Goal: Task Accomplishment & Management: Complete application form

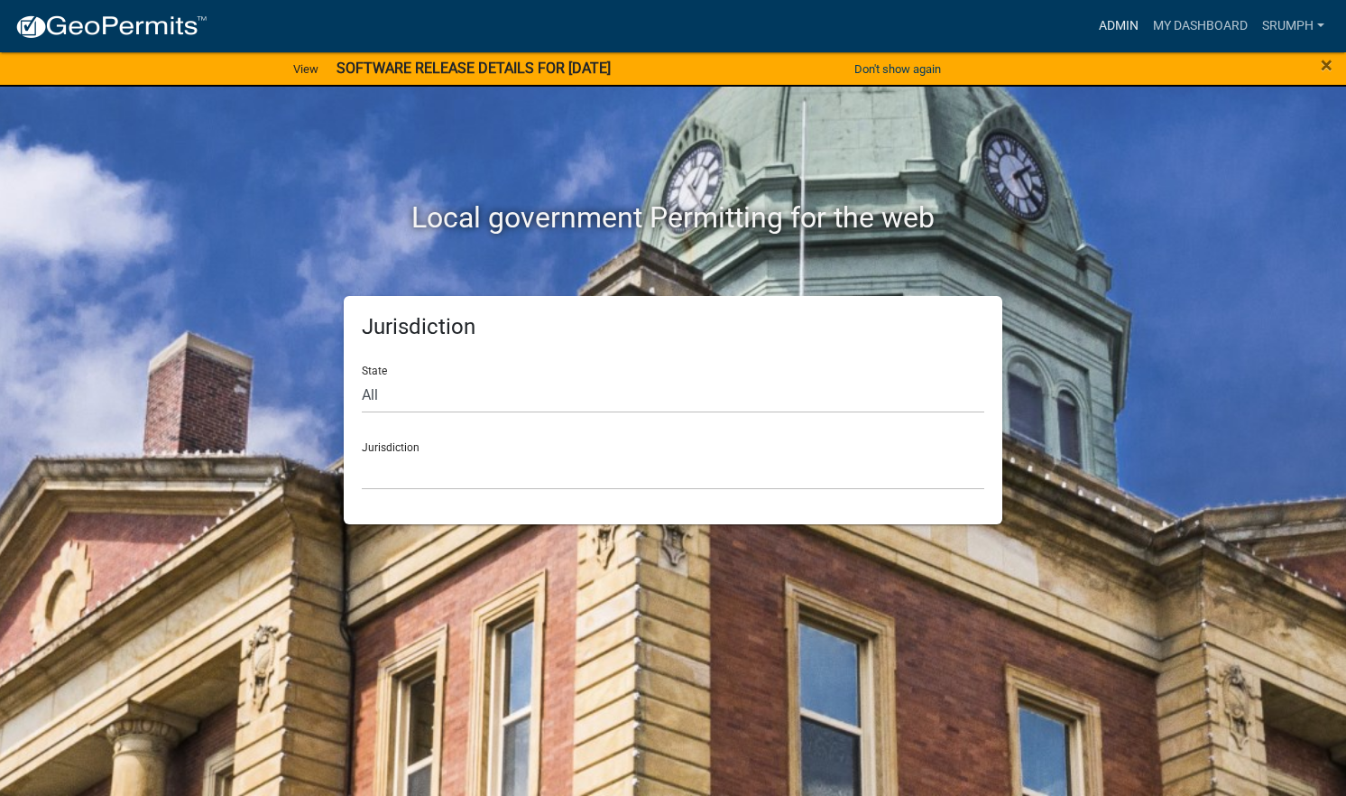
click at [1119, 28] on link "Admin" at bounding box center [1118, 26] width 54 height 34
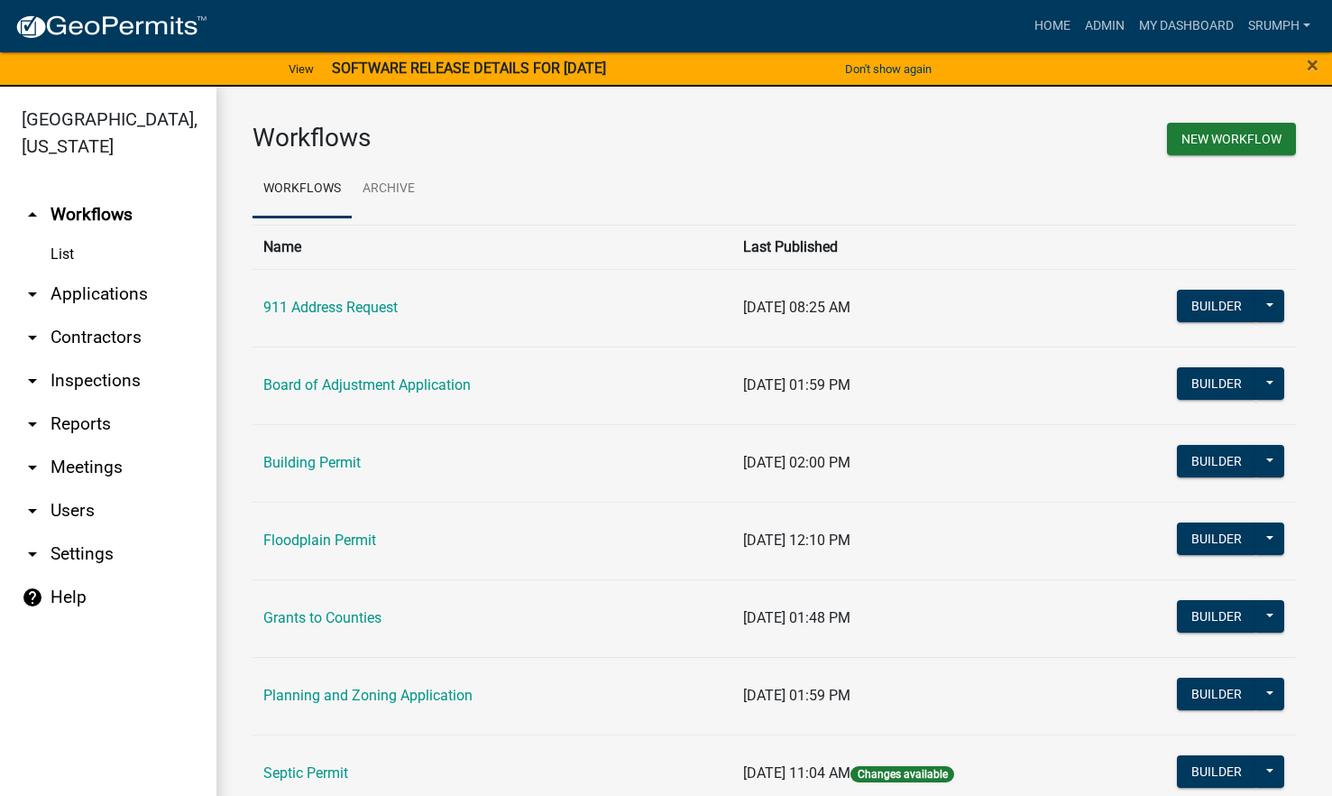
click at [85, 282] on link "arrow_drop_down Applications" at bounding box center [108, 293] width 216 height 43
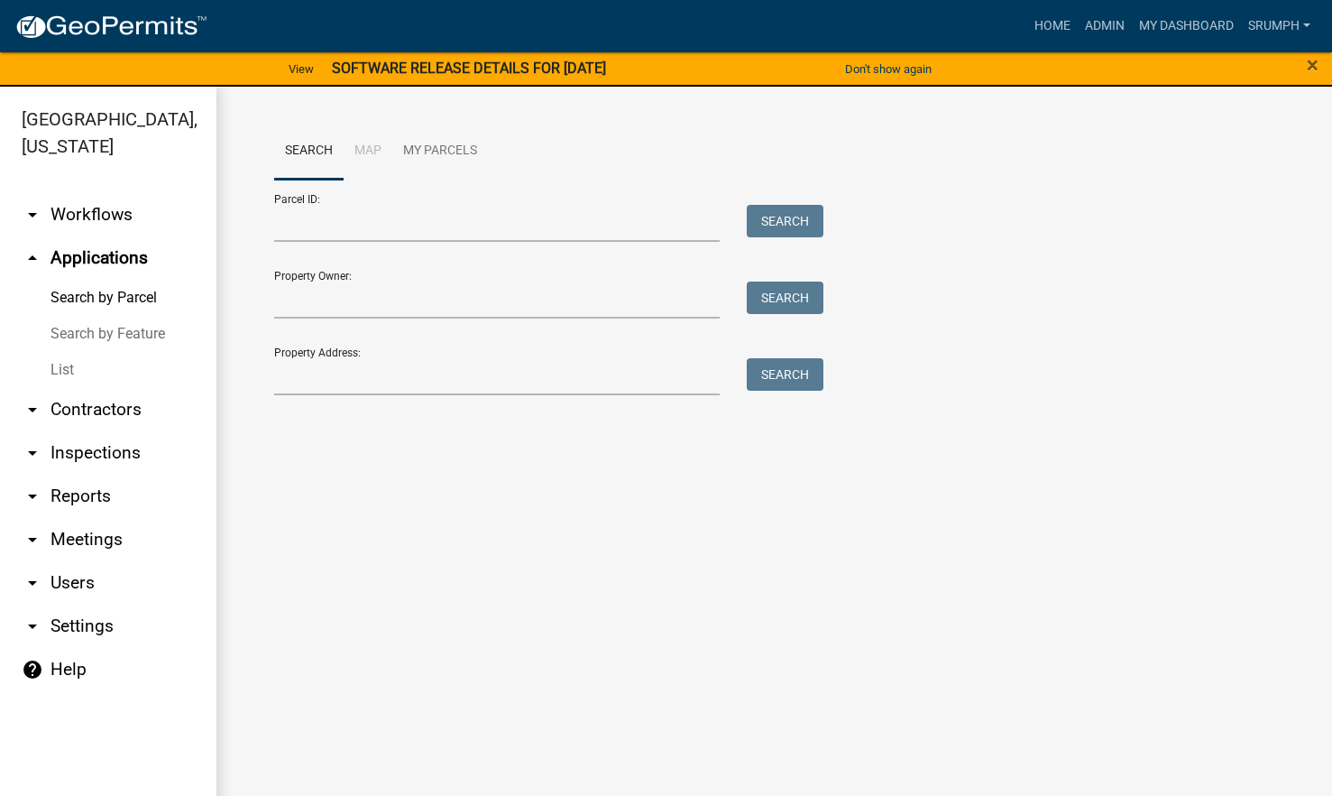
click at [65, 352] on link "List" at bounding box center [108, 370] width 216 height 36
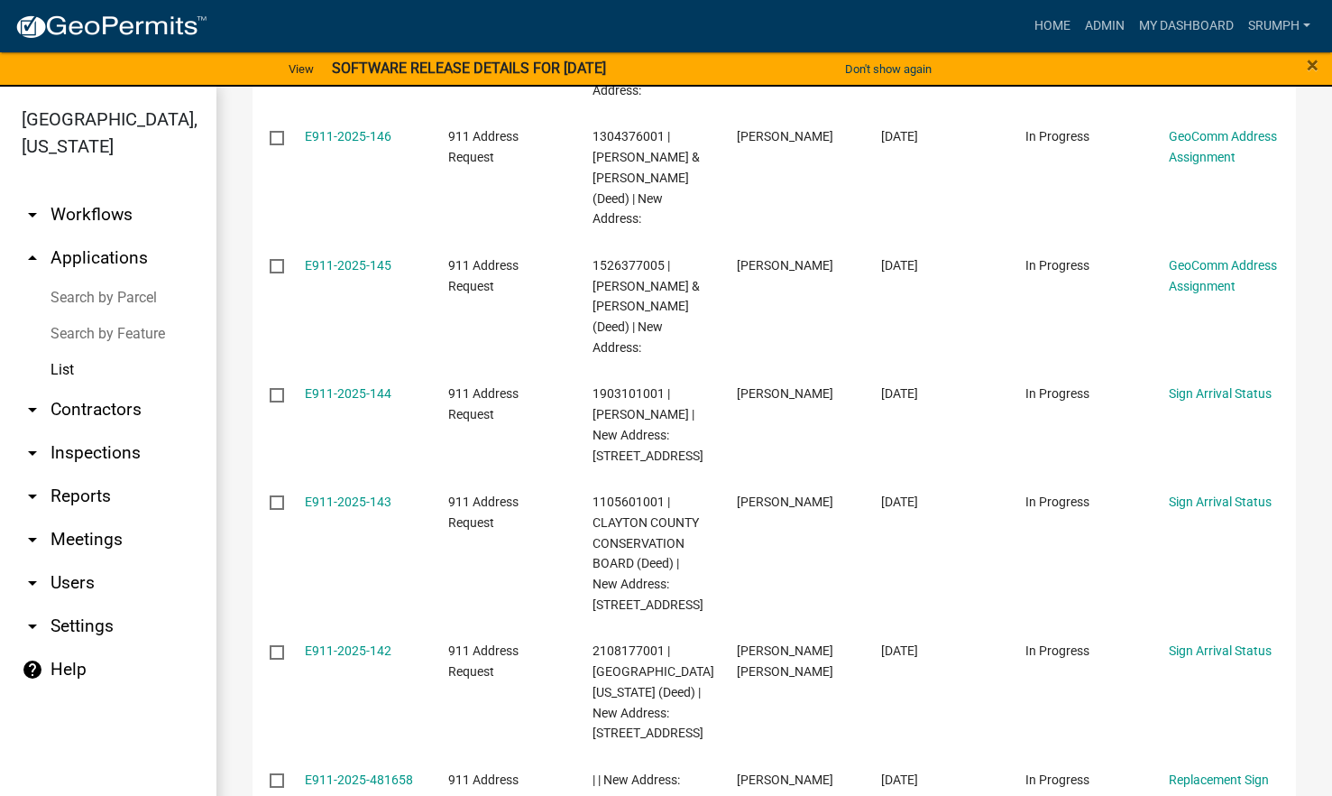
scroll to position [643, 0]
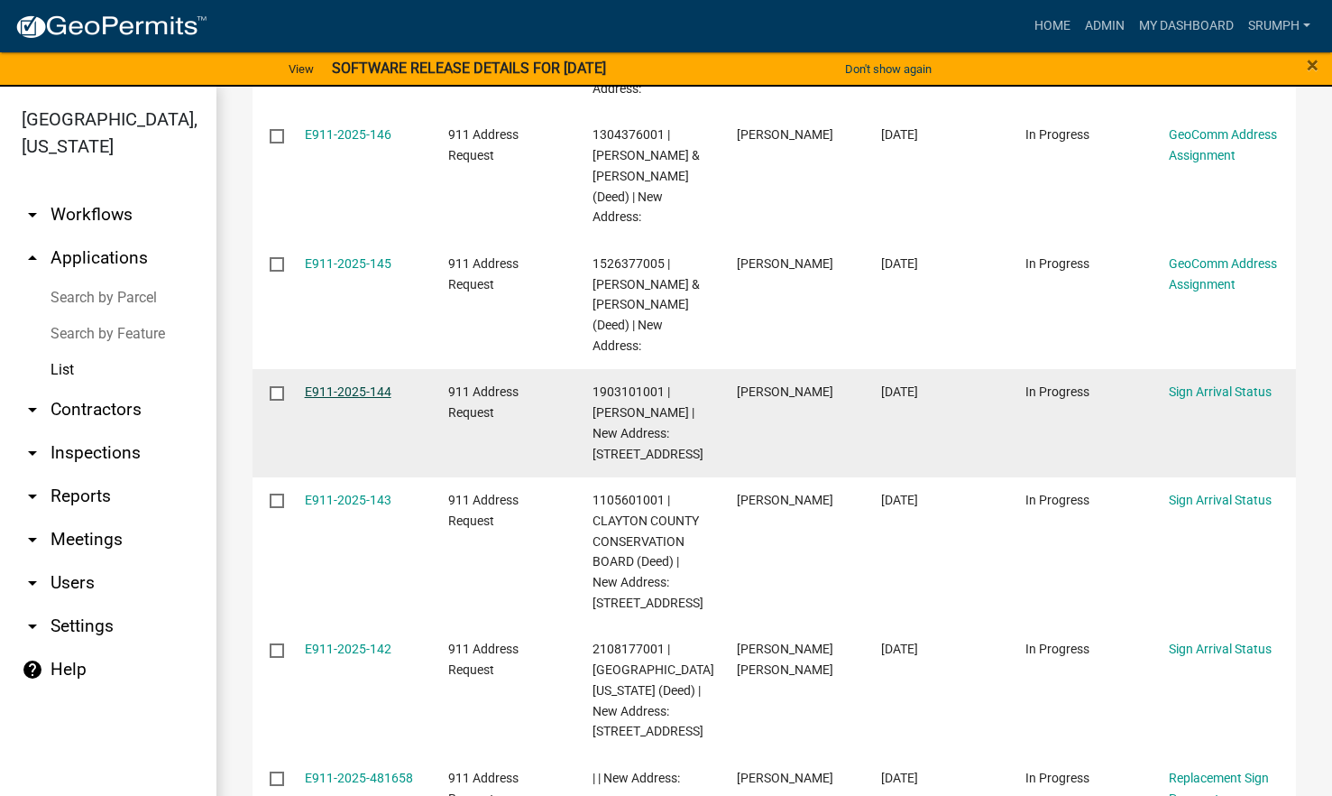
click at [354, 399] on link "E911-2025-144" at bounding box center [348, 391] width 87 height 14
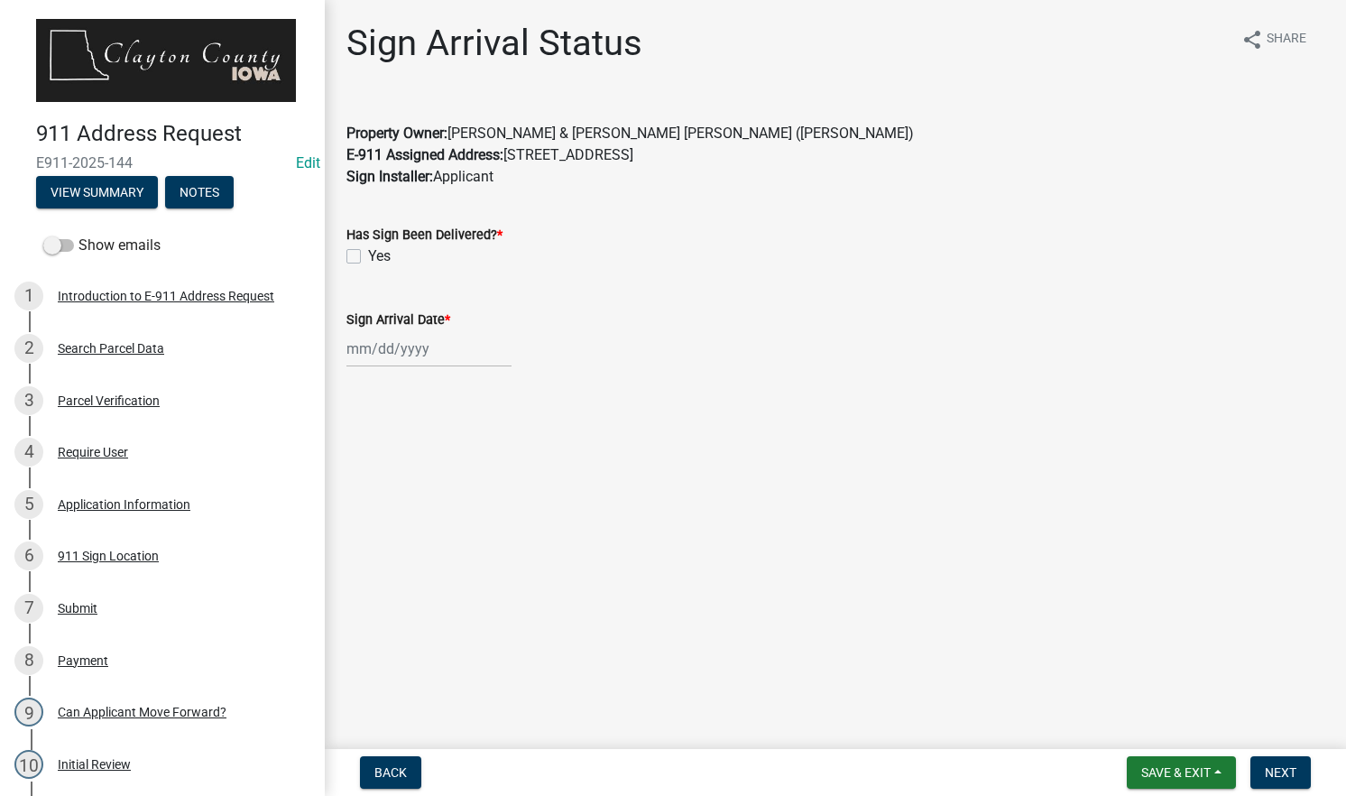
click at [368, 255] on label "Yes" at bounding box center [379, 256] width 23 height 22
click at [368, 255] on input "Yes" at bounding box center [374, 251] width 12 height 12
checkbox input "true"
click at [405, 346] on div at bounding box center [428, 348] width 165 height 37
select select "10"
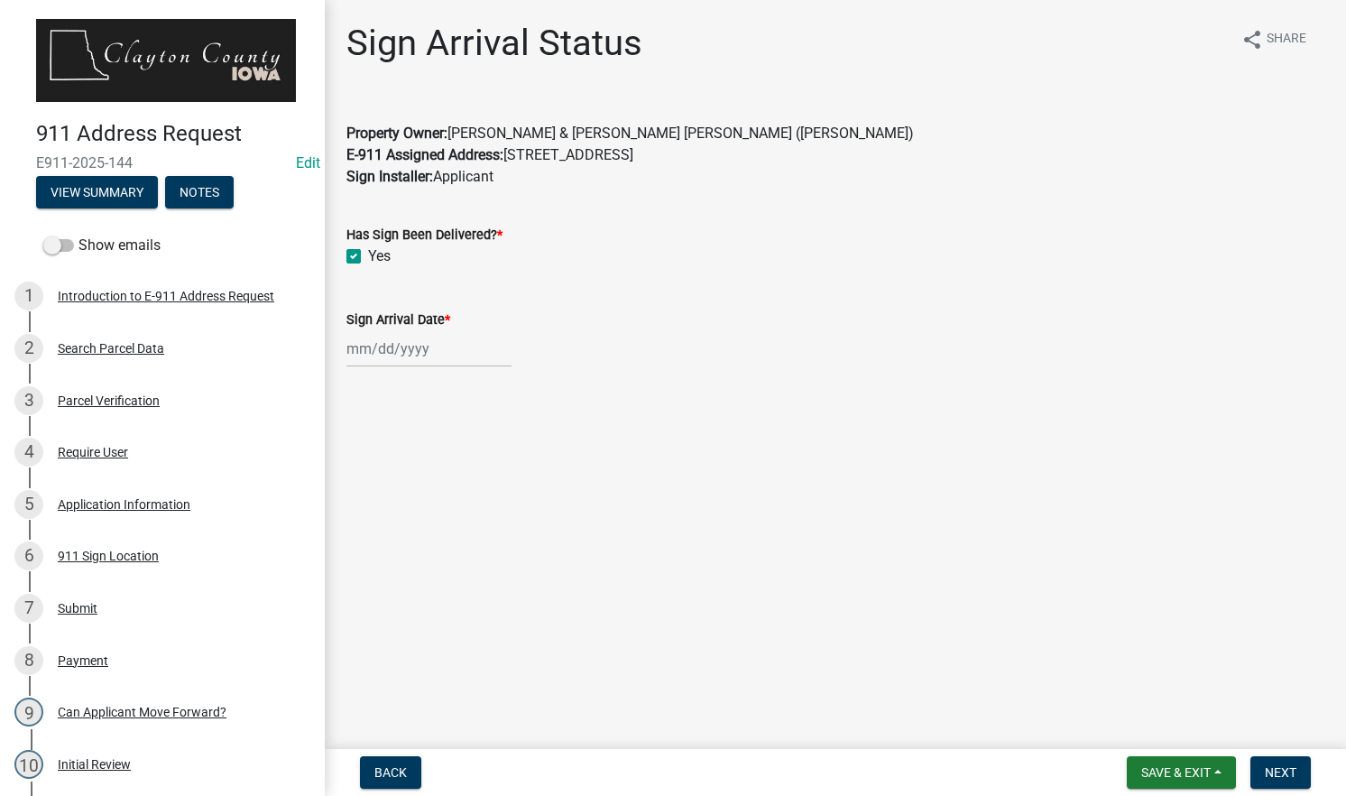
select select "2025"
click at [429, 475] on div "8" at bounding box center [422, 473] width 29 height 29
type input "[DATE]"
click at [1285, 774] on span "Next" at bounding box center [1281, 772] width 32 height 14
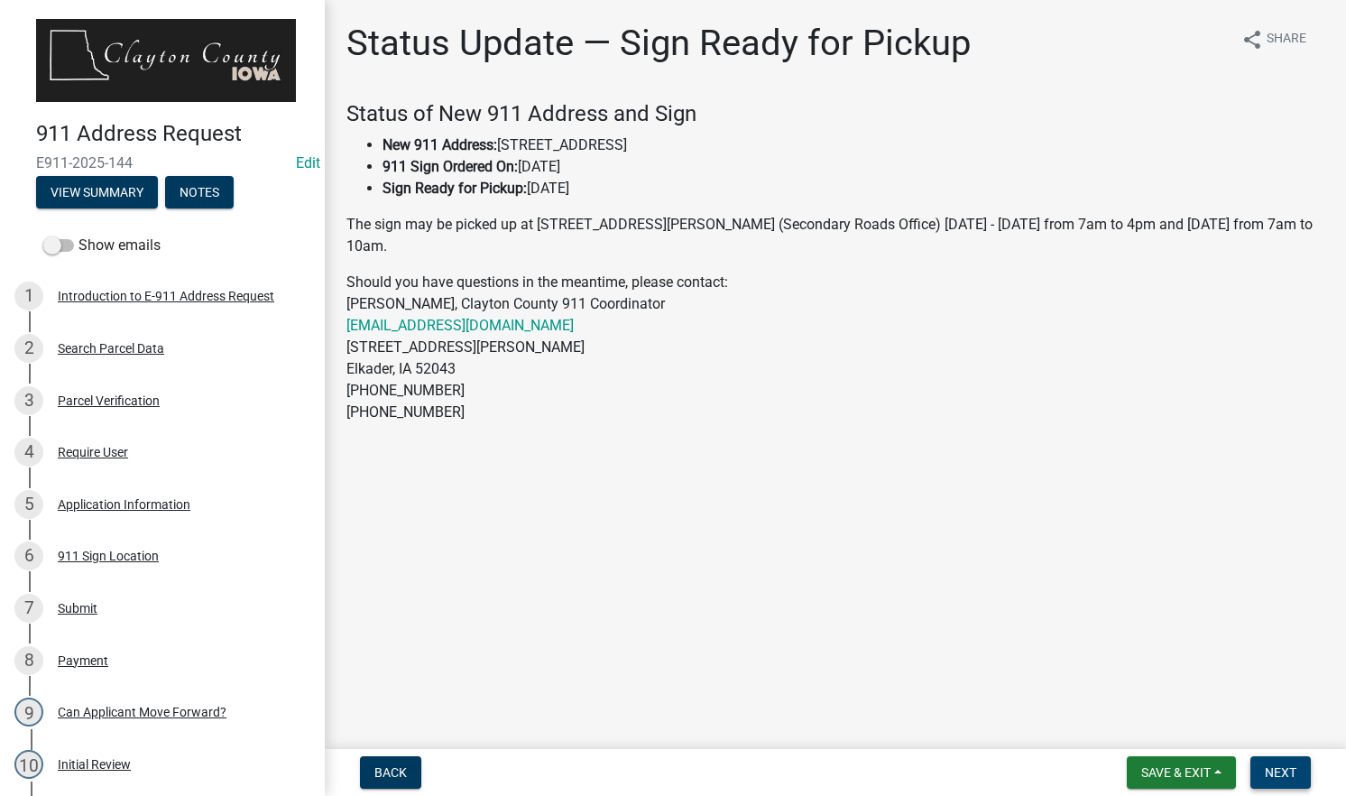
click at [1285, 774] on span "Next" at bounding box center [1281, 772] width 32 height 14
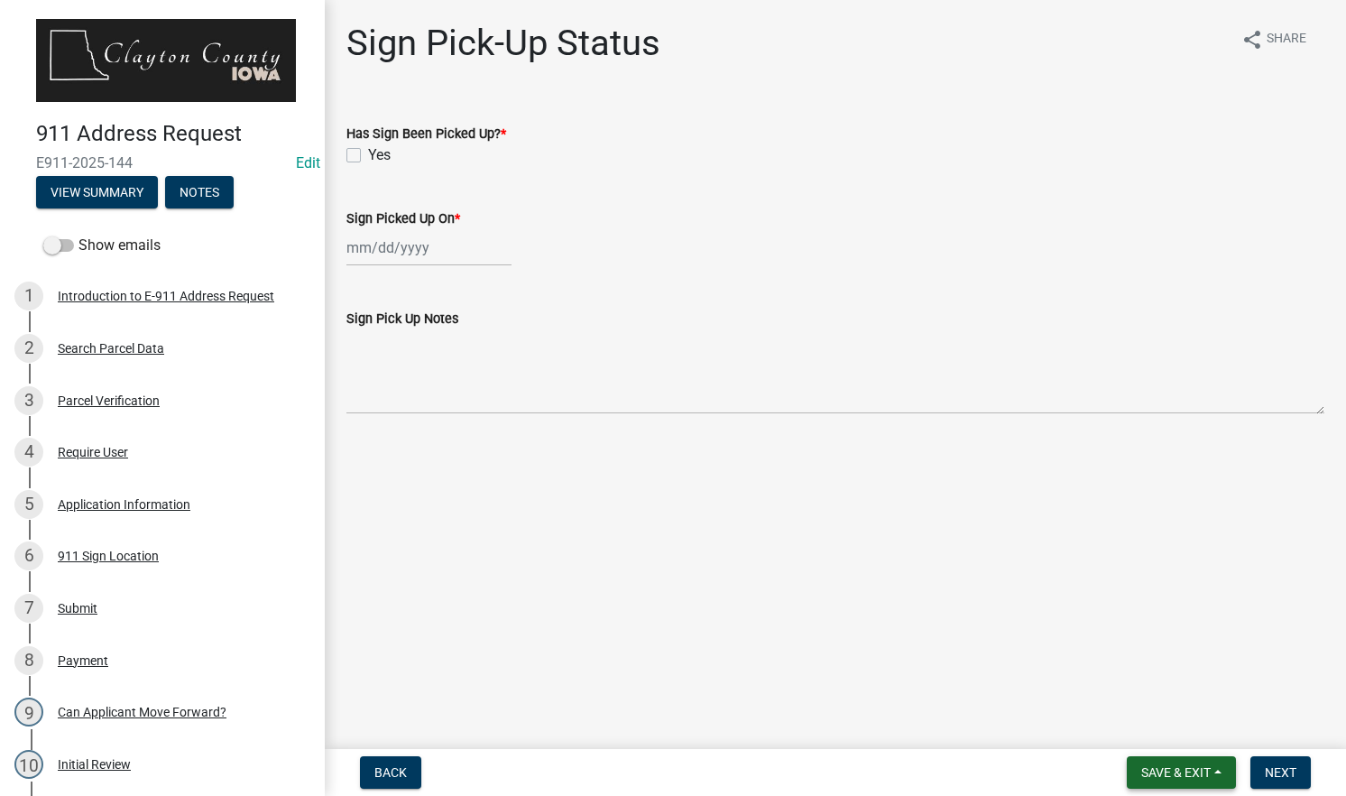
click at [1163, 768] on span "Save & Exit" at bounding box center [1175, 772] width 69 height 14
click at [1146, 731] on button "Save & Exit" at bounding box center [1163, 725] width 144 height 43
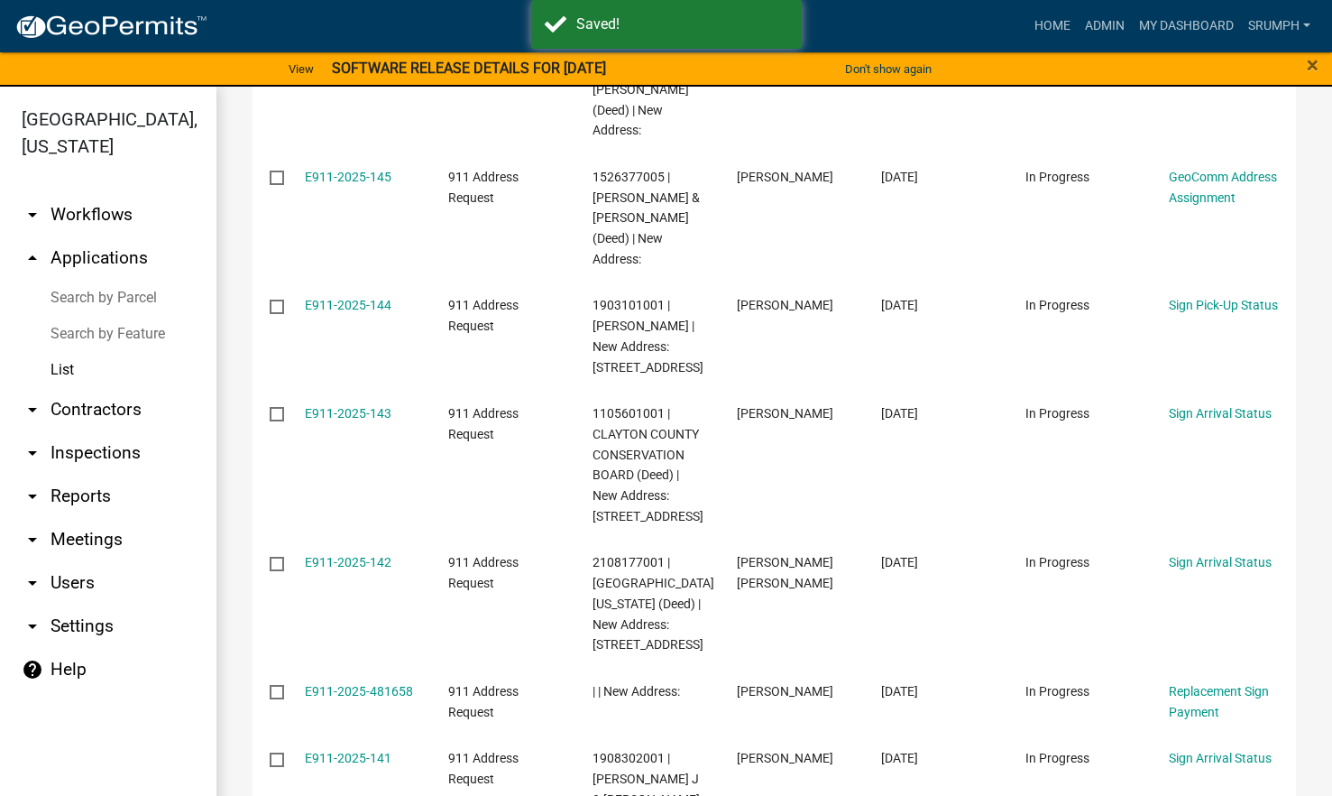
scroll to position [734, 0]
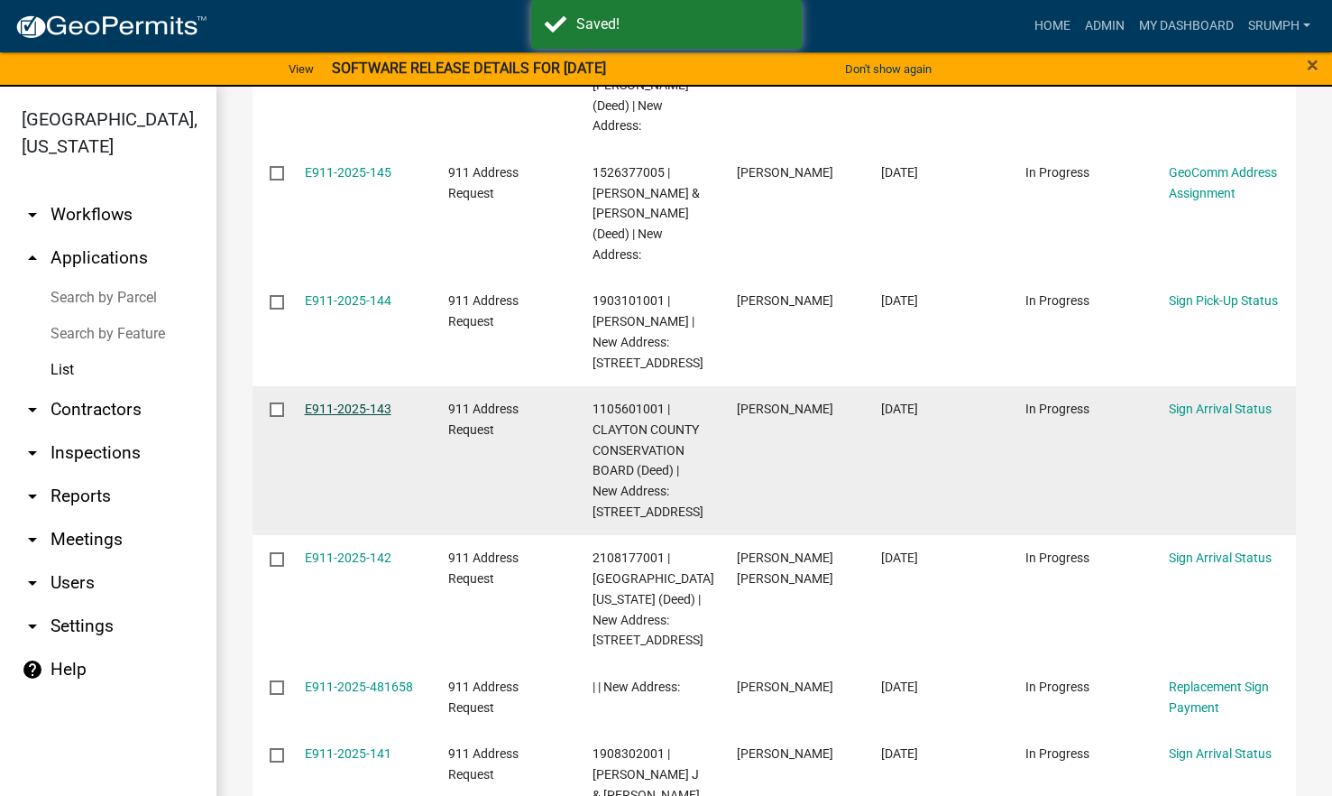
click at [357, 416] on link "E911-2025-143" at bounding box center [348, 408] width 87 height 14
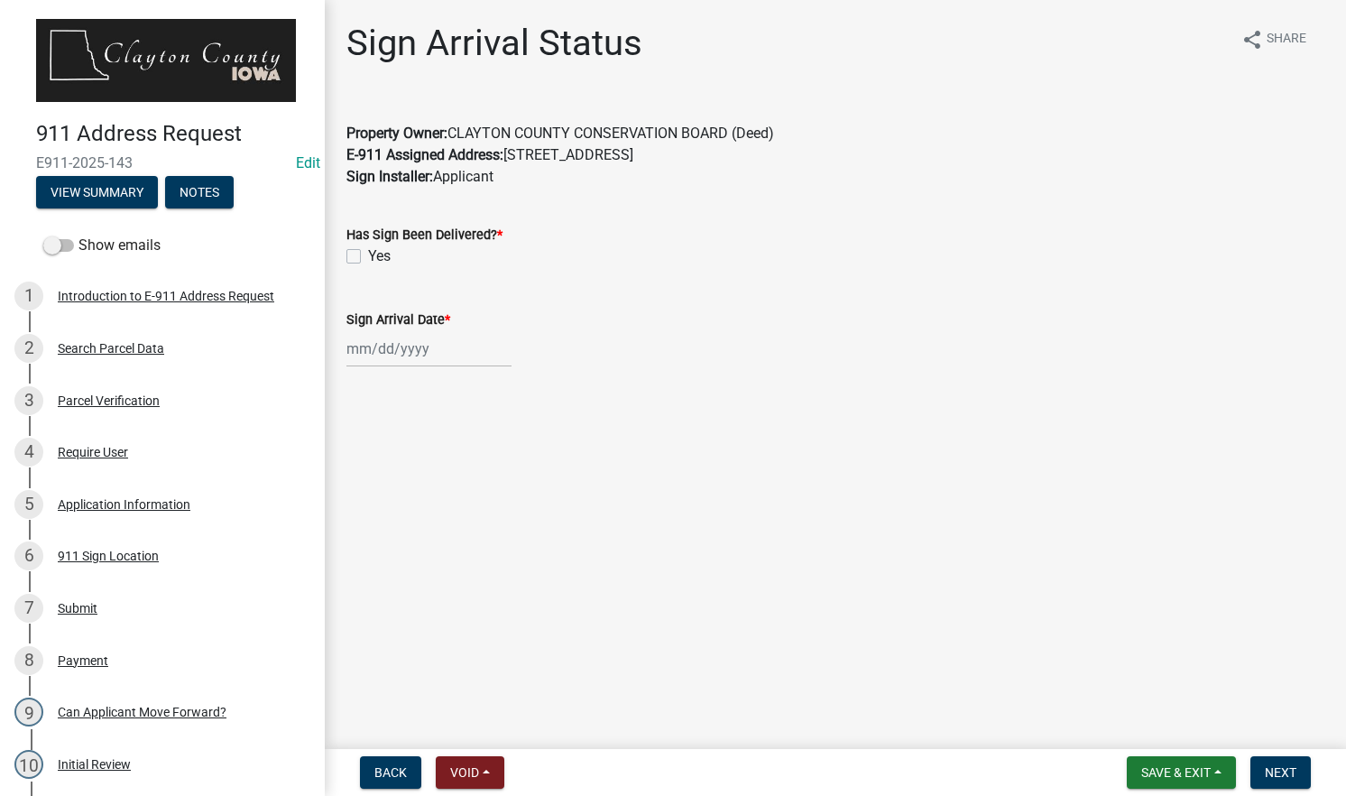
click at [368, 256] on label "Yes" at bounding box center [379, 256] width 23 height 22
click at [368, 256] on input "Yes" at bounding box center [374, 251] width 12 height 12
checkbox input "true"
click at [390, 344] on div at bounding box center [428, 348] width 165 height 37
select select "10"
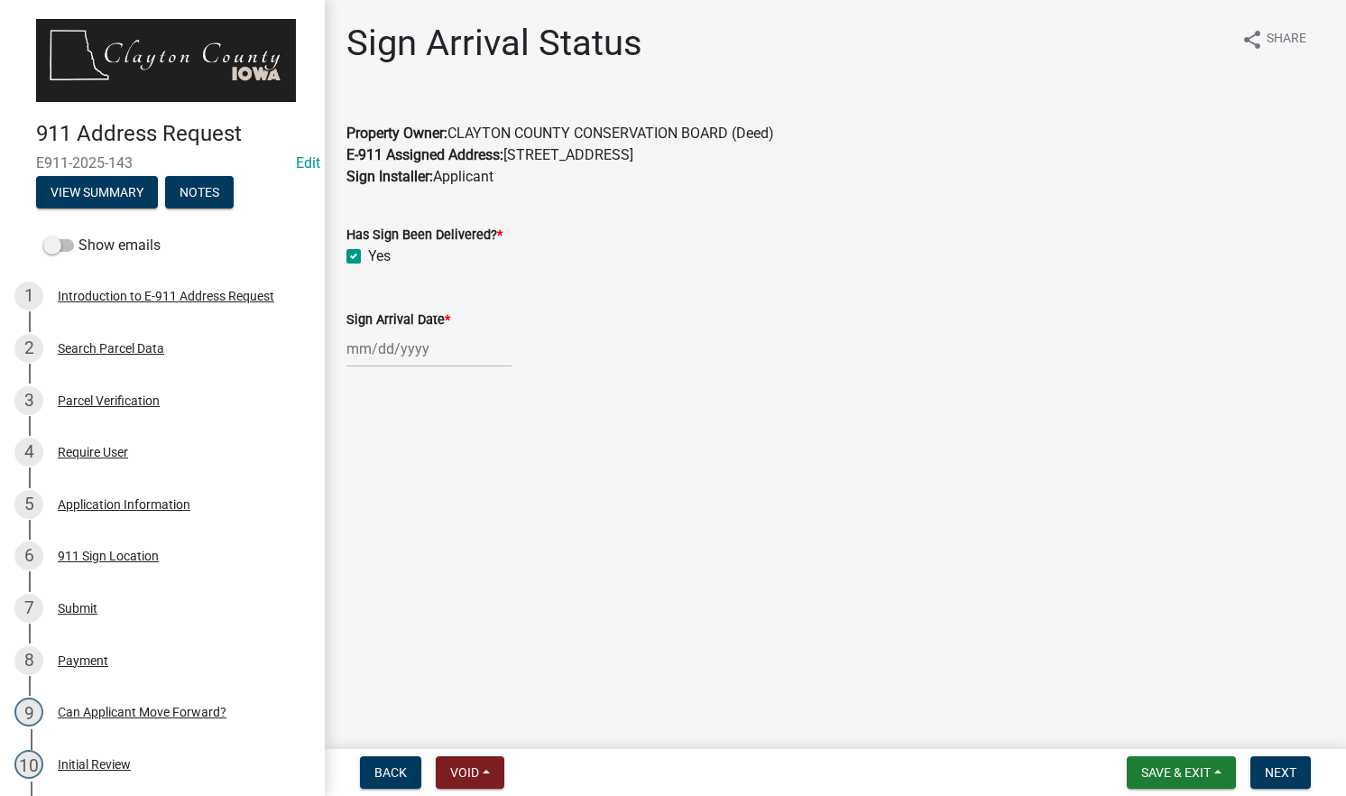
select select "2025"
click at [426, 471] on div "8" at bounding box center [422, 473] width 29 height 29
type input "[DATE]"
click at [1281, 762] on button "Next" at bounding box center [1280, 772] width 60 height 32
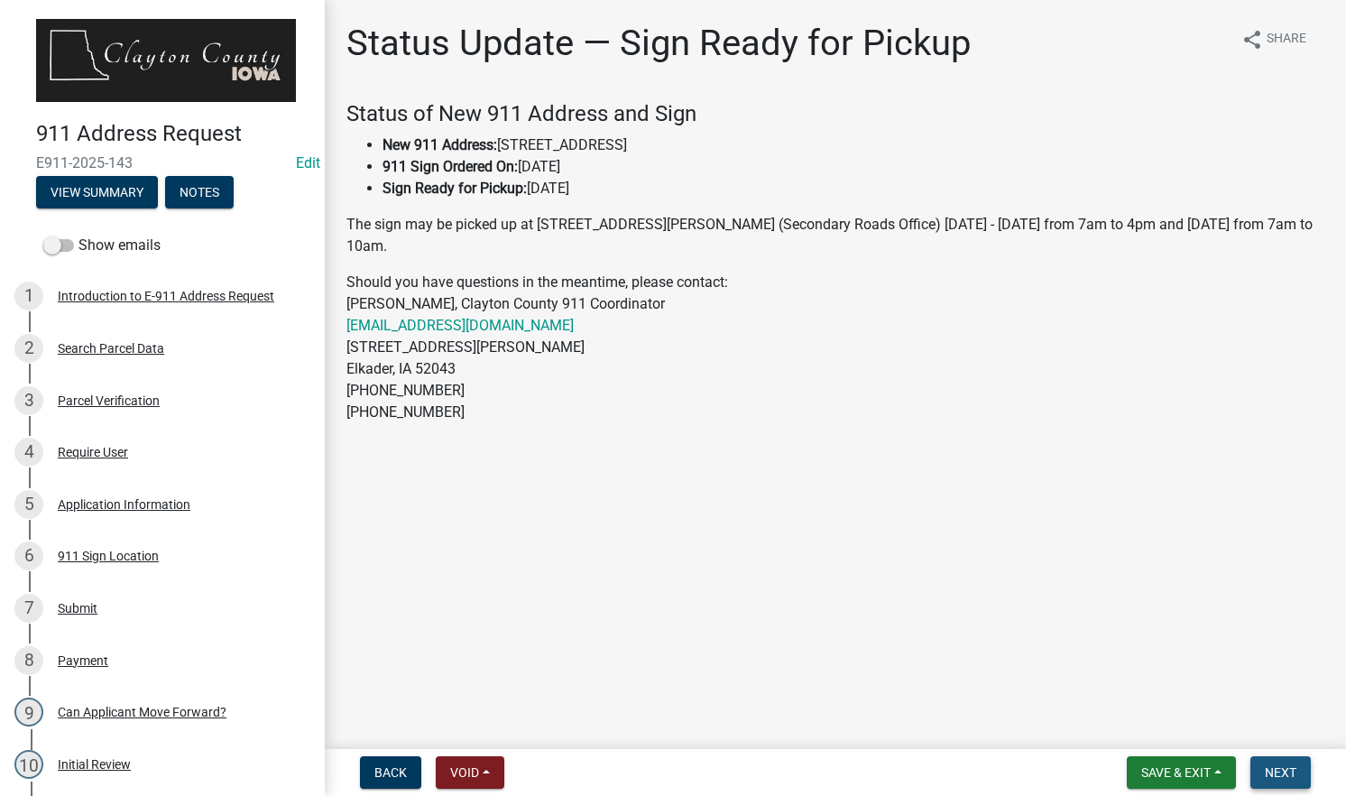
click at [1289, 775] on span "Next" at bounding box center [1281, 772] width 32 height 14
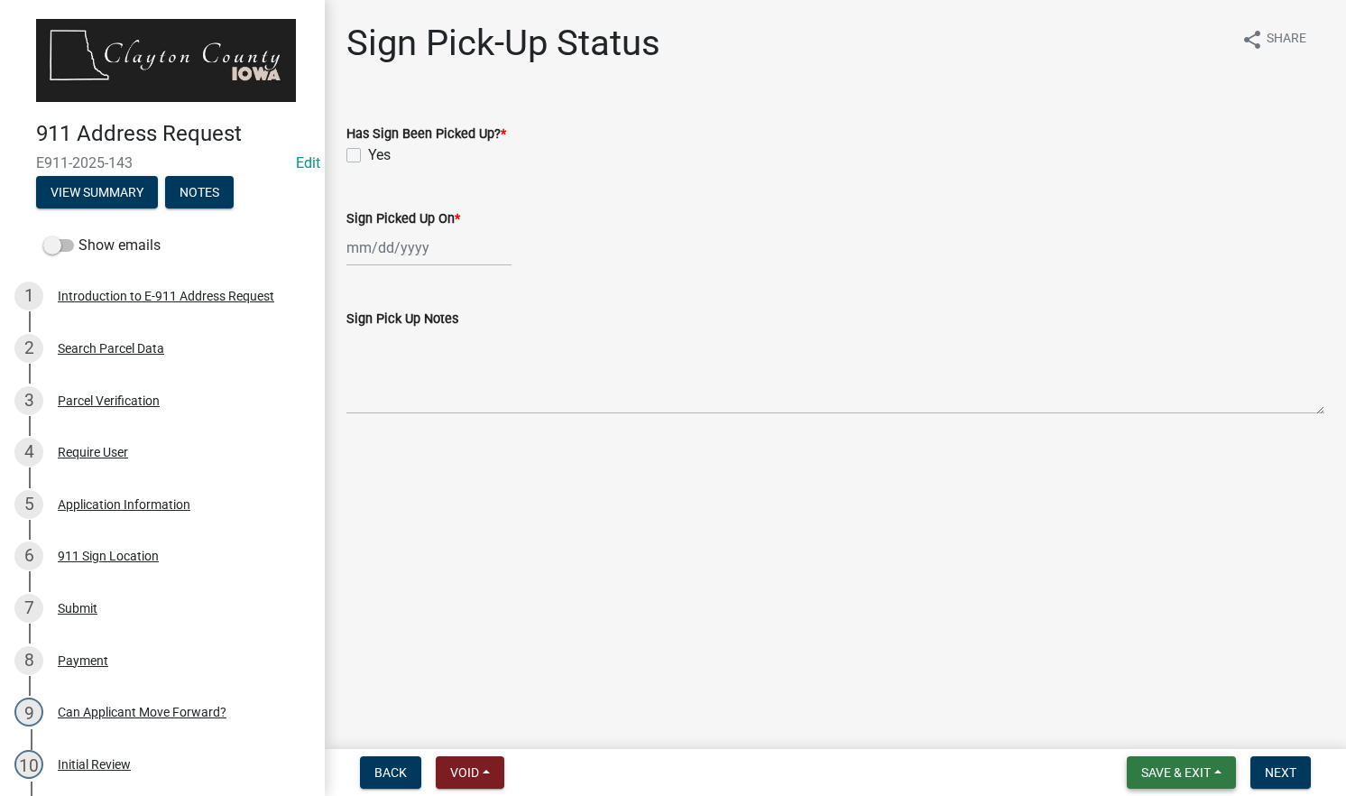
click at [1156, 770] on span "Save & Exit" at bounding box center [1175, 772] width 69 height 14
click at [1156, 728] on button "Save & Exit" at bounding box center [1163, 725] width 144 height 43
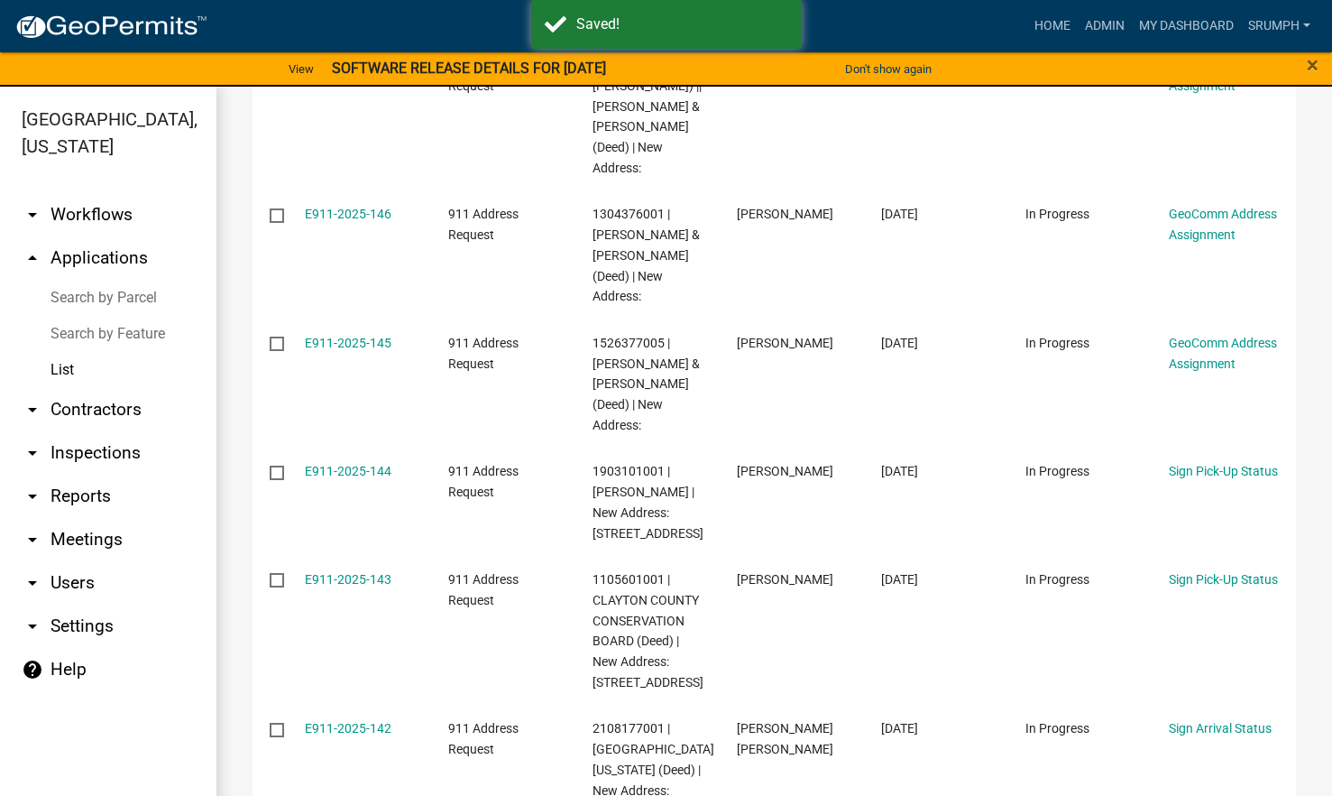
scroll to position [602, 0]
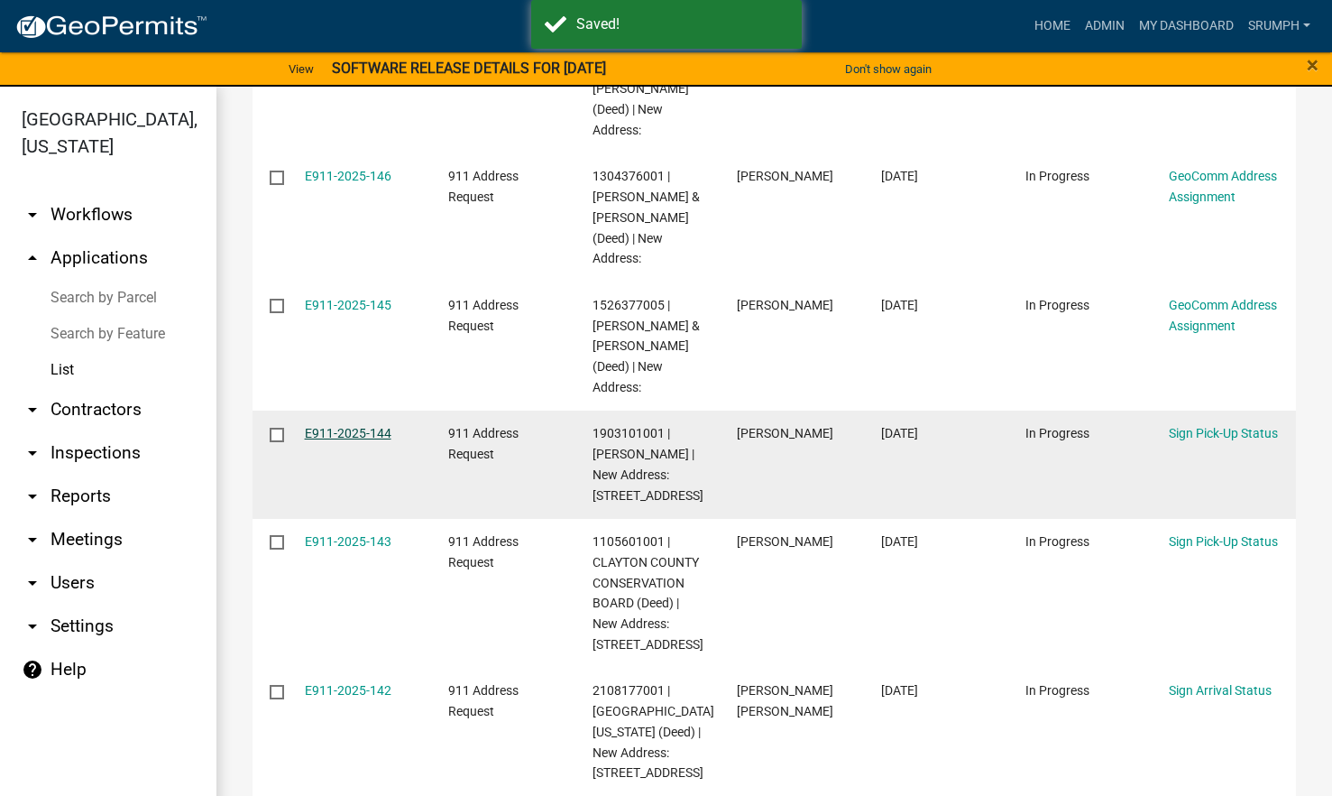
click at [356, 440] on link "E911-2025-144" at bounding box center [348, 433] width 87 height 14
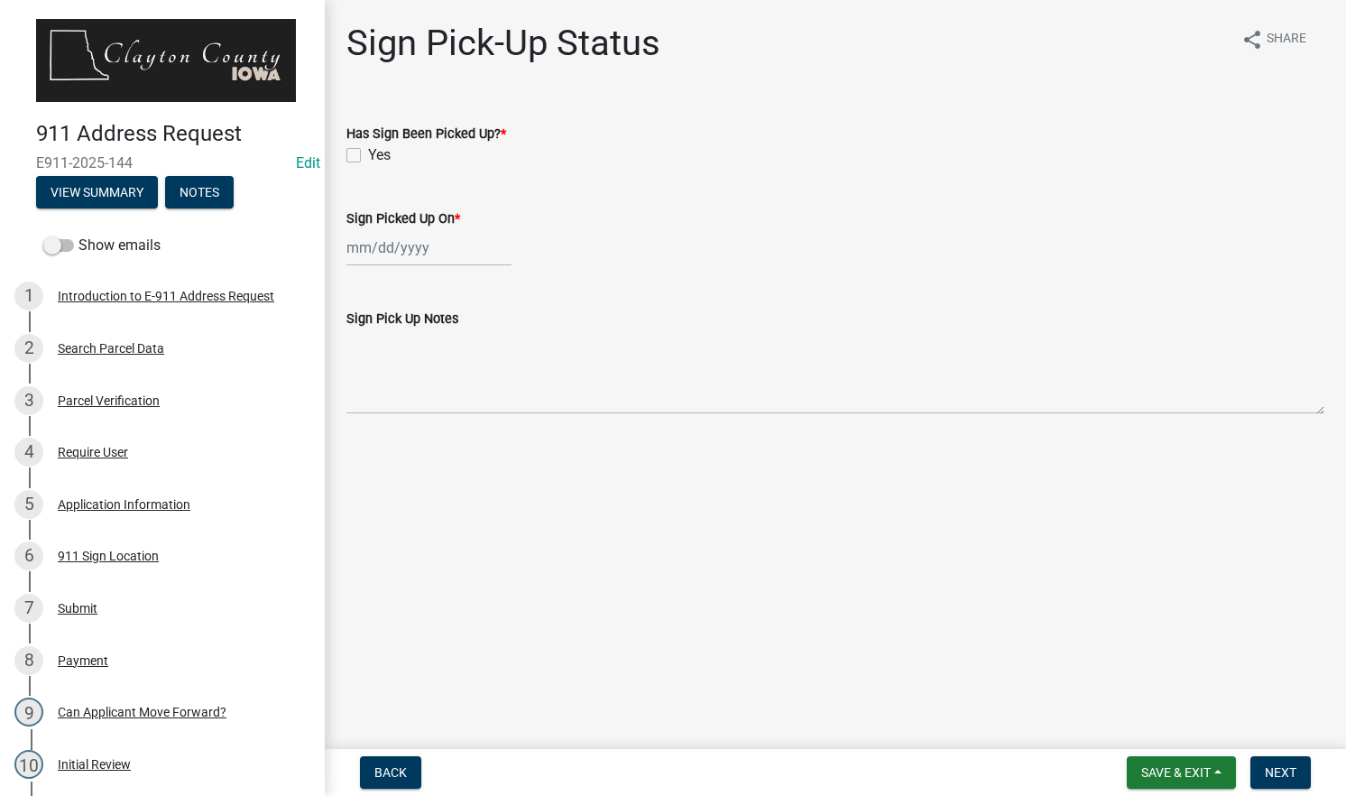
click at [368, 154] on label "Yes" at bounding box center [379, 155] width 23 height 22
click at [368, 154] on input "Yes" at bounding box center [374, 150] width 12 height 12
checkbox input "true"
click at [422, 240] on div at bounding box center [428, 247] width 165 height 37
select select "10"
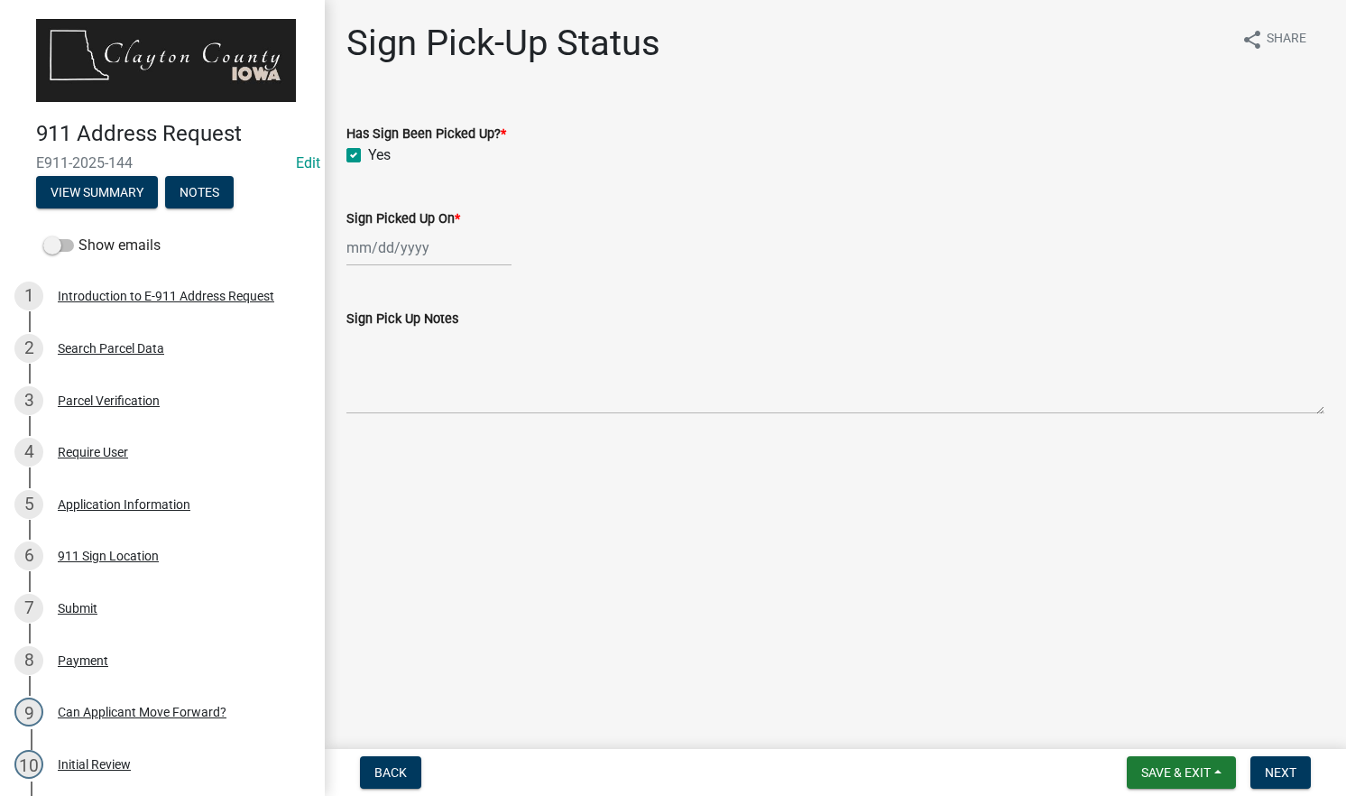
select select "2025"
click at [424, 368] on div "8" at bounding box center [422, 372] width 29 height 29
type input "[DATE]"
click at [368, 153] on label "Yes" at bounding box center [379, 155] width 23 height 22
click at [368, 153] on input "Yes" at bounding box center [374, 150] width 12 height 12
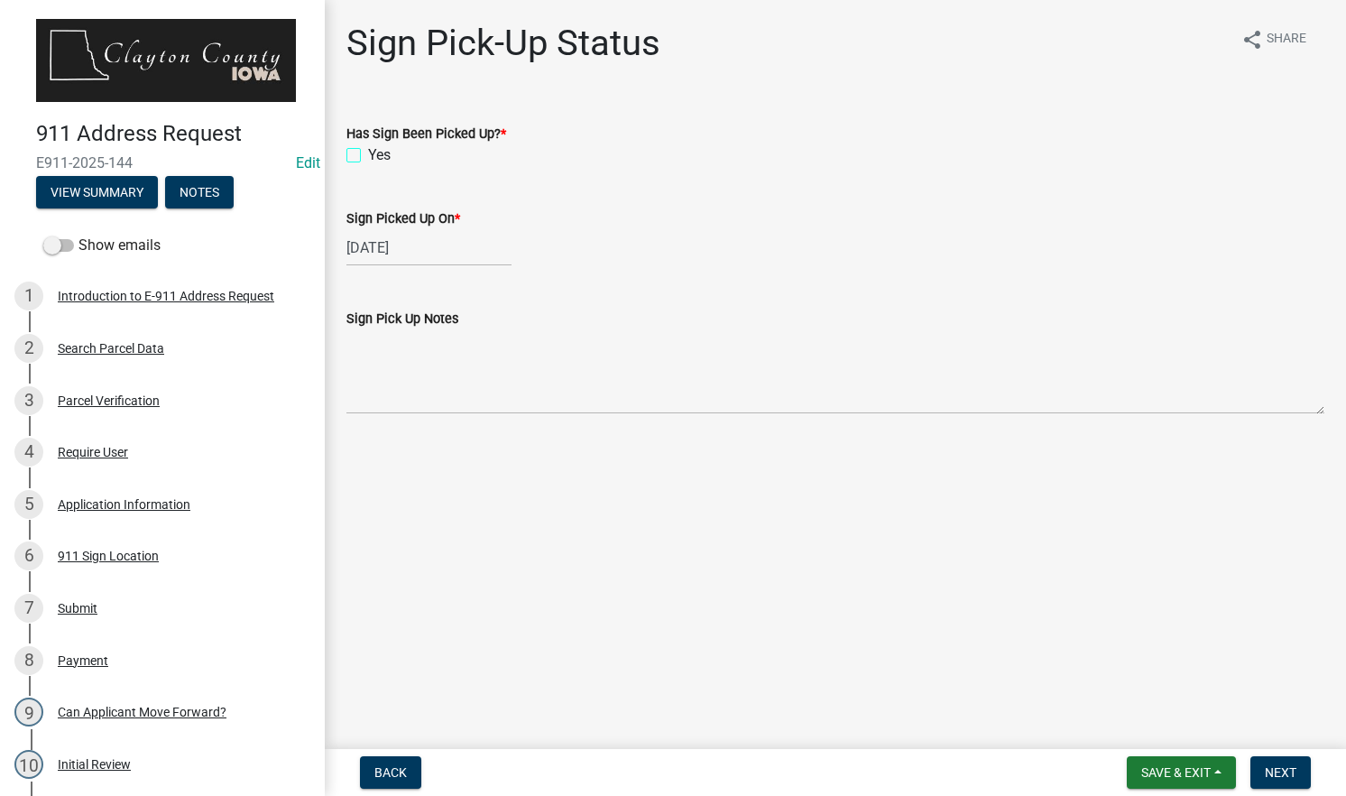
checkbox input "false"
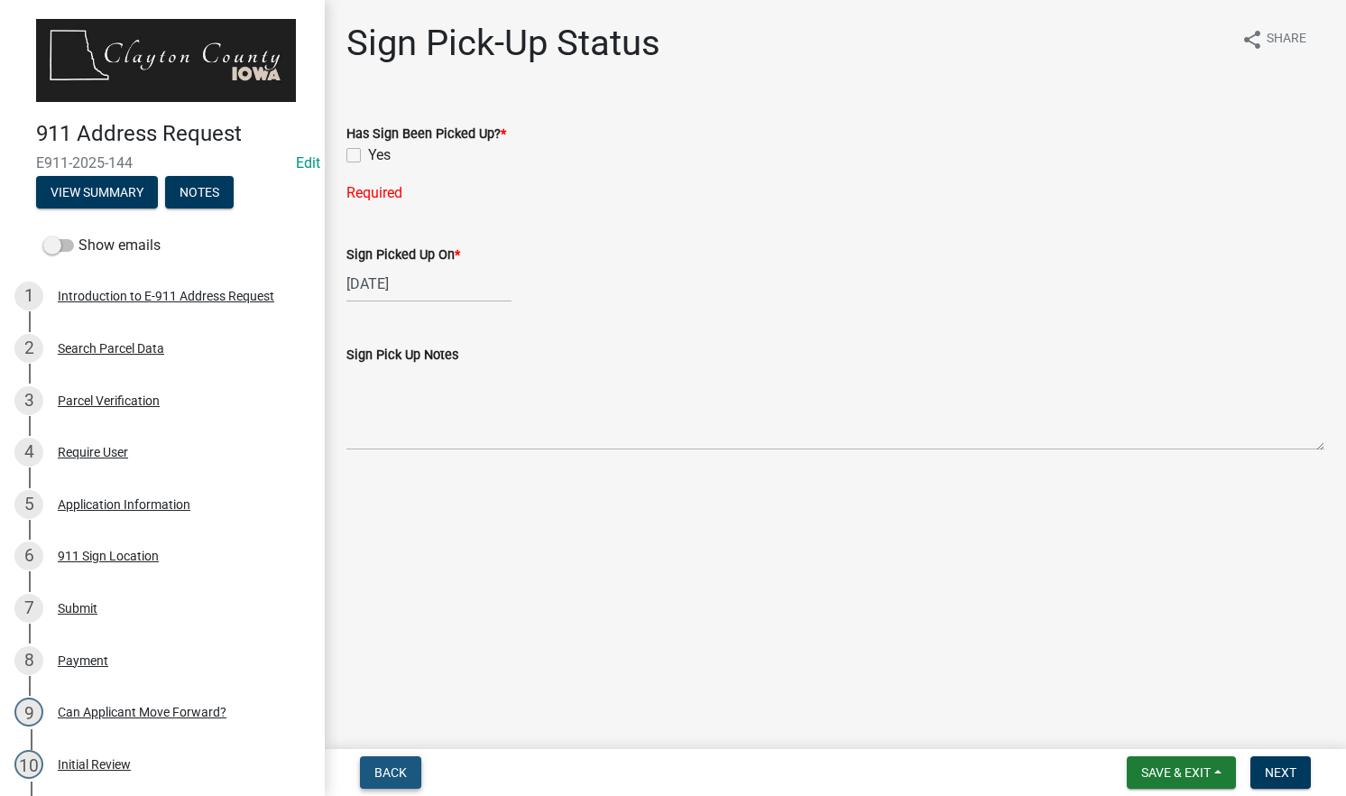
click at [382, 767] on span "Back" at bounding box center [390, 772] width 32 height 14
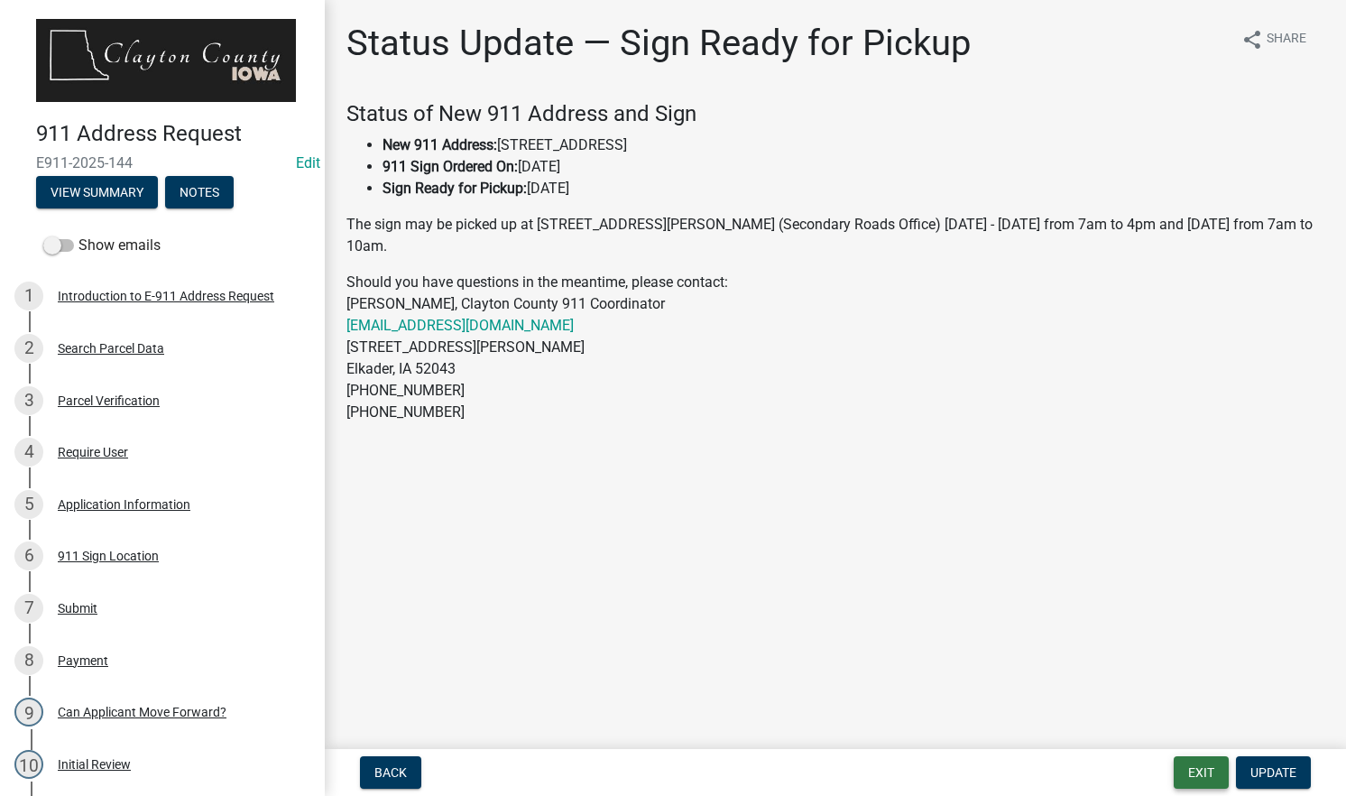
click at [1202, 771] on button "Exit" at bounding box center [1201, 772] width 55 height 32
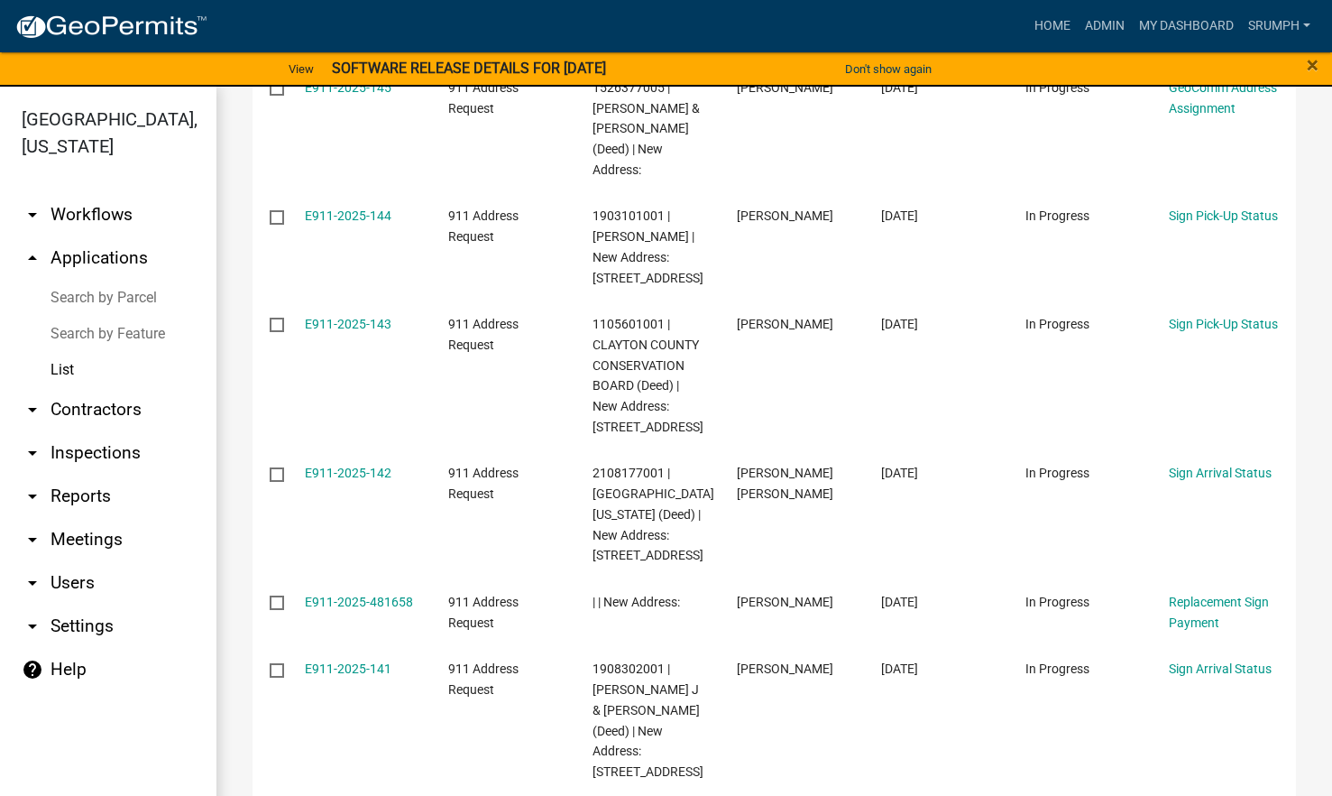
scroll to position [964, 0]
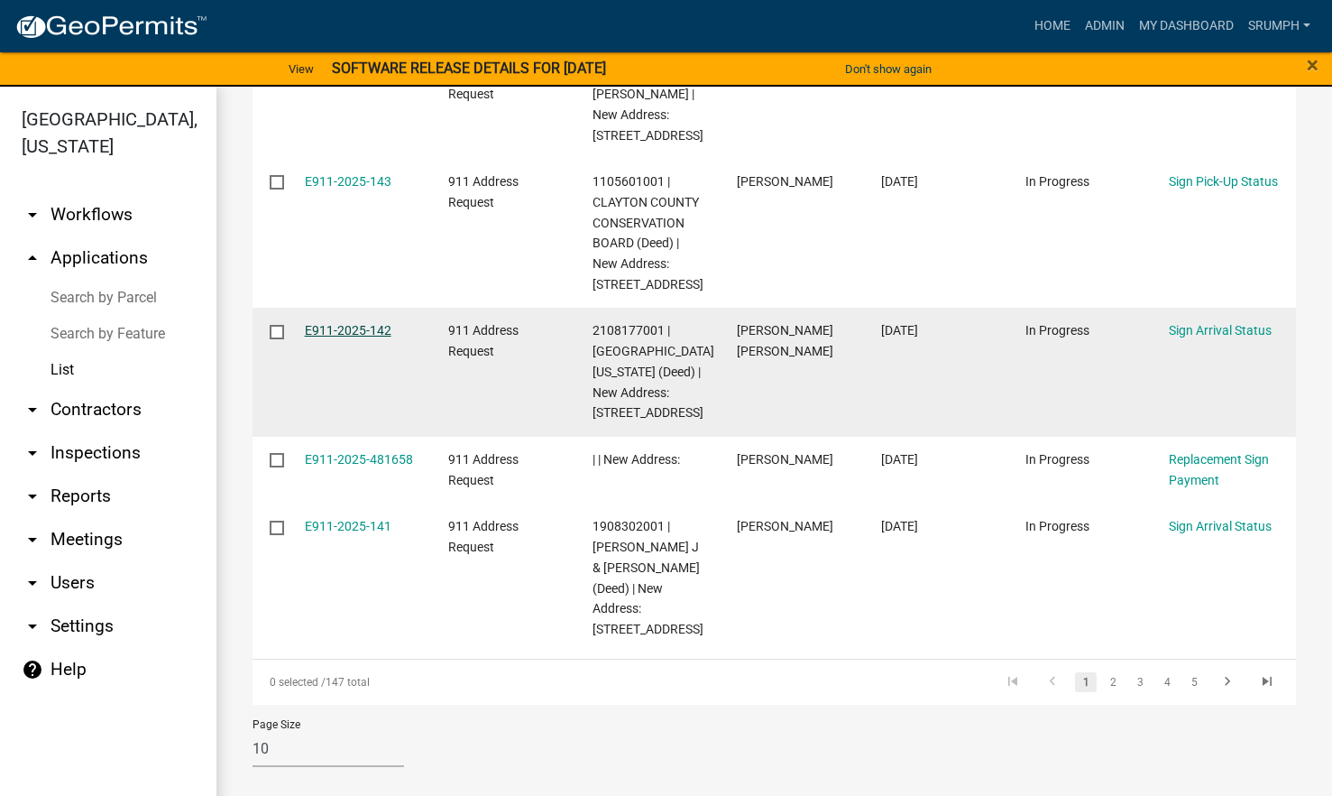
click at [329, 337] on link "E911-2025-142" at bounding box center [348, 330] width 87 height 14
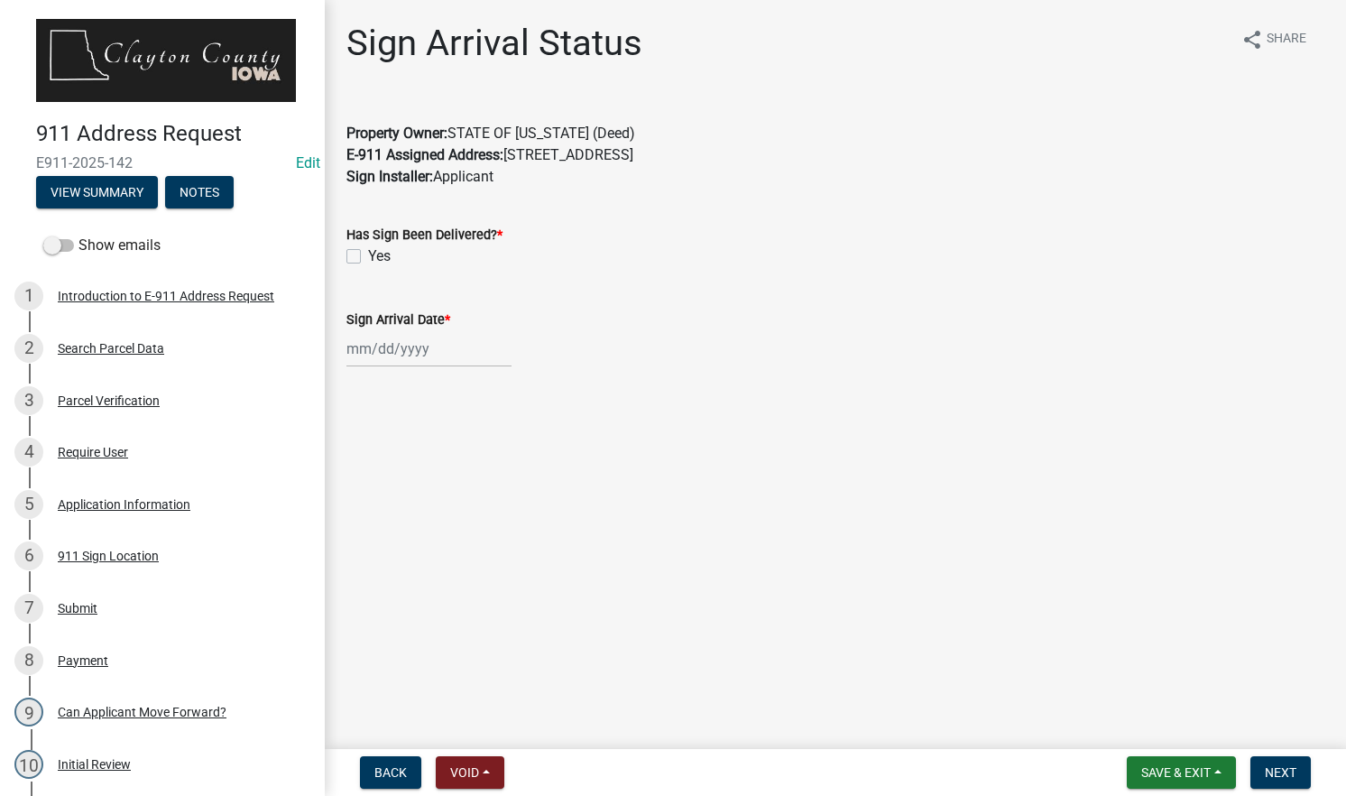
click at [368, 253] on label "Yes" at bounding box center [379, 256] width 23 height 22
click at [368, 253] on input "Yes" at bounding box center [374, 251] width 12 height 12
checkbox input "true"
select select "10"
select select "2025"
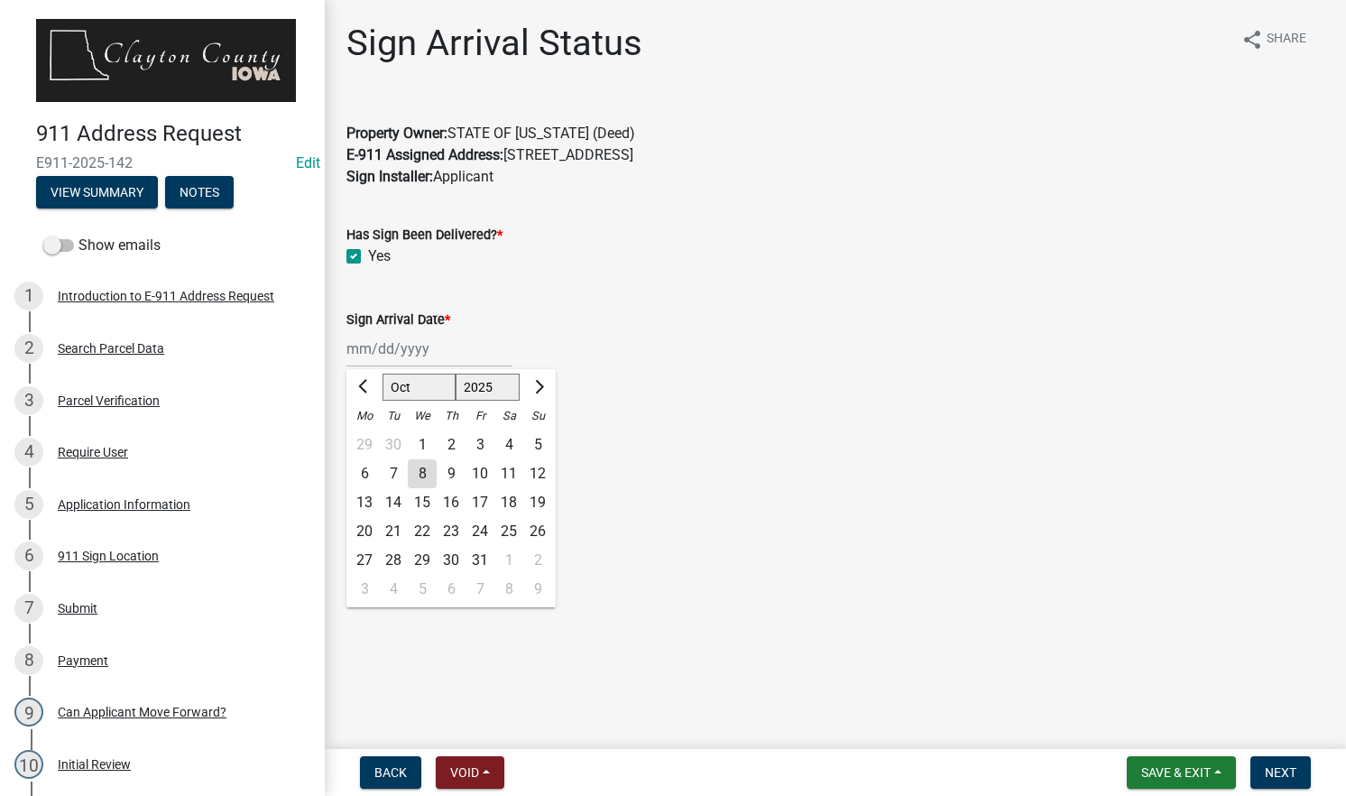
click at [414, 359] on div "[PERSON_NAME] Feb Mar Apr [PERSON_NAME][DATE] Oct Nov [DATE] 1526 1527 1528 152…" at bounding box center [428, 348] width 165 height 37
click at [425, 478] on div "8" at bounding box center [422, 473] width 29 height 29
type input "[DATE]"
click at [1277, 764] on button "Next" at bounding box center [1280, 772] width 60 height 32
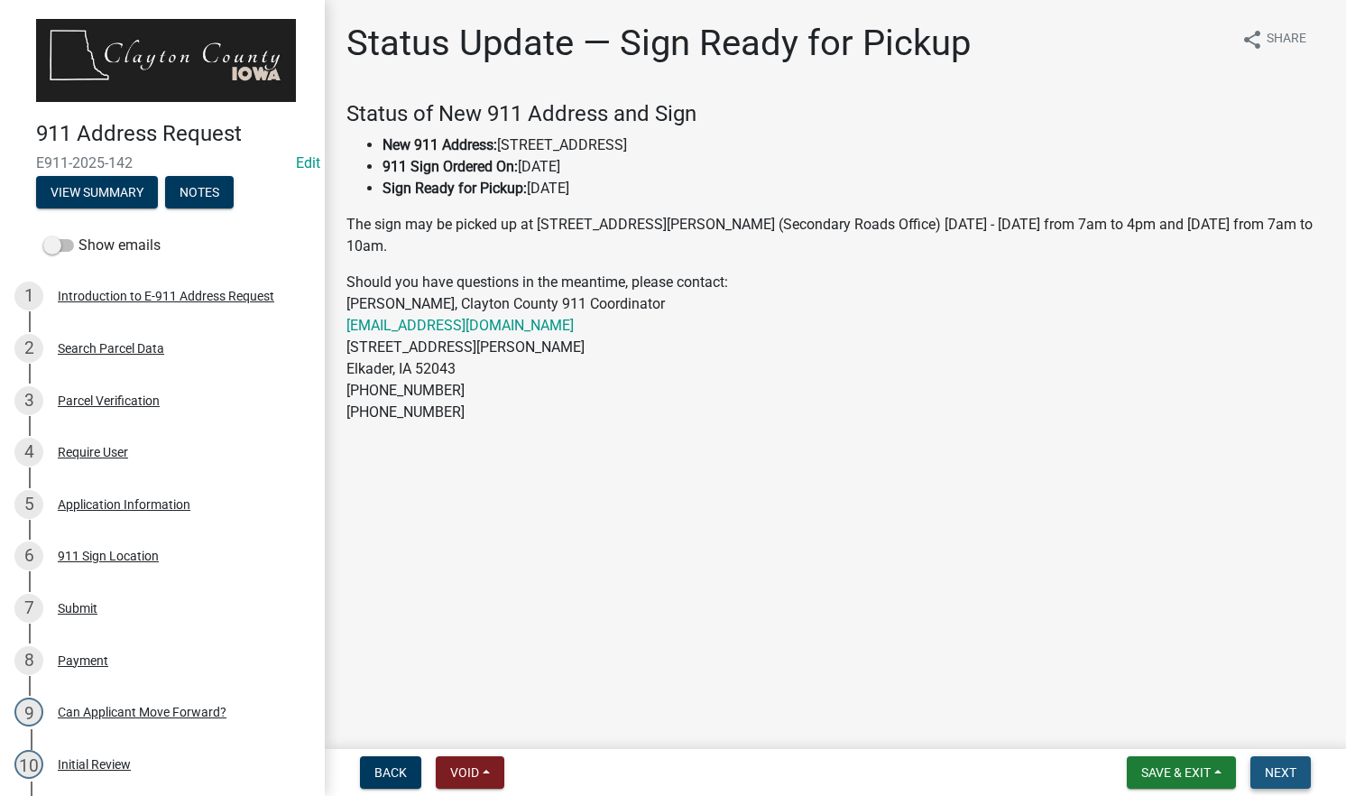
click at [1277, 764] on button "Next" at bounding box center [1280, 772] width 60 height 32
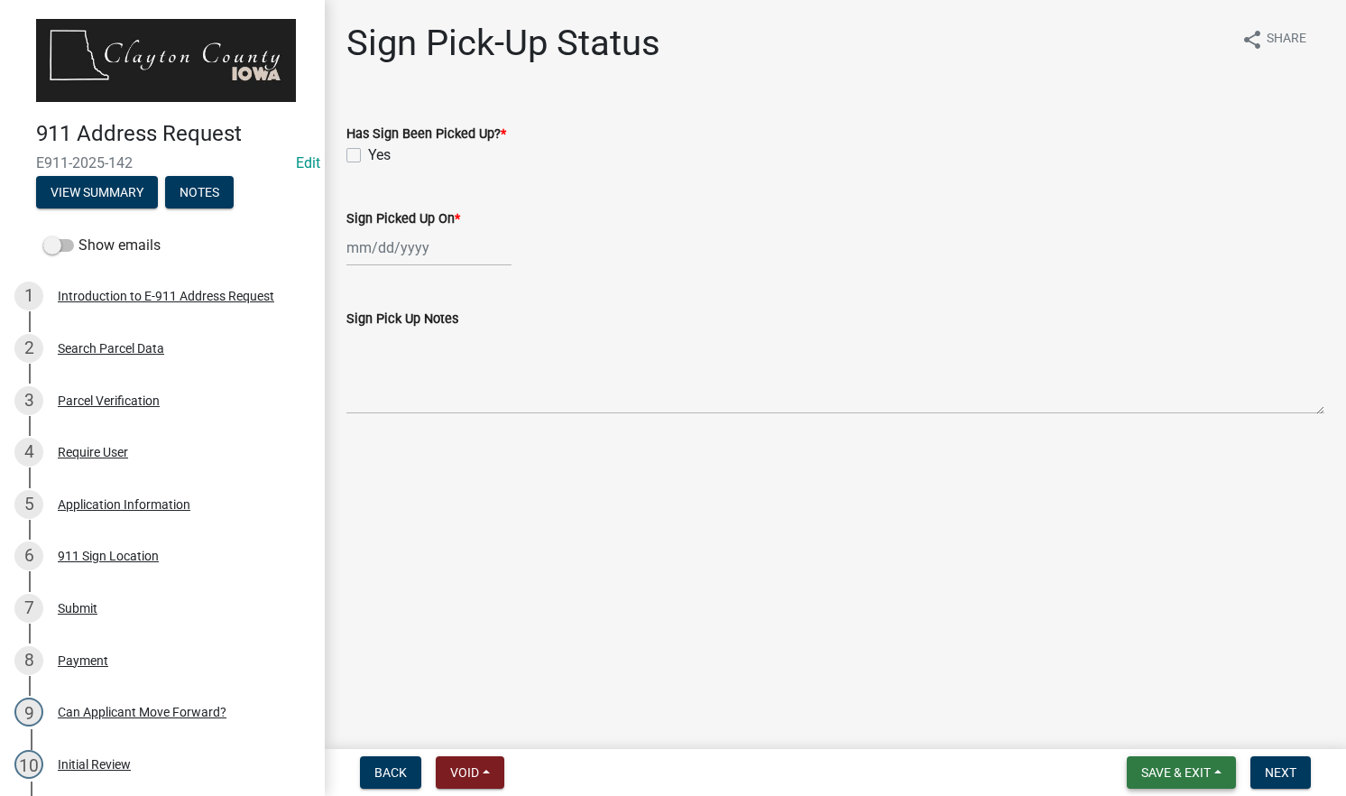
click at [1165, 767] on span "Save & Exit" at bounding box center [1175, 772] width 69 height 14
click at [1158, 735] on button "Save & Exit" at bounding box center [1163, 725] width 144 height 43
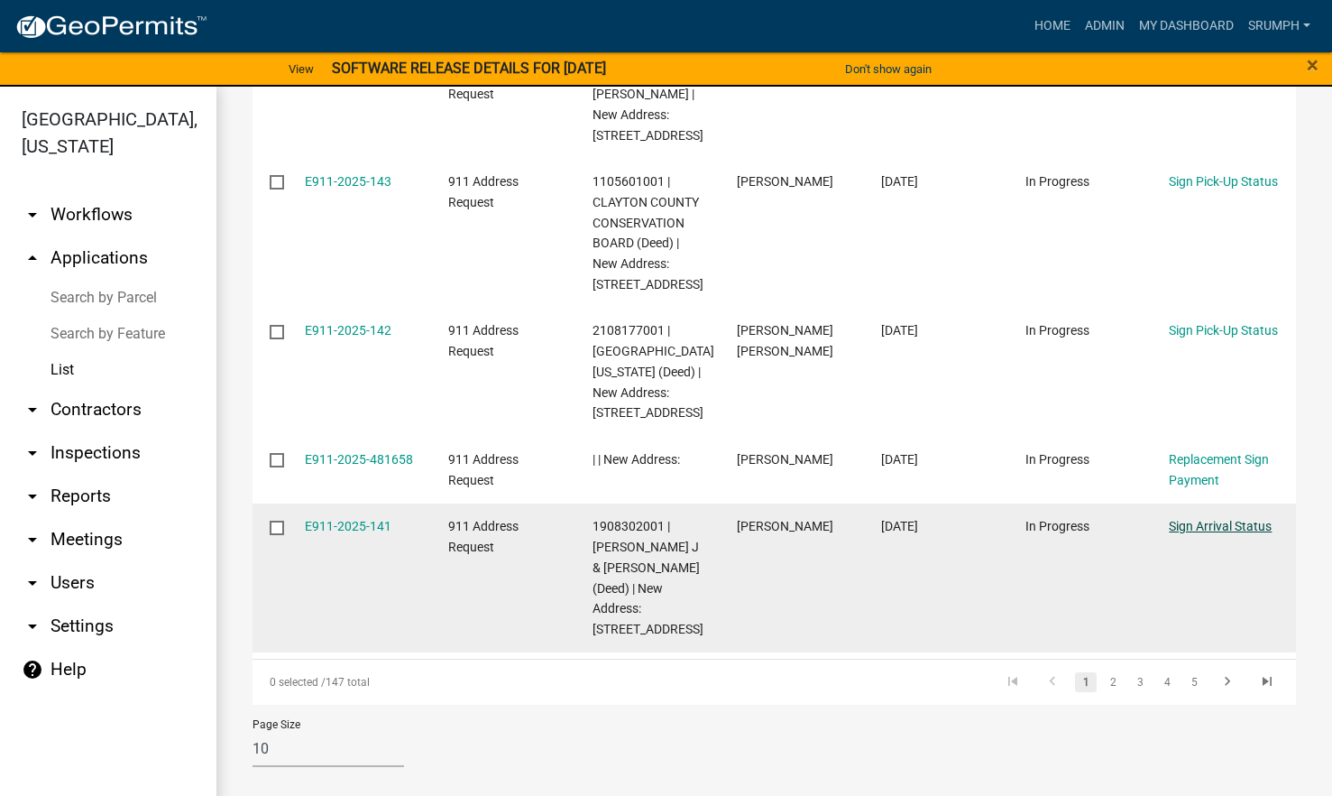
scroll to position [1057, 0]
click at [361, 533] on link "E911-2025-141" at bounding box center [348, 526] width 87 height 14
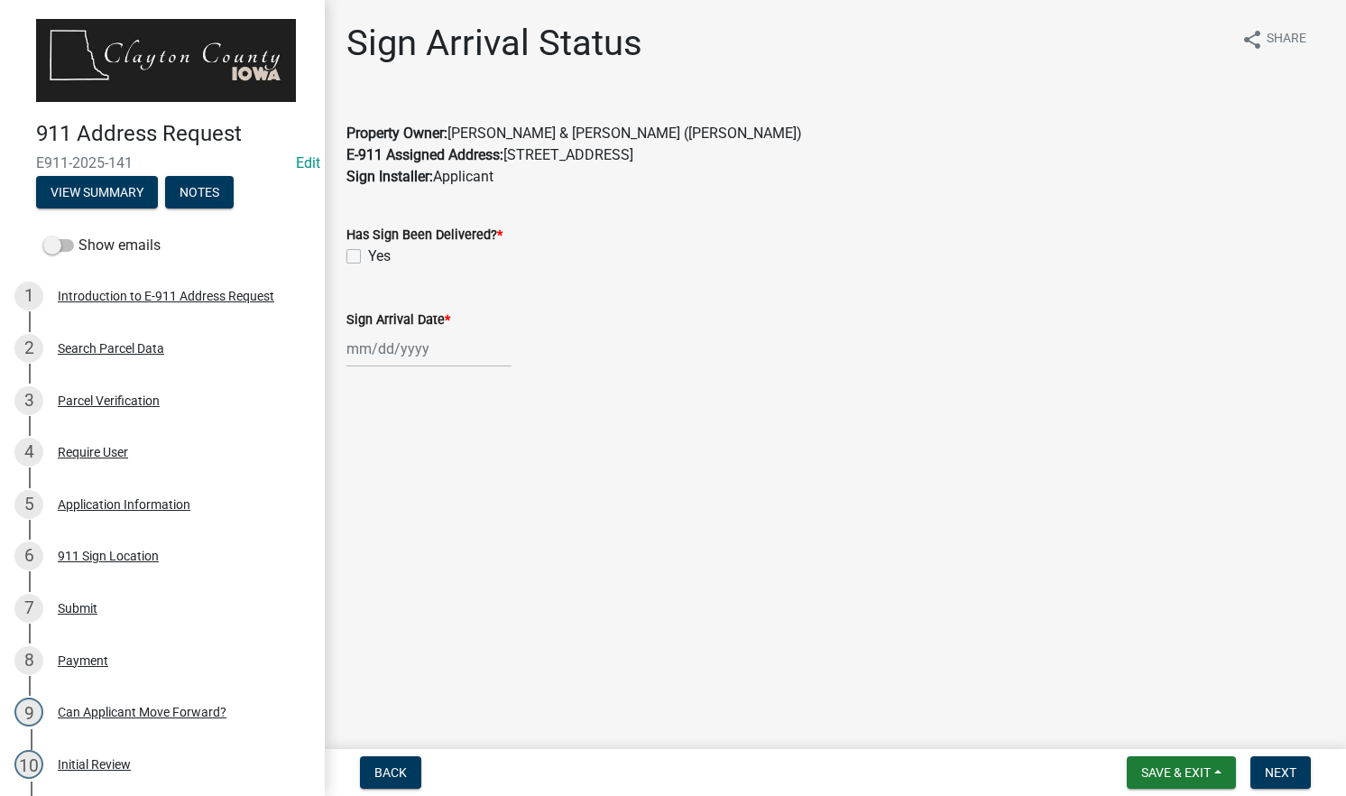
click at [368, 258] on label "Yes" at bounding box center [379, 256] width 23 height 22
click at [368, 257] on input "Yes" at bounding box center [374, 251] width 12 height 12
checkbox input "true"
click at [413, 349] on div at bounding box center [428, 348] width 165 height 37
select select "10"
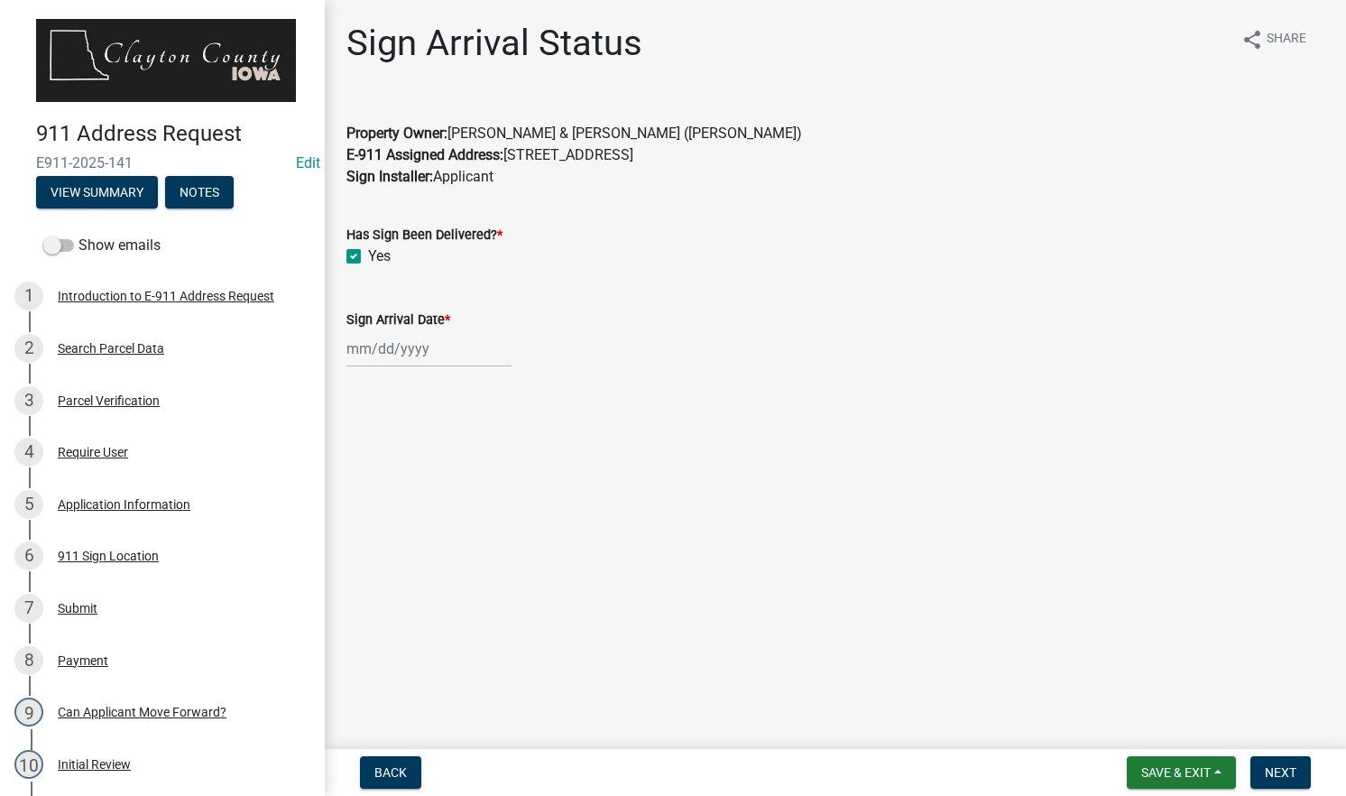
select select "2025"
click at [422, 476] on div "8" at bounding box center [422, 473] width 29 height 29
type input "[DATE]"
click at [1280, 768] on span "Next" at bounding box center [1281, 772] width 32 height 14
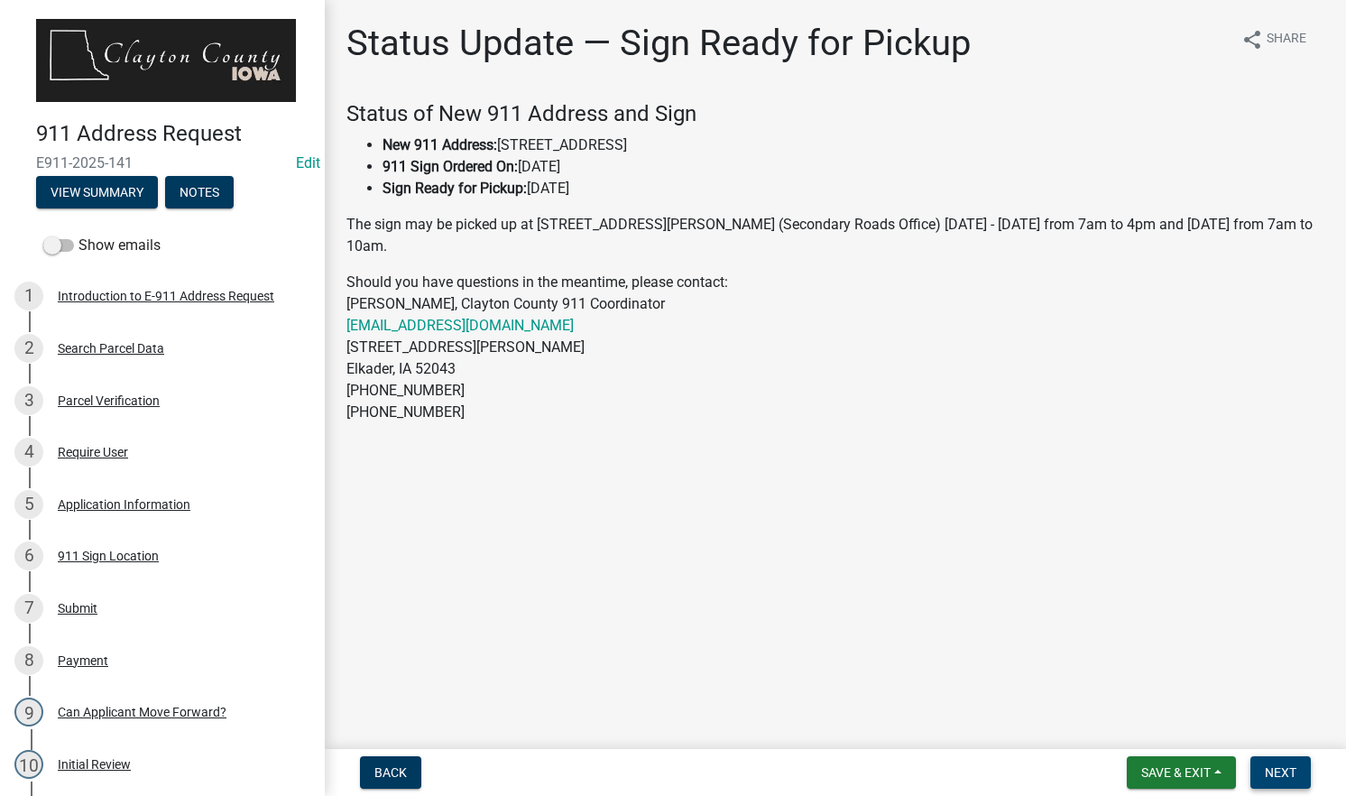
click at [1280, 768] on span "Next" at bounding box center [1281, 772] width 32 height 14
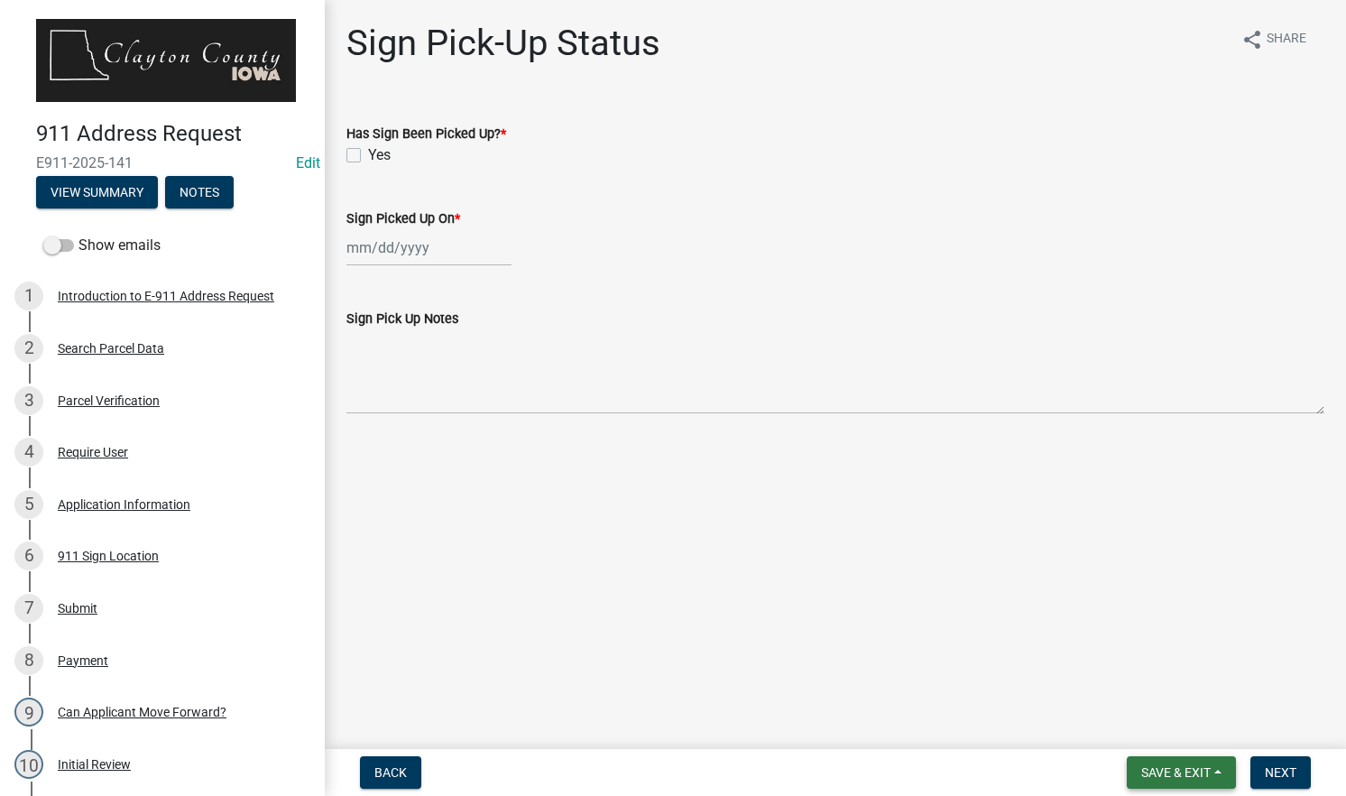
click at [1167, 771] on span "Save & Exit" at bounding box center [1175, 772] width 69 height 14
click at [1151, 729] on button "Save & Exit" at bounding box center [1163, 725] width 144 height 43
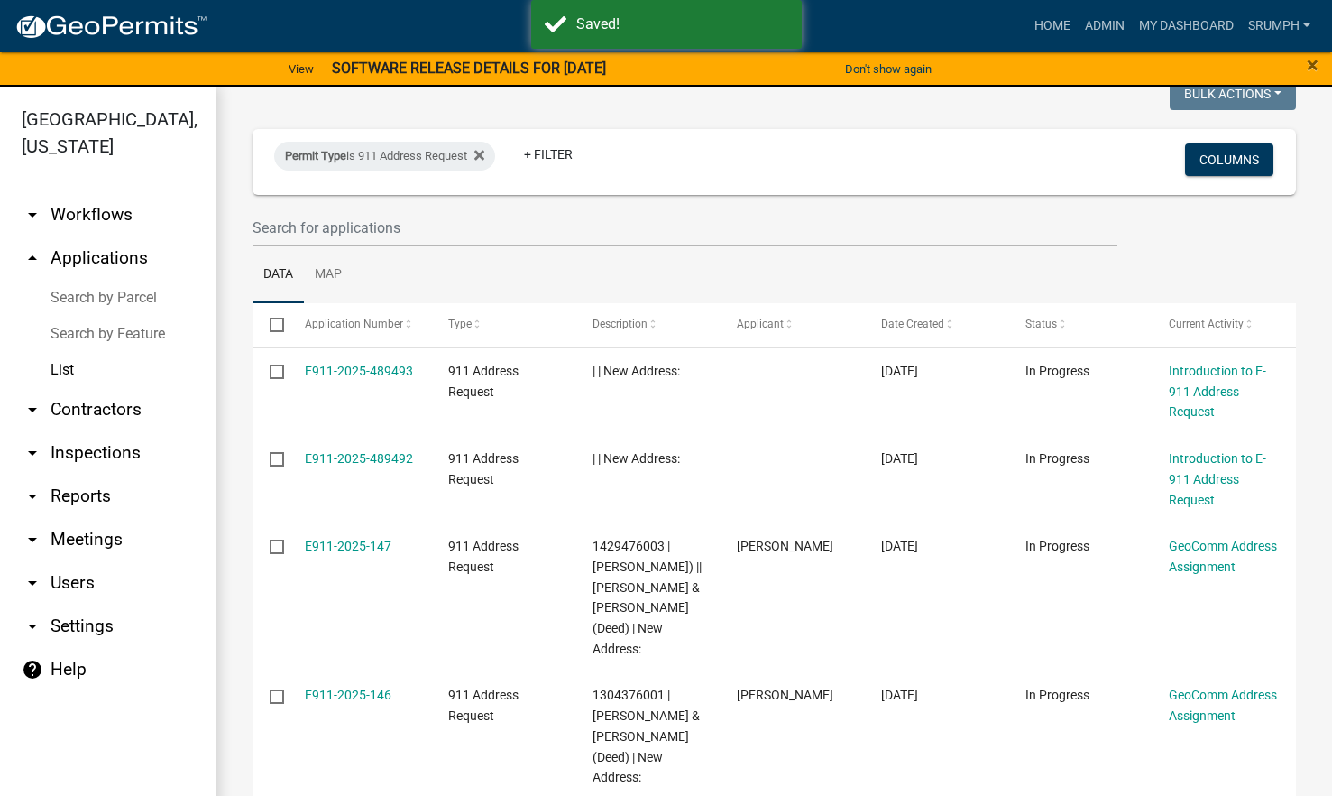
scroll to position [48, 0]
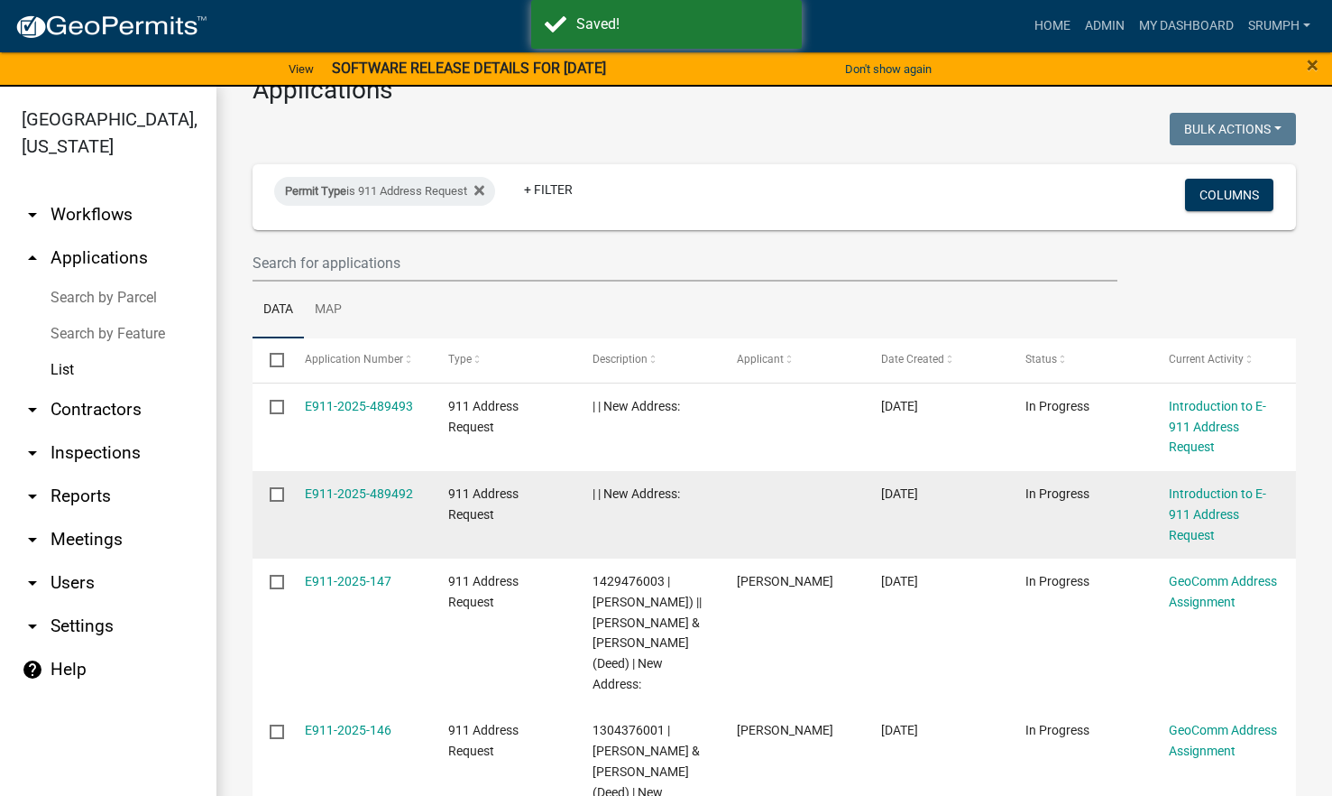
click at [275, 496] on input "checkbox" at bounding box center [276, 493] width 12 height 12
checkbox input "true"
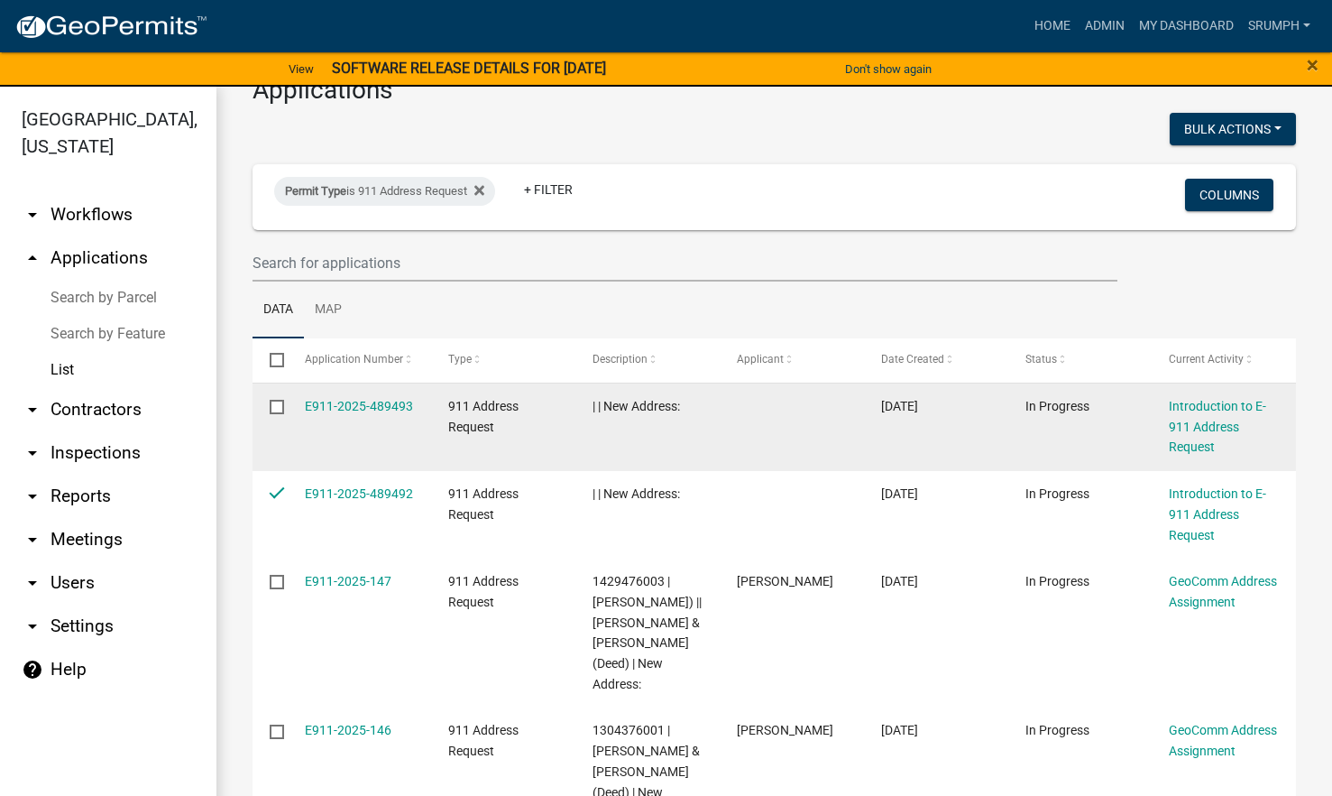
click at [275, 409] on input "checkbox" at bounding box center [276, 406] width 12 height 12
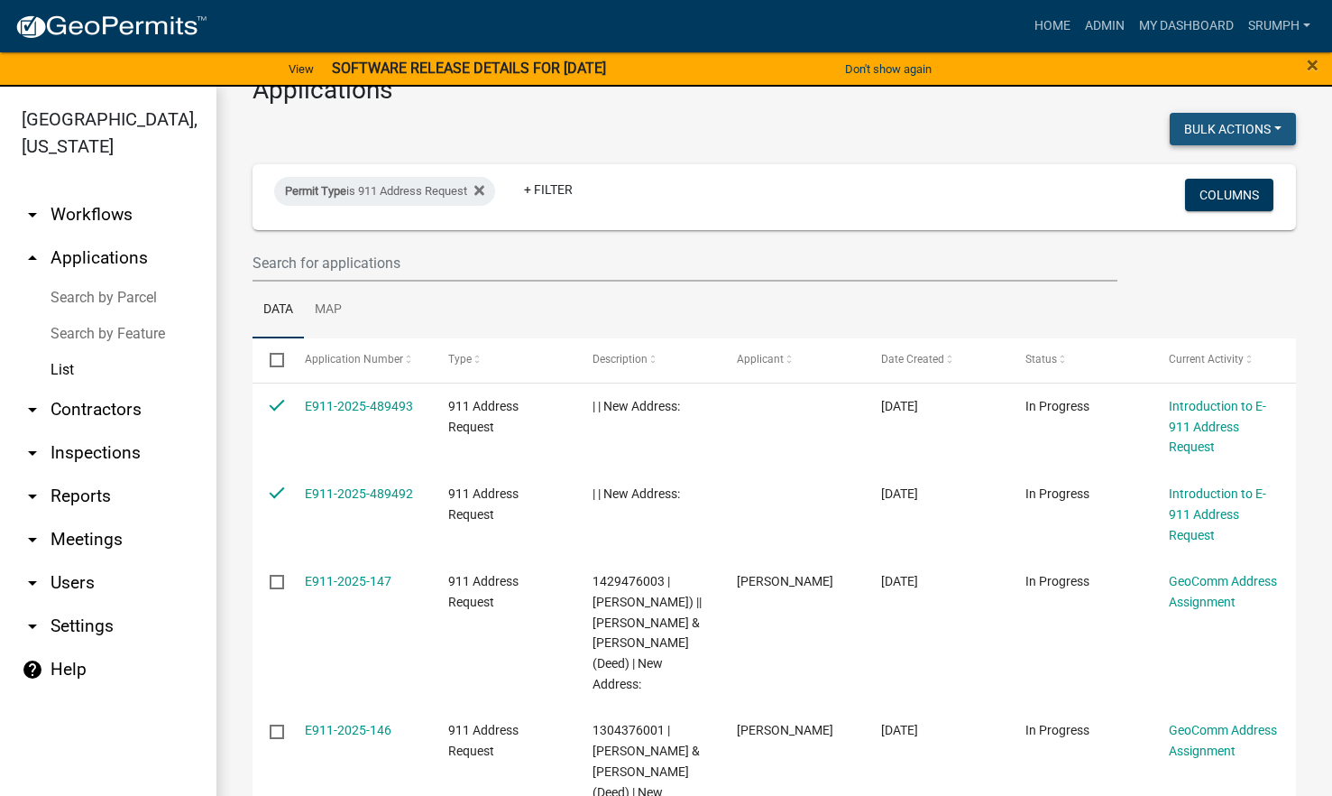
click at [1212, 134] on button "Bulk Actions" at bounding box center [1233, 129] width 126 height 32
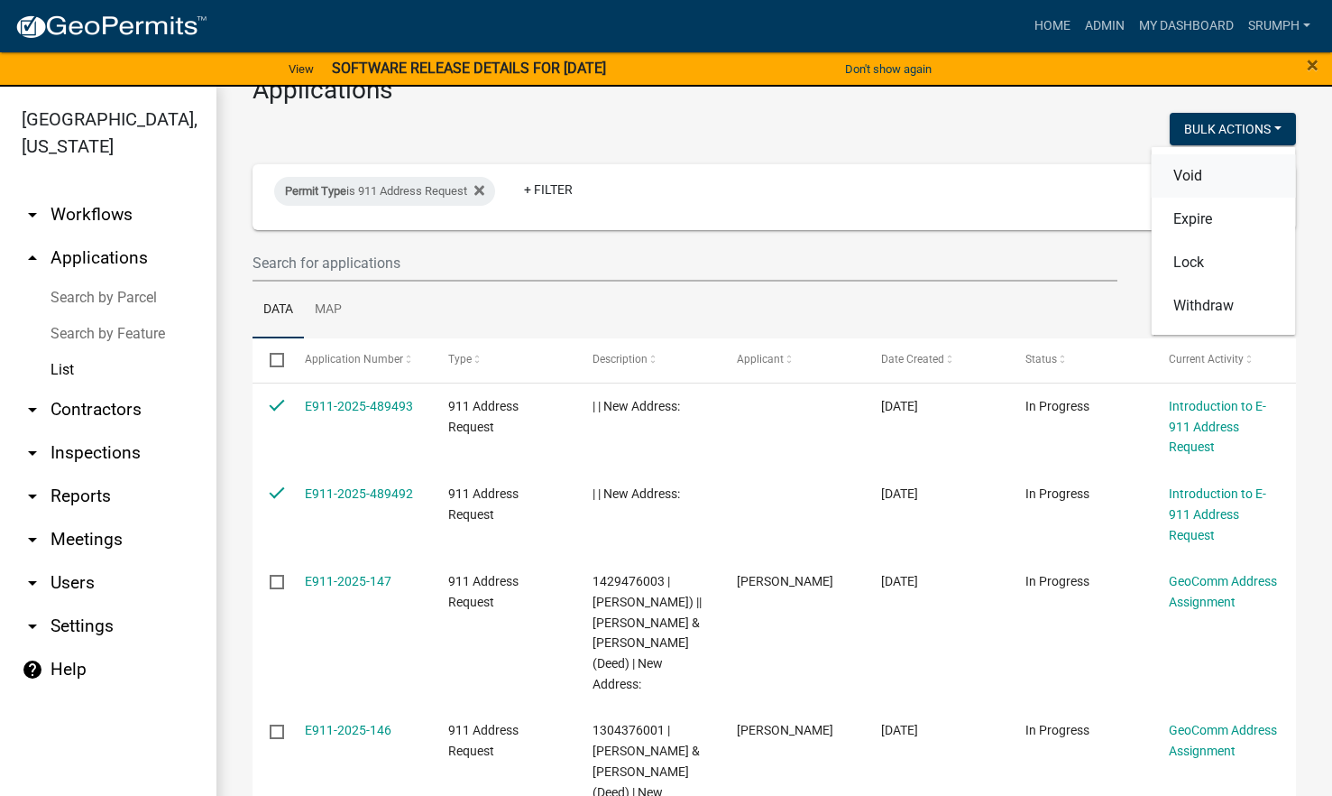
click at [1190, 179] on button "Void" at bounding box center [1224, 175] width 144 height 43
checkbox input "false"
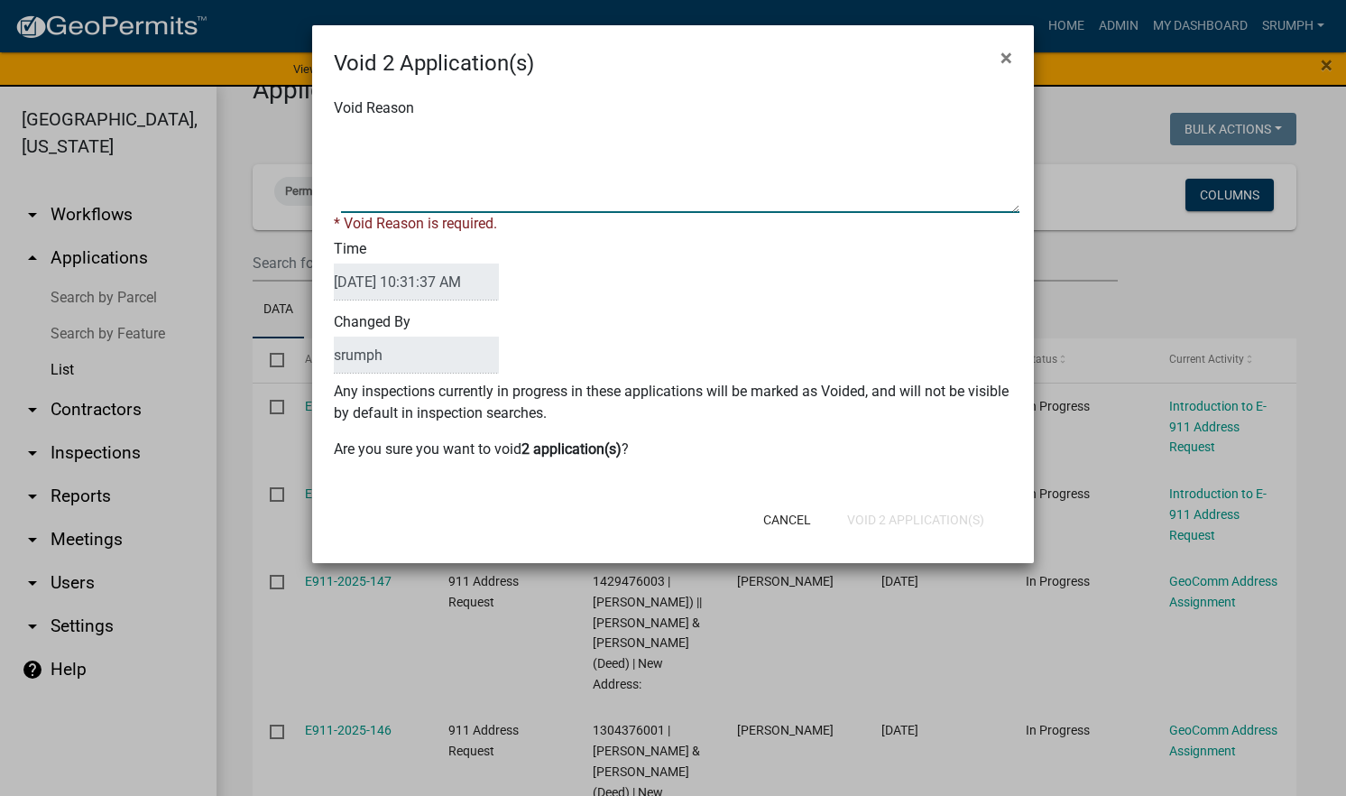
click at [703, 161] on textarea "Void Reason" at bounding box center [680, 168] width 678 height 90
type textarea "incomplete"
click at [871, 513] on button "Void 2 Application(s)" at bounding box center [916, 519] width 166 height 32
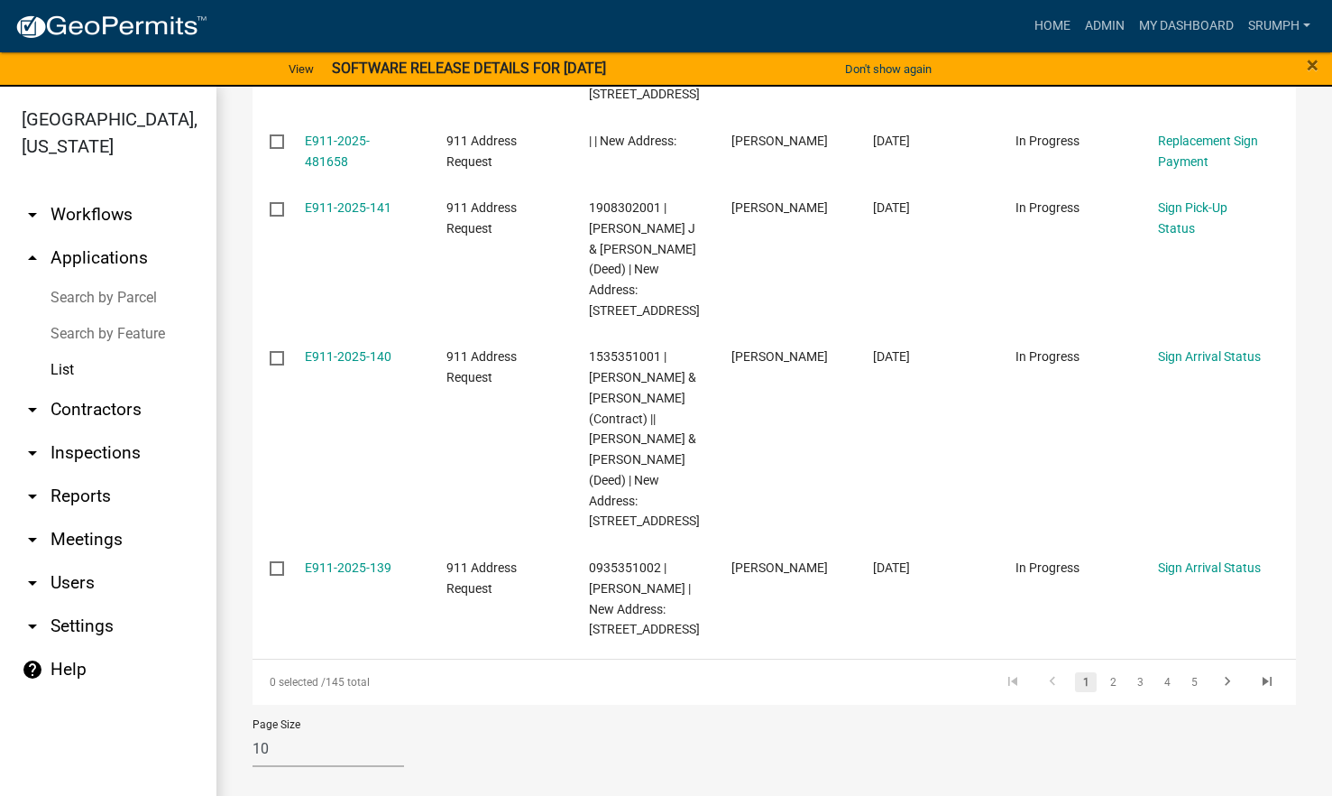
scroll to position [1331, 0]
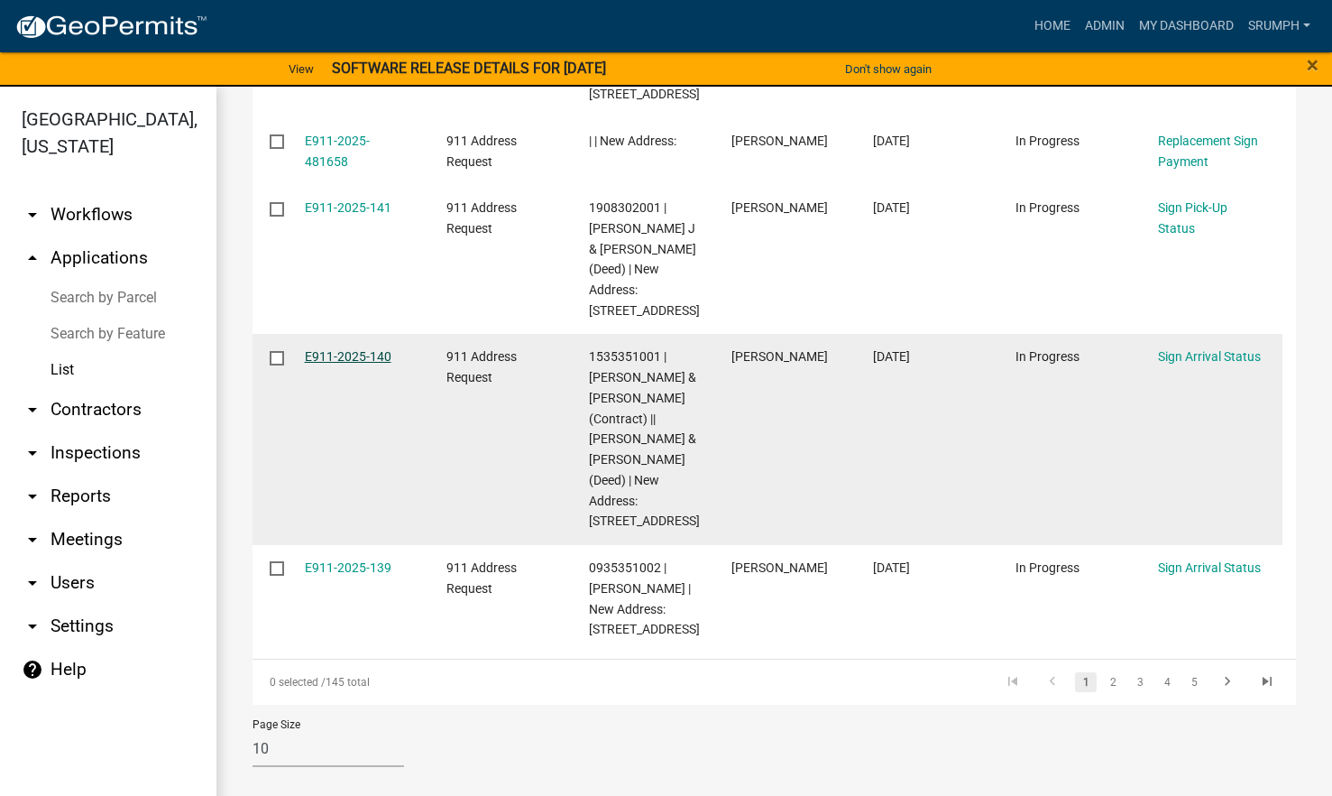
click at [348, 349] on link "E911-2025-140" at bounding box center [348, 356] width 87 height 14
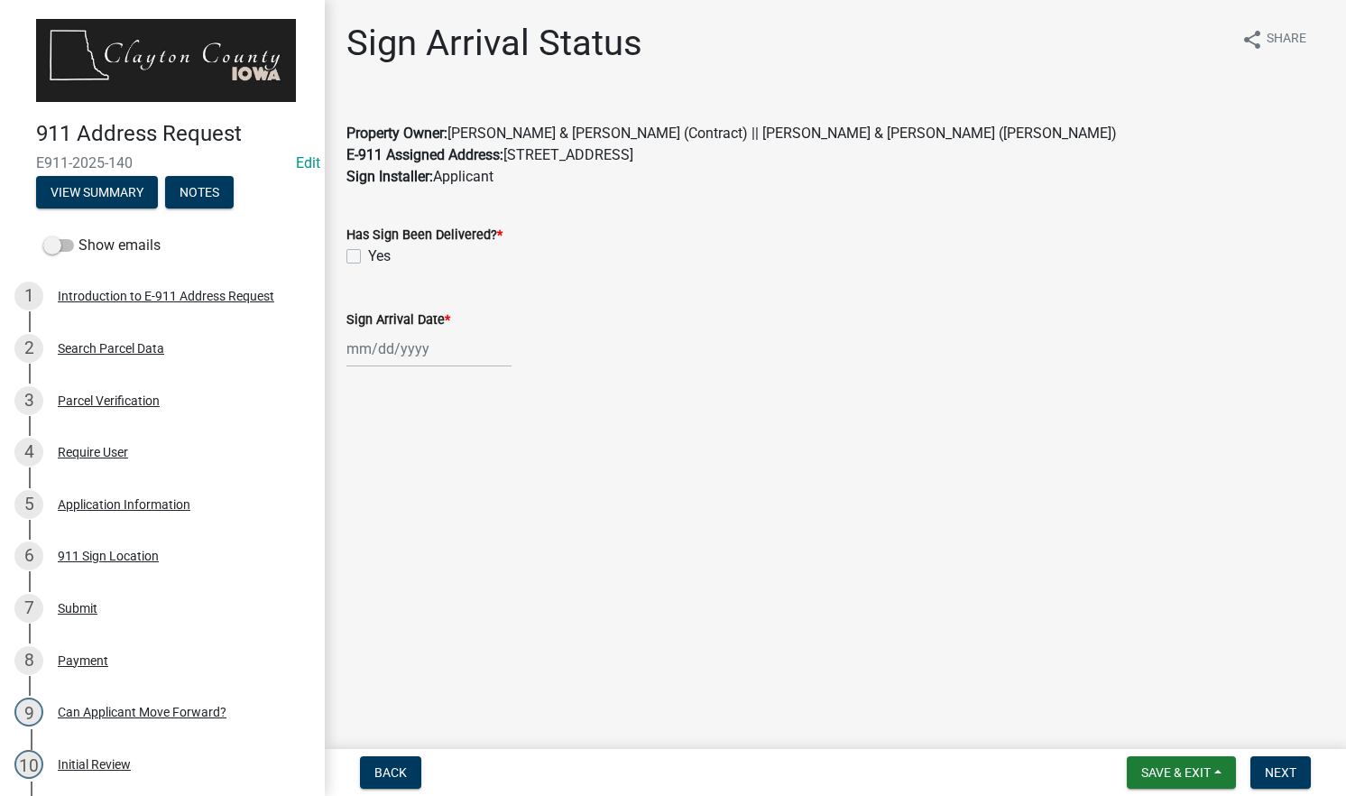
click at [368, 257] on label "Yes" at bounding box center [379, 256] width 23 height 22
click at [368, 257] on input "Yes" at bounding box center [374, 251] width 12 height 12
checkbox input "true"
click at [428, 349] on div at bounding box center [428, 348] width 165 height 37
select select "10"
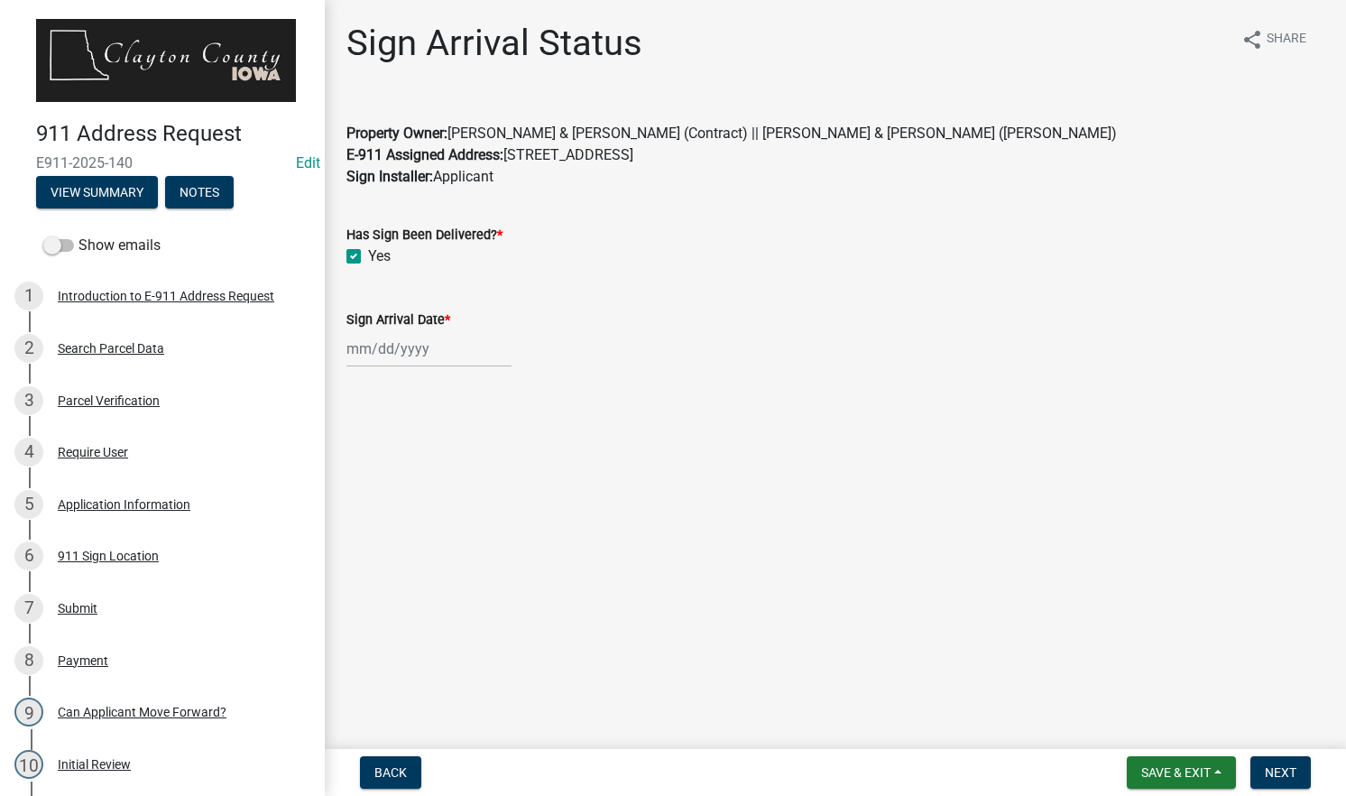
select select "2025"
click at [426, 471] on div "8" at bounding box center [422, 473] width 29 height 29
type input "[DATE]"
click at [1279, 765] on span "Next" at bounding box center [1281, 772] width 32 height 14
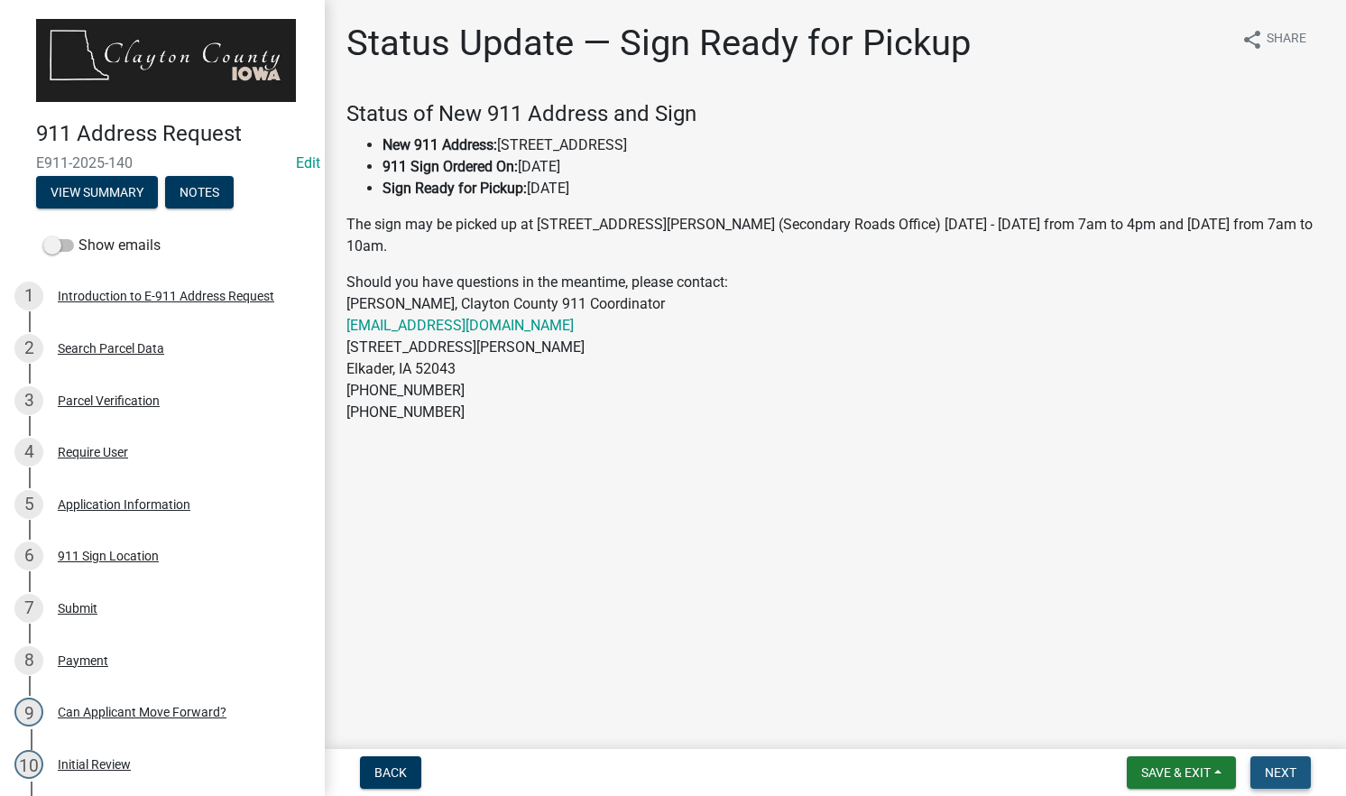
click at [1282, 761] on button "Next" at bounding box center [1280, 772] width 60 height 32
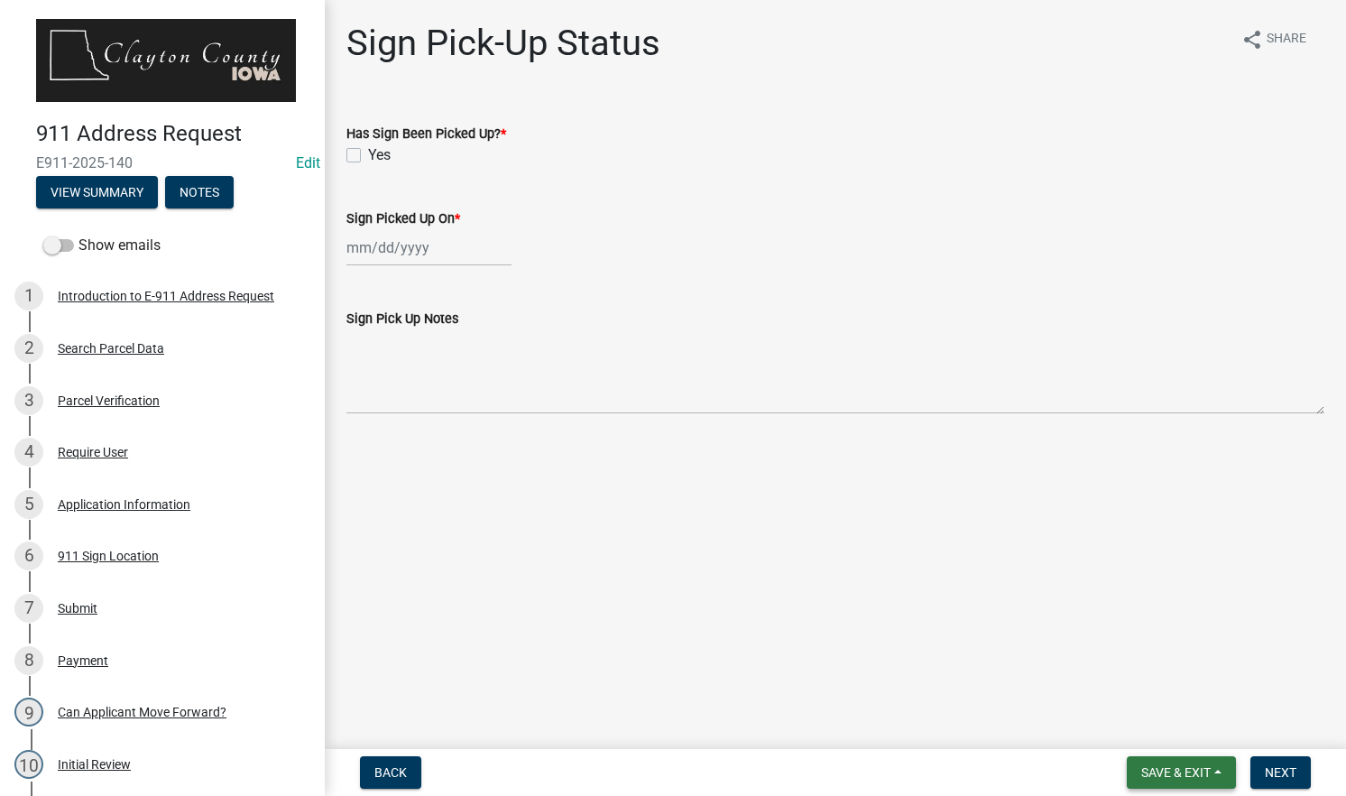
click at [1153, 772] on span "Save & Exit" at bounding box center [1175, 772] width 69 height 14
click at [1160, 726] on button "Save & Exit" at bounding box center [1163, 725] width 144 height 43
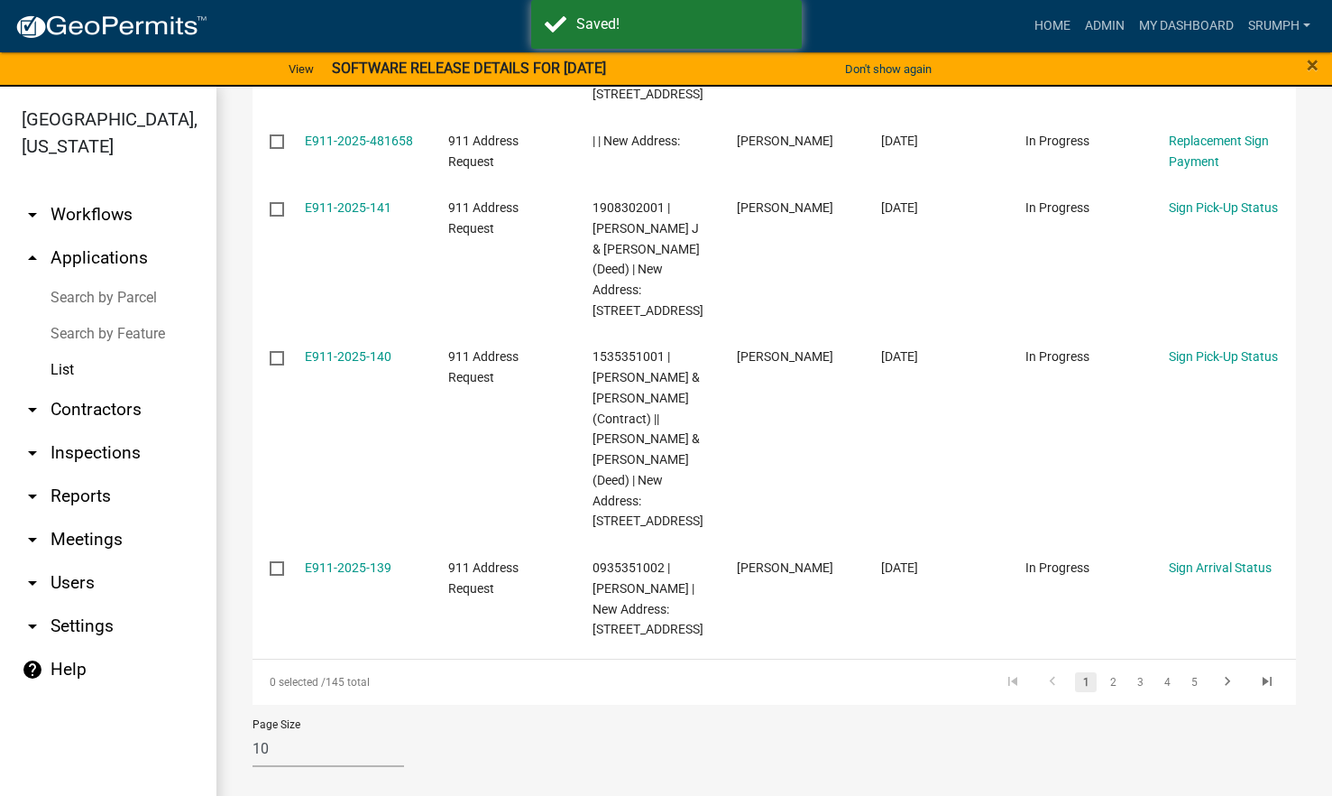
scroll to position [1199, 0]
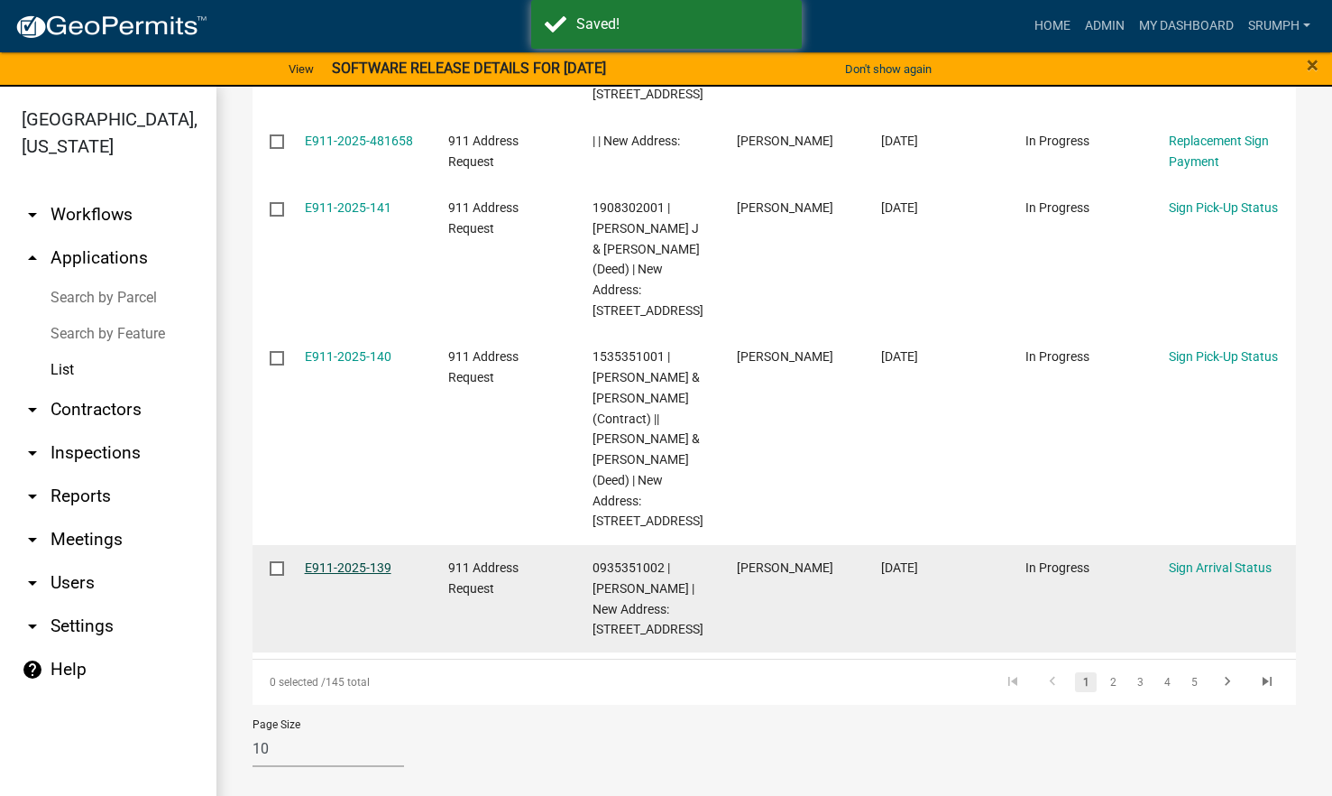
click at [355, 575] on link "E911-2025-139" at bounding box center [348, 567] width 87 height 14
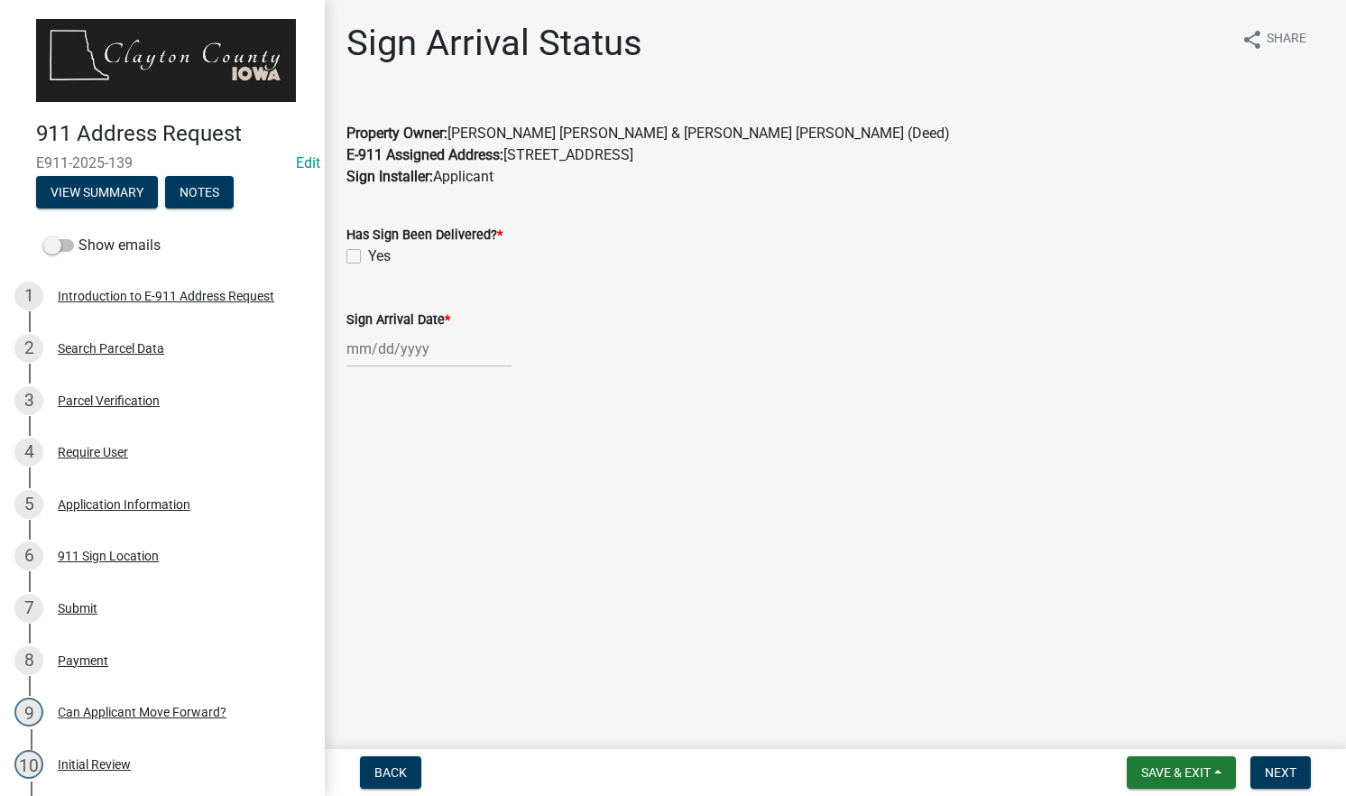
click at [368, 254] on label "Yes" at bounding box center [379, 256] width 23 height 22
click at [368, 254] on input "Yes" at bounding box center [374, 251] width 12 height 12
checkbox input "true"
click at [421, 351] on div at bounding box center [428, 348] width 165 height 37
select select "10"
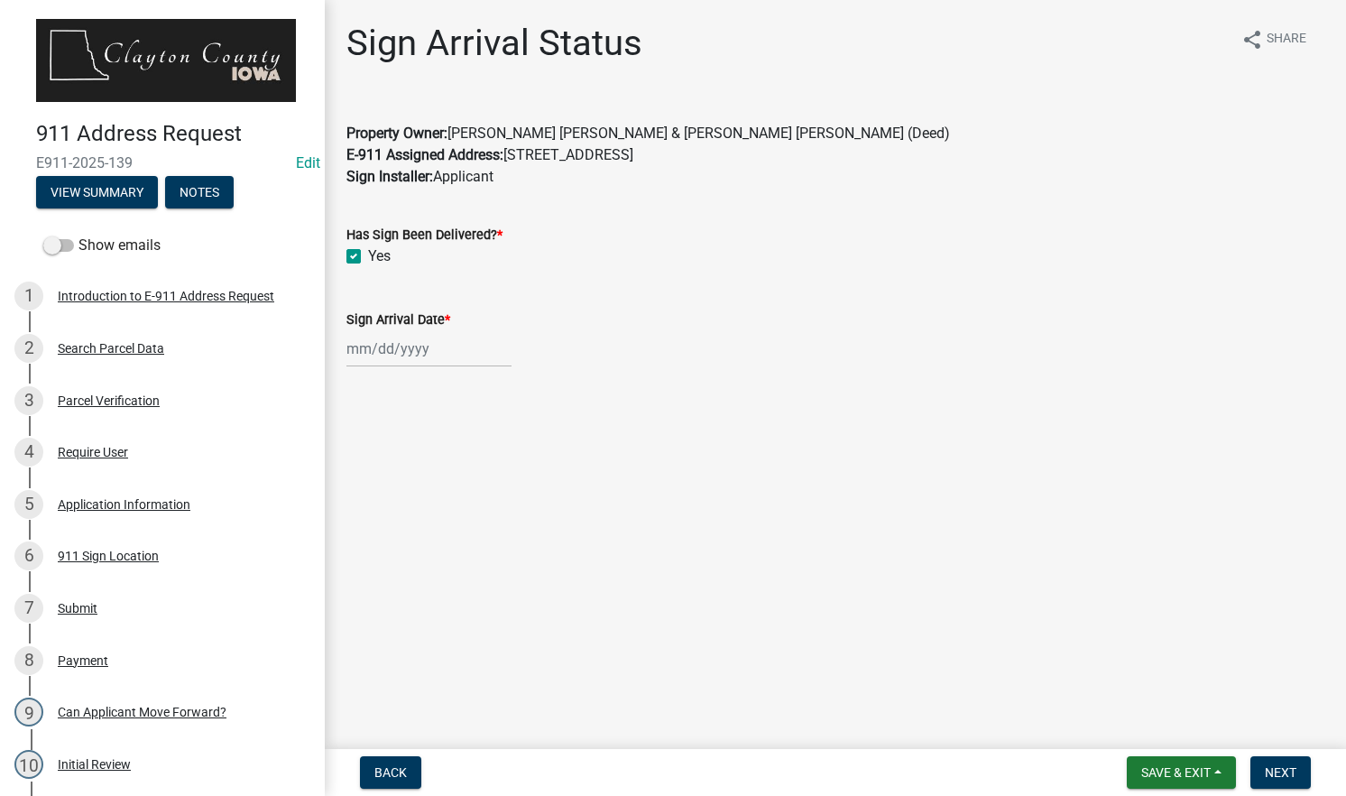
select select "2025"
click at [423, 470] on div "8" at bounding box center [422, 473] width 29 height 29
type input "[DATE]"
click at [1287, 769] on span "Next" at bounding box center [1281, 772] width 32 height 14
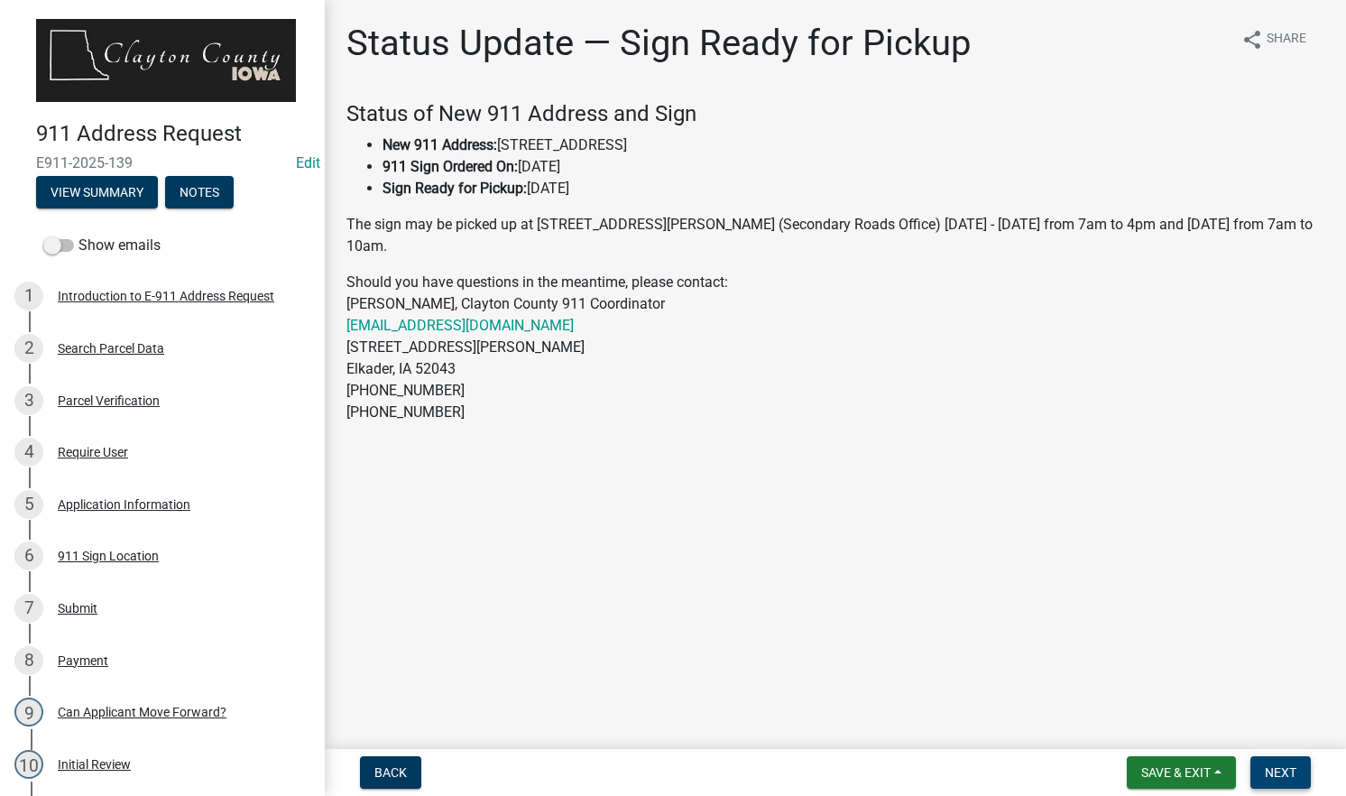
click at [1275, 769] on span "Next" at bounding box center [1281, 772] width 32 height 14
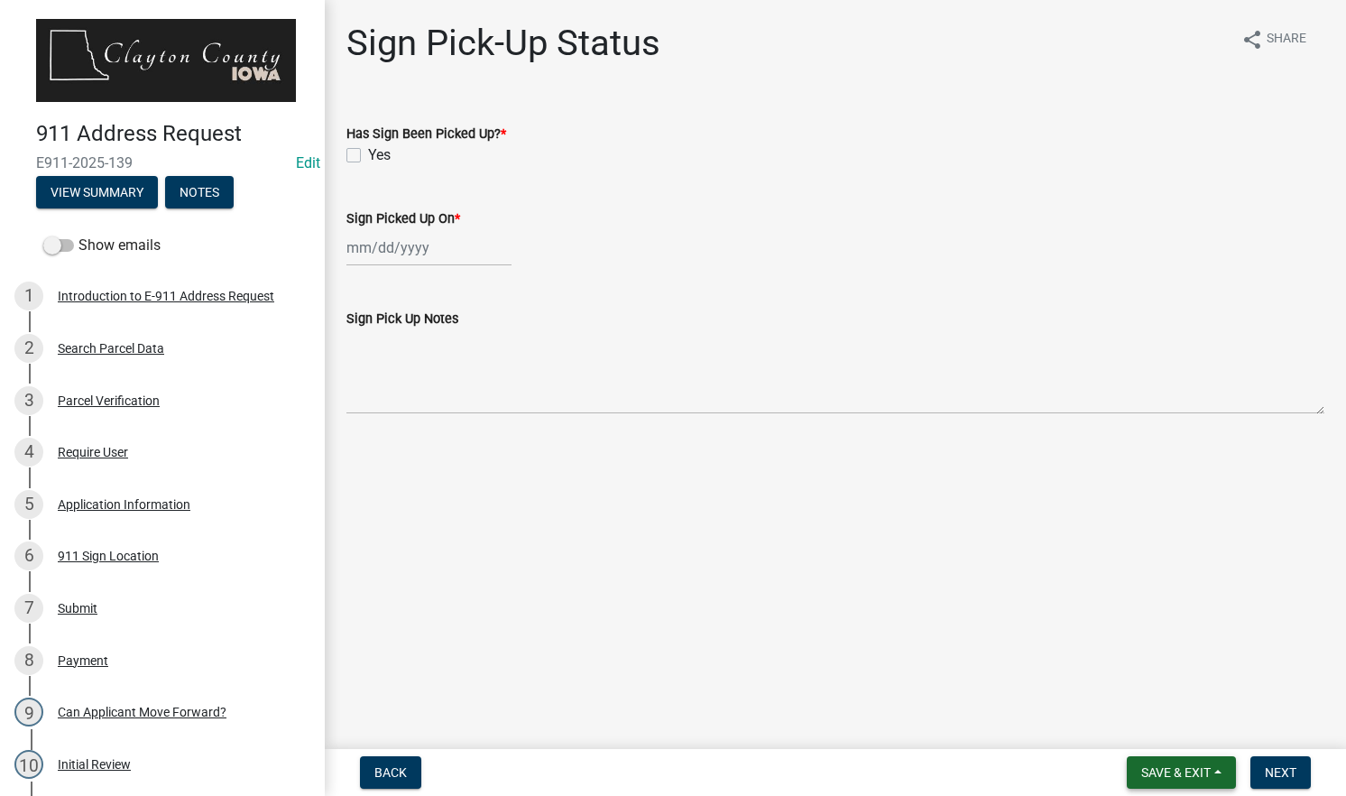
click at [1165, 768] on span "Save & Exit" at bounding box center [1175, 772] width 69 height 14
click at [1135, 719] on button "Save & Exit" at bounding box center [1163, 725] width 144 height 43
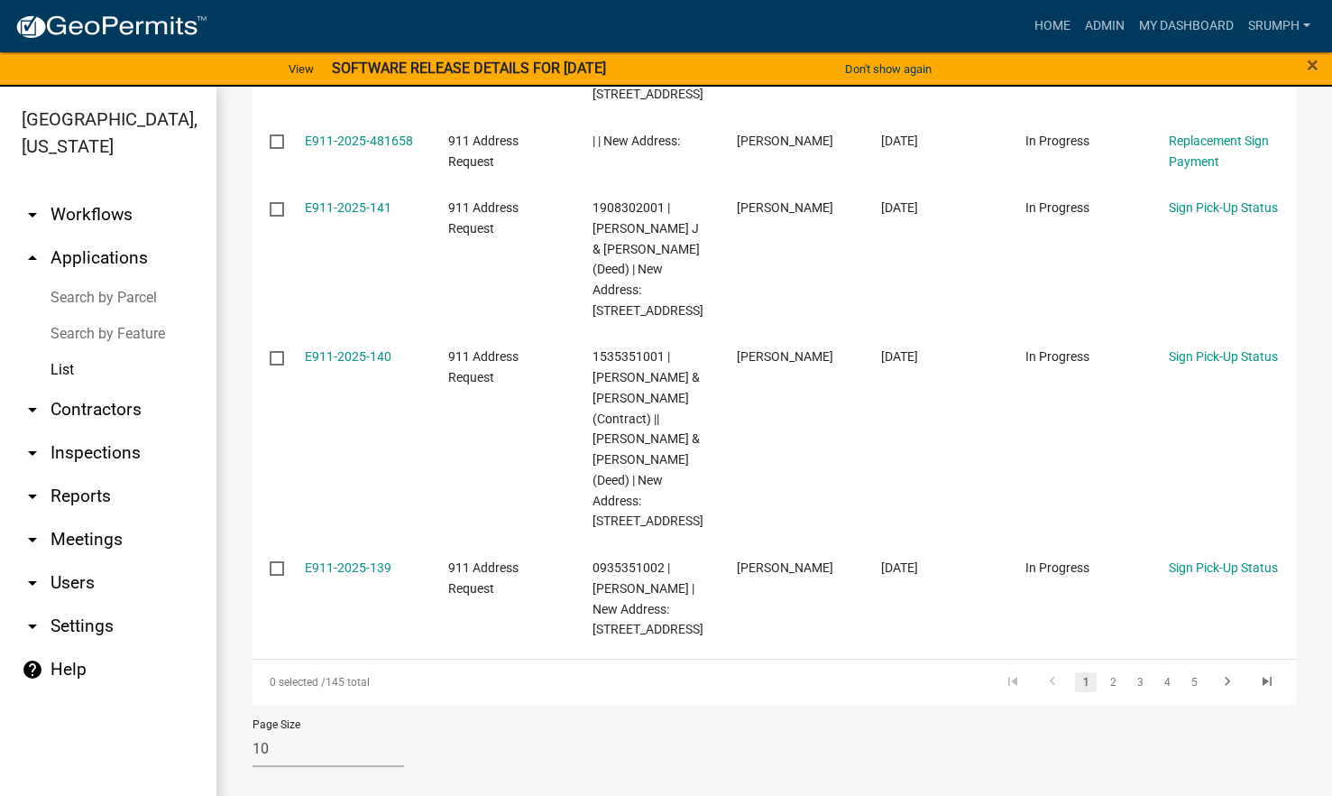
scroll to position [1310, 0]
click at [1107, 679] on link "2" at bounding box center [1113, 682] width 22 height 20
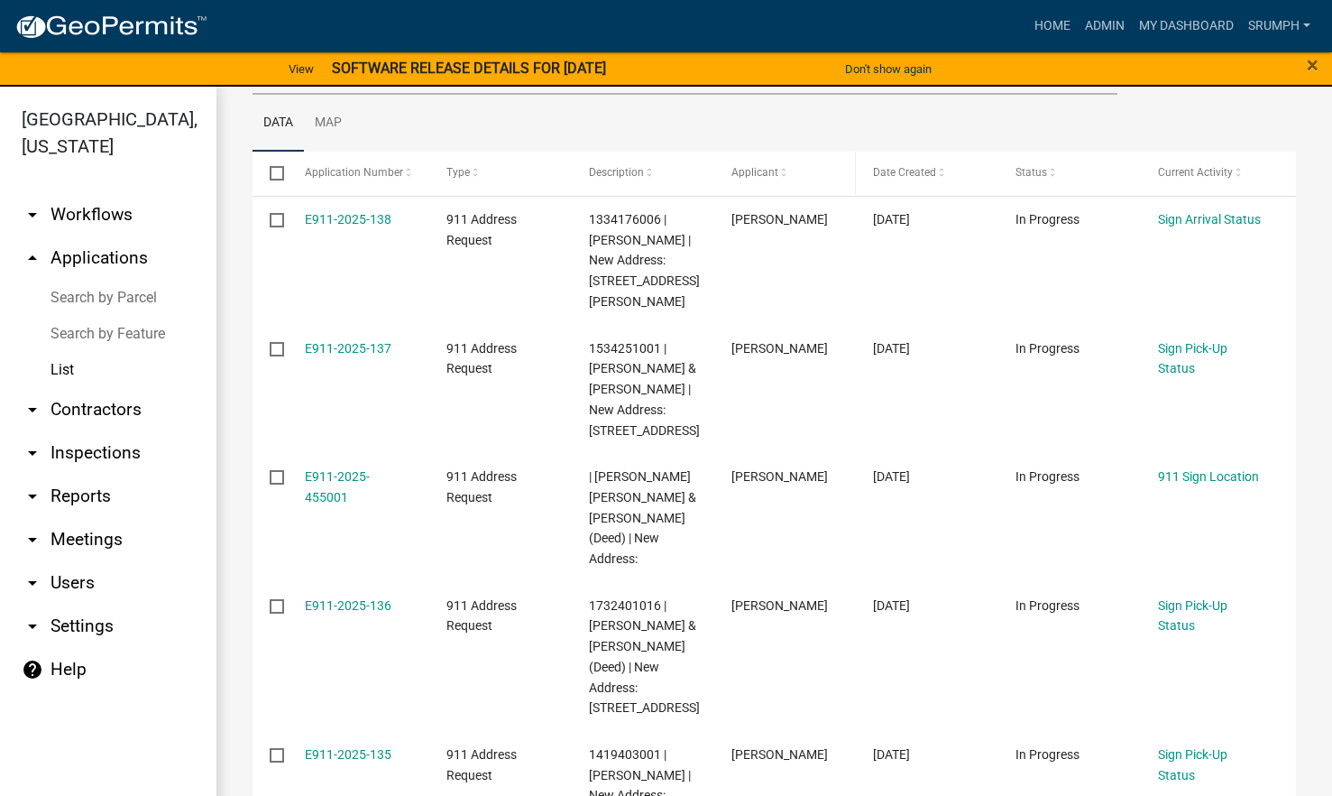
scroll to position [234, 0]
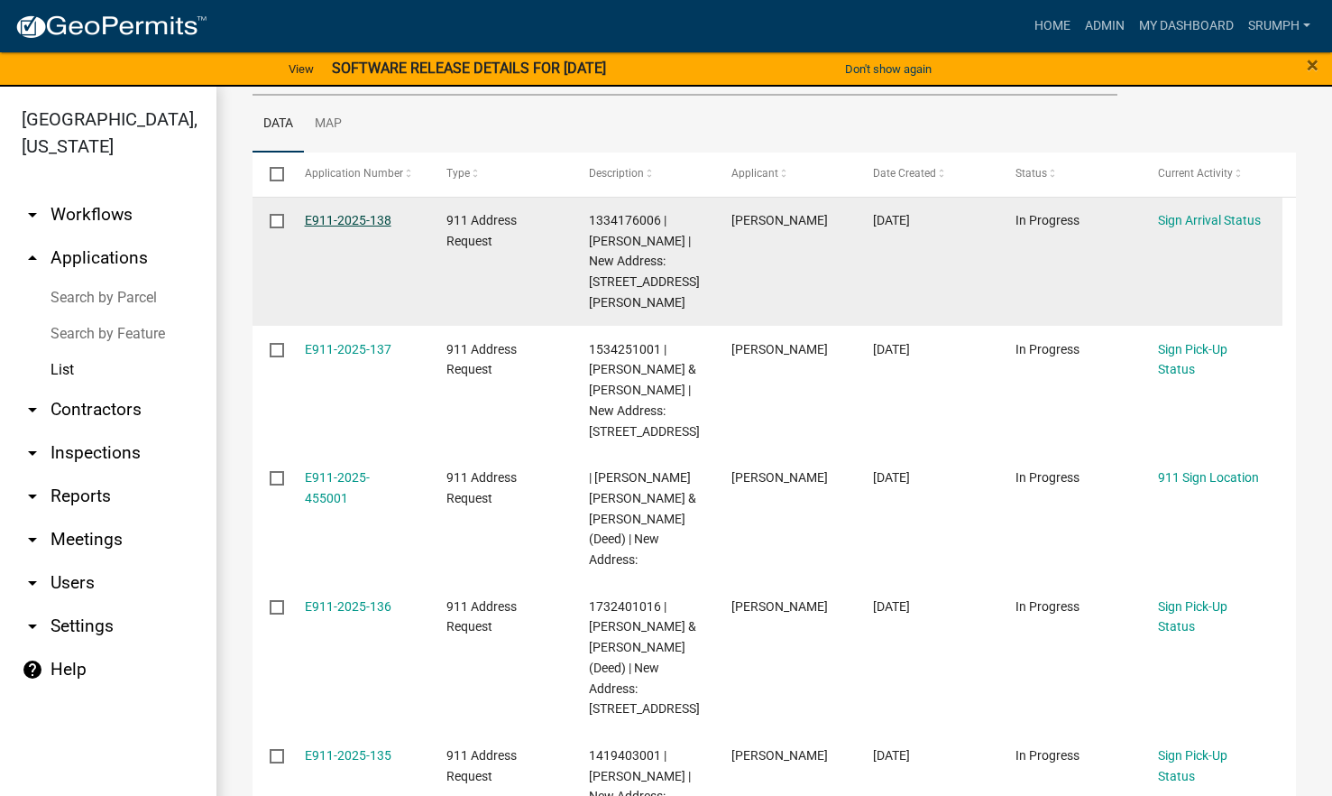
click at [343, 219] on link "E911-2025-138" at bounding box center [348, 220] width 87 height 14
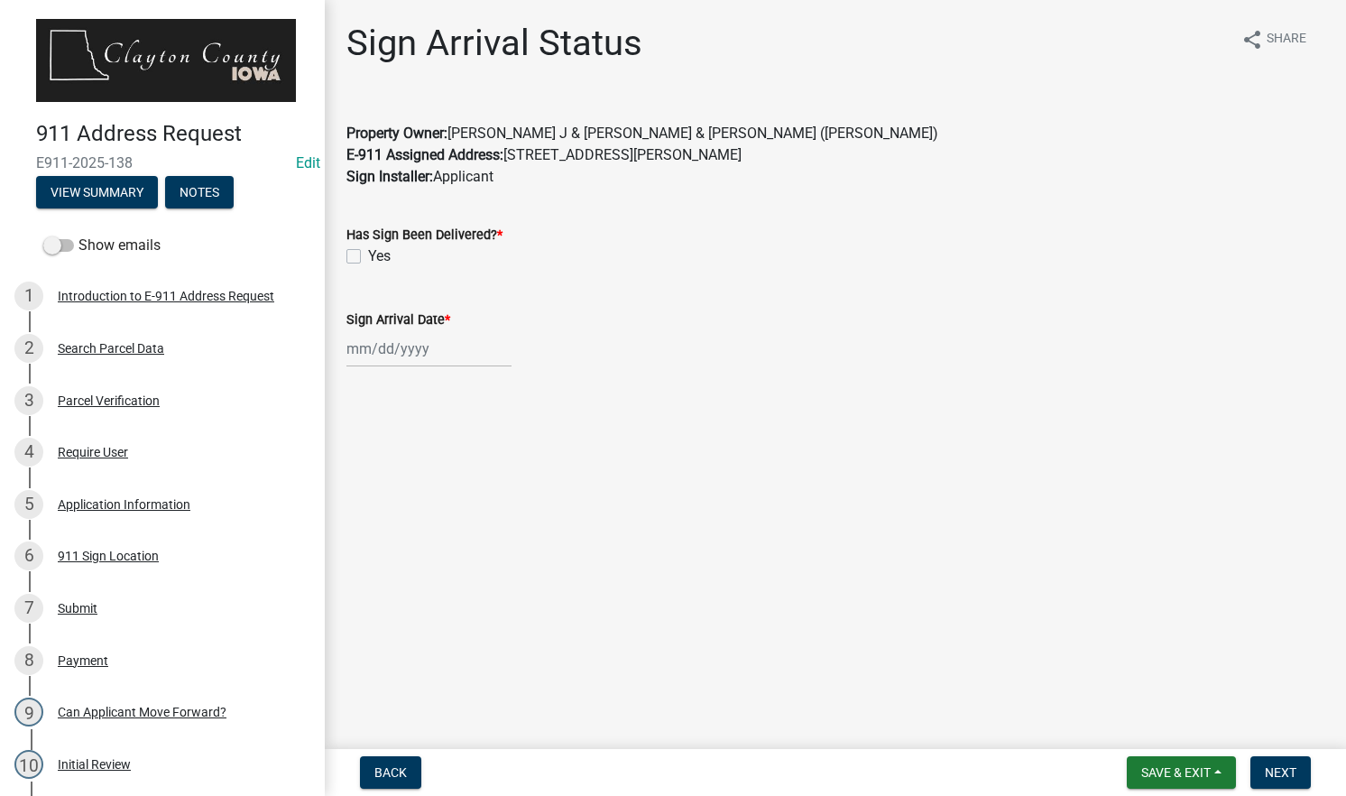
click at [368, 250] on label "Yes" at bounding box center [379, 256] width 23 height 22
click at [368, 250] on input "Yes" at bounding box center [374, 251] width 12 height 12
checkbox input "true"
click at [412, 356] on div at bounding box center [428, 348] width 165 height 37
select select "10"
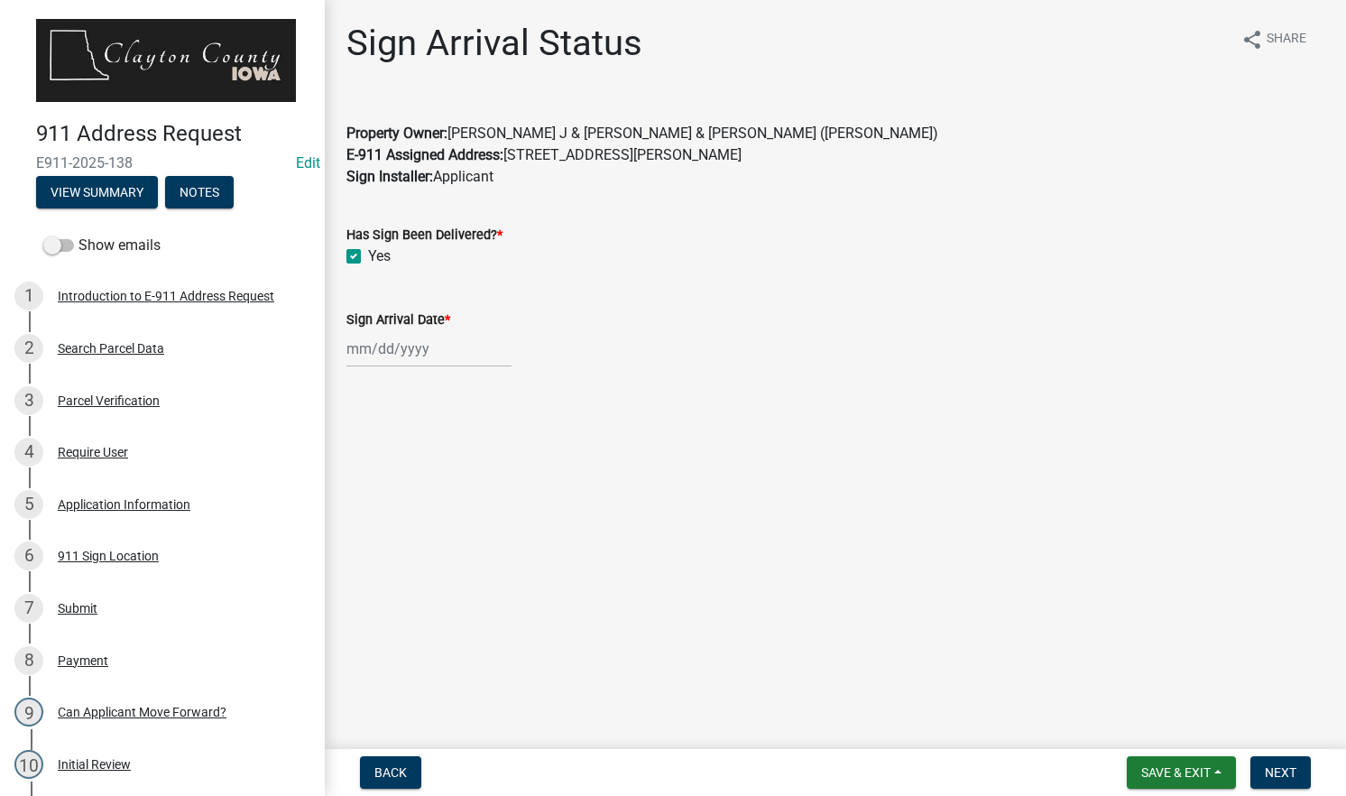
select select "2025"
click at [428, 468] on div "8" at bounding box center [422, 473] width 29 height 29
type input "[DATE]"
click at [1286, 772] on span "Next" at bounding box center [1281, 772] width 32 height 14
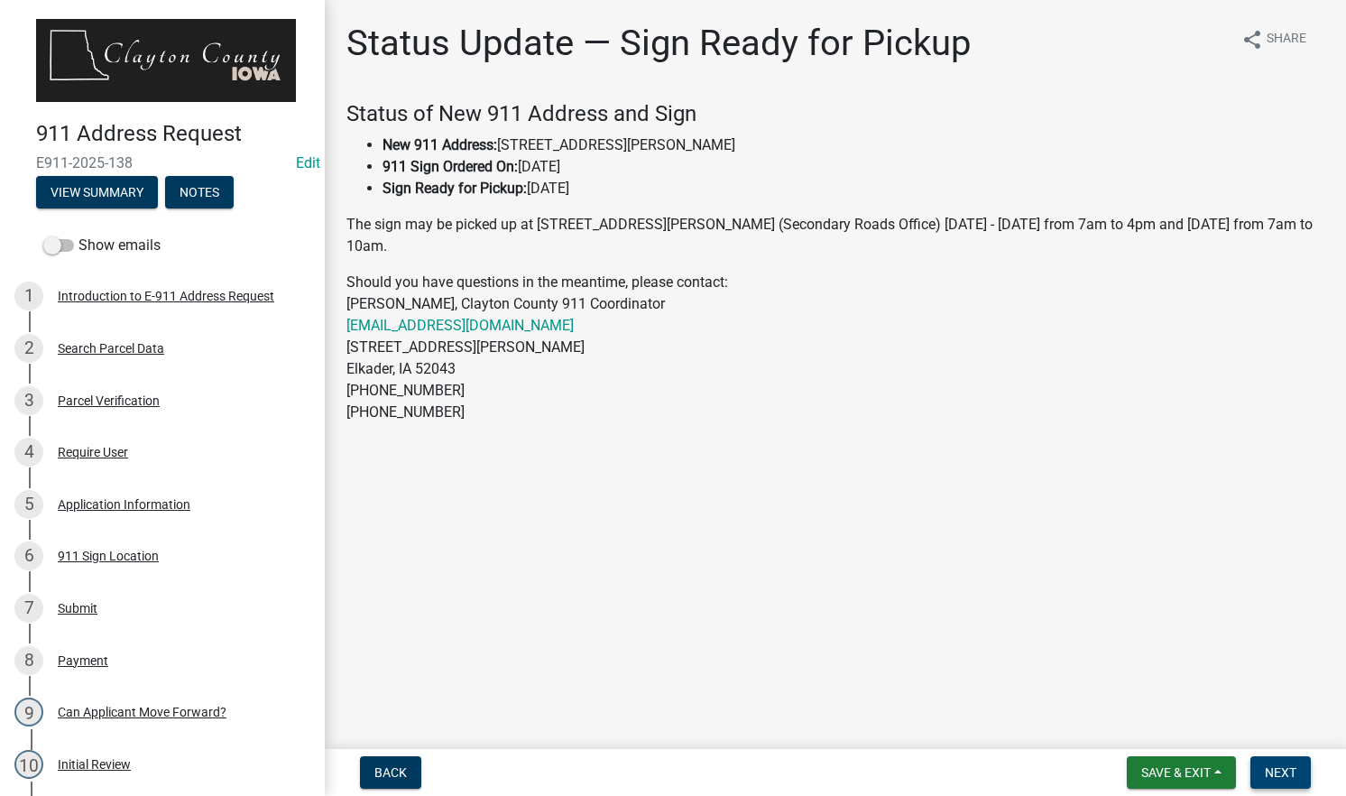
click at [1286, 772] on span "Next" at bounding box center [1281, 772] width 32 height 14
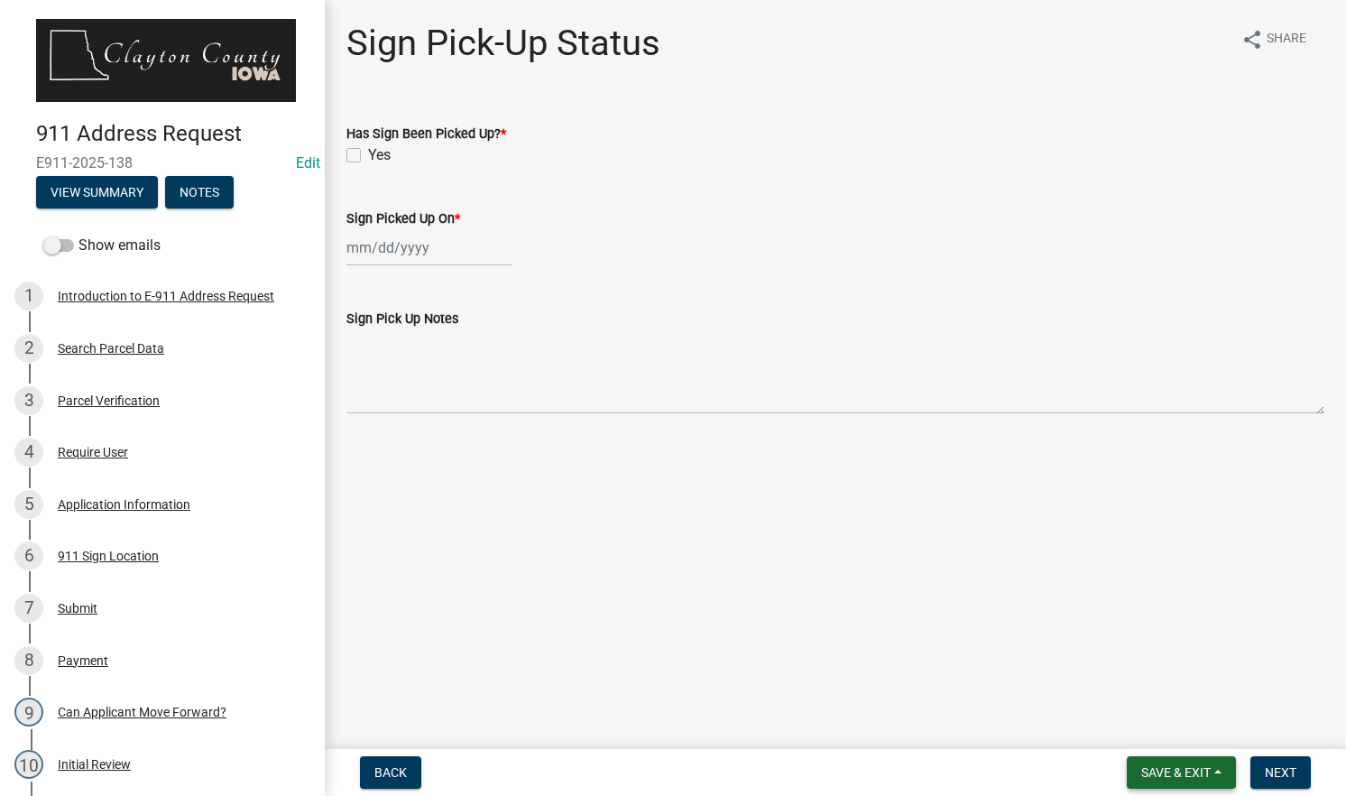
click at [1165, 769] on span "Save & Exit" at bounding box center [1175, 772] width 69 height 14
click at [1136, 729] on button "Save & Exit" at bounding box center [1163, 725] width 144 height 43
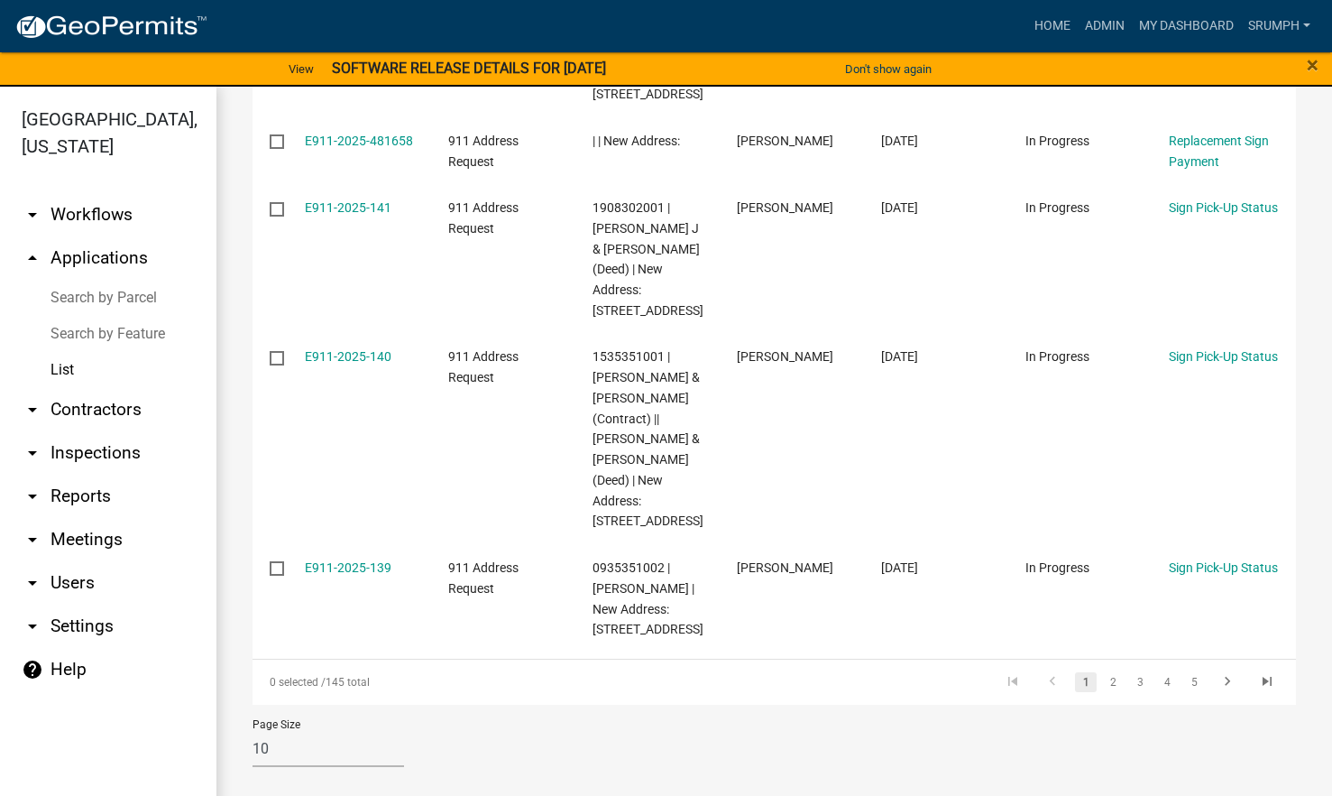
scroll to position [1306, 0]
click at [1102, 686] on link "2" at bounding box center [1113, 682] width 22 height 20
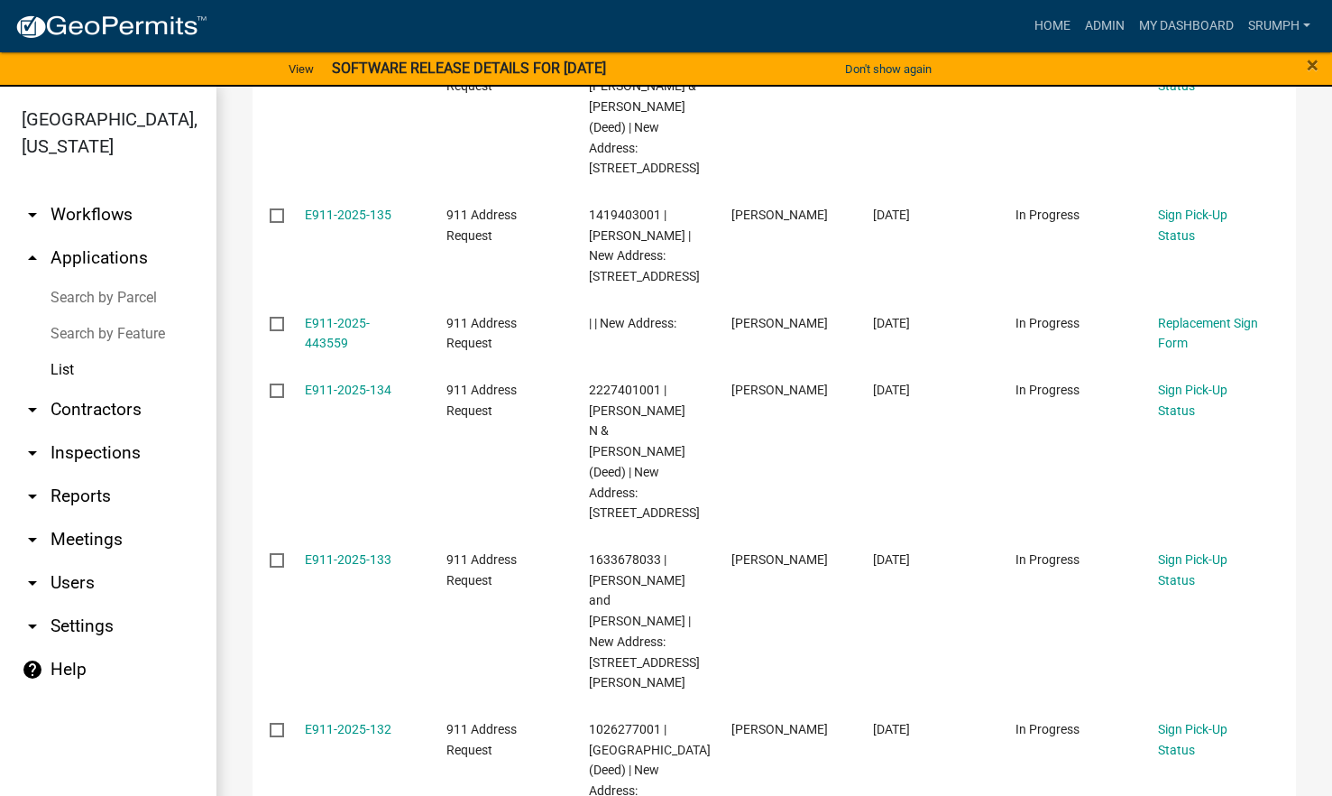
scroll to position [769, 0]
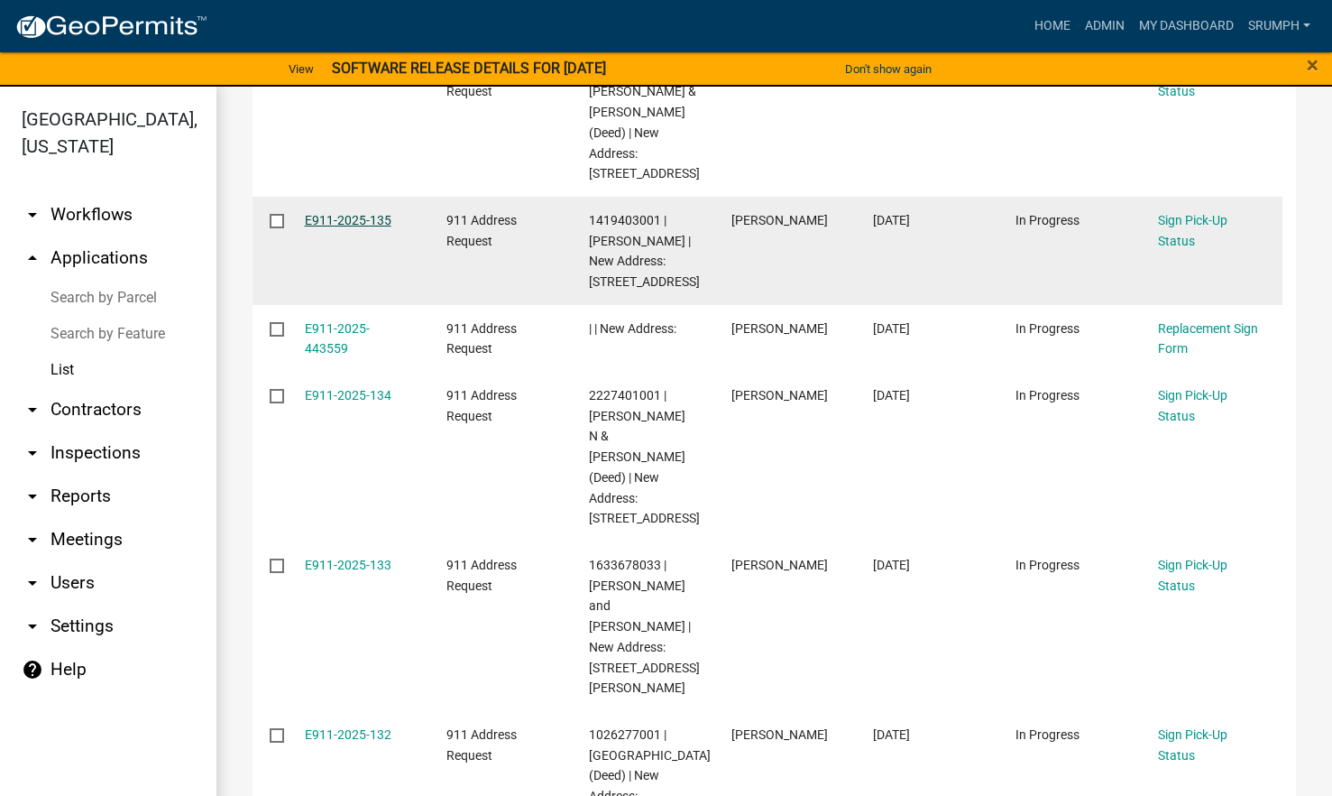
click at [371, 227] on link "E911-2025-135" at bounding box center [348, 220] width 87 height 14
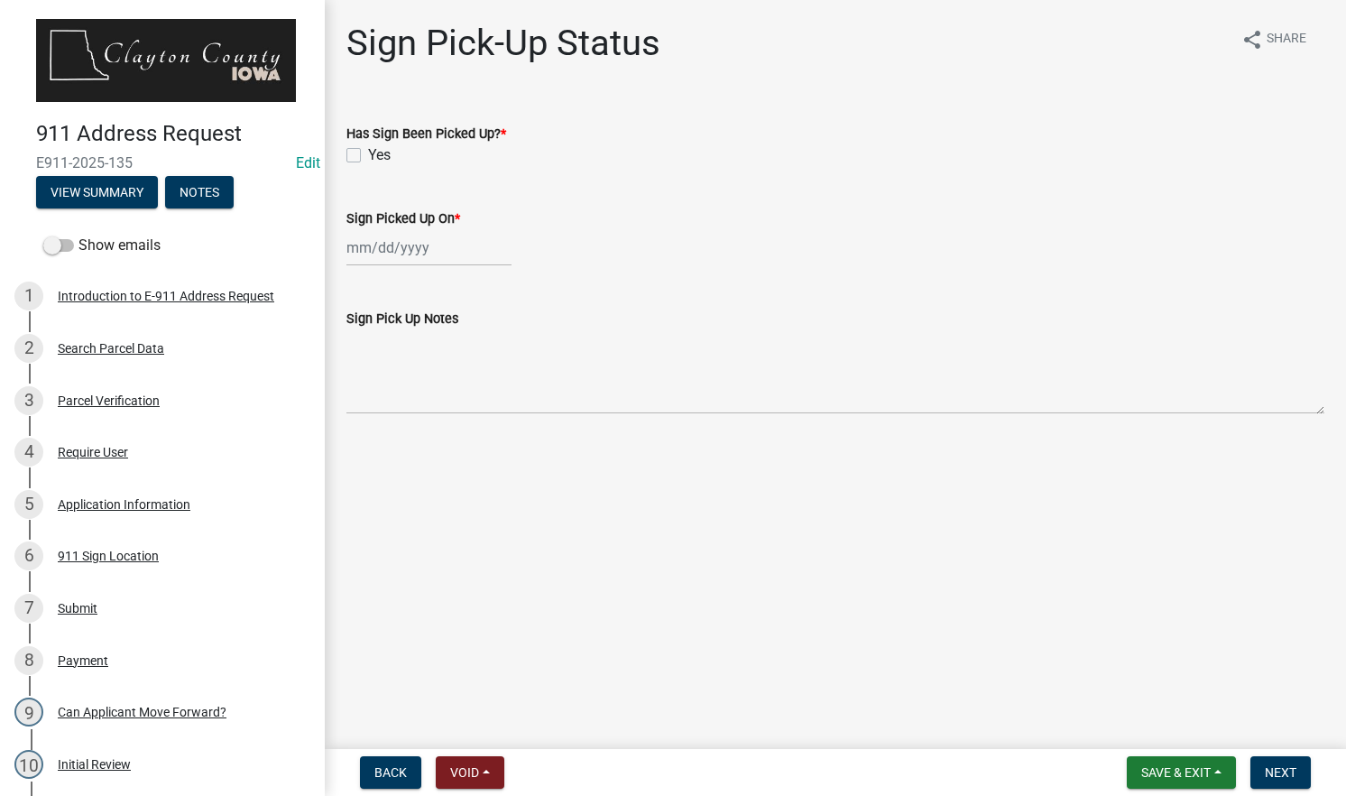
click at [368, 157] on label "Yes" at bounding box center [379, 155] width 23 height 22
click at [368, 156] on input "Yes" at bounding box center [374, 150] width 12 height 12
checkbox input "true"
click at [402, 253] on div at bounding box center [428, 247] width 165 height 37
select select "10"
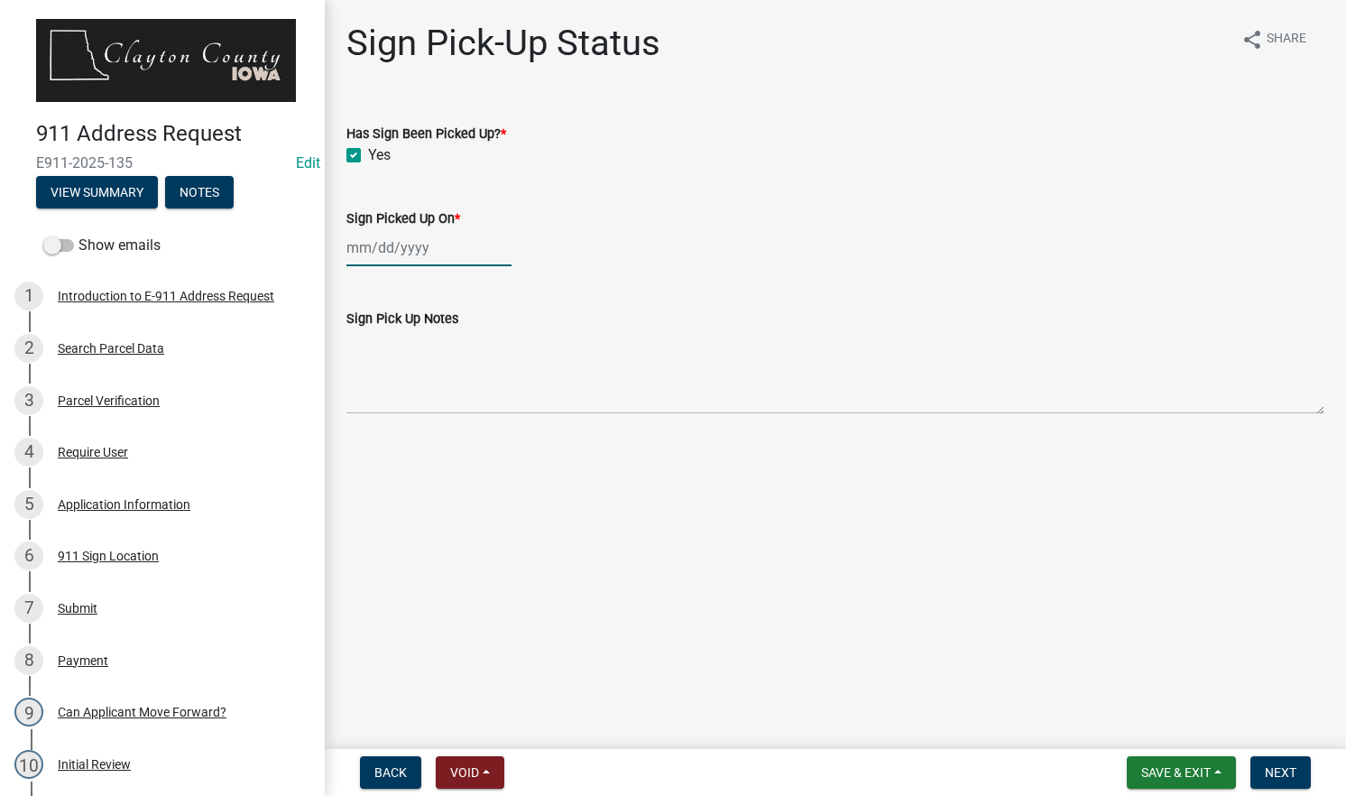
select select "2025"
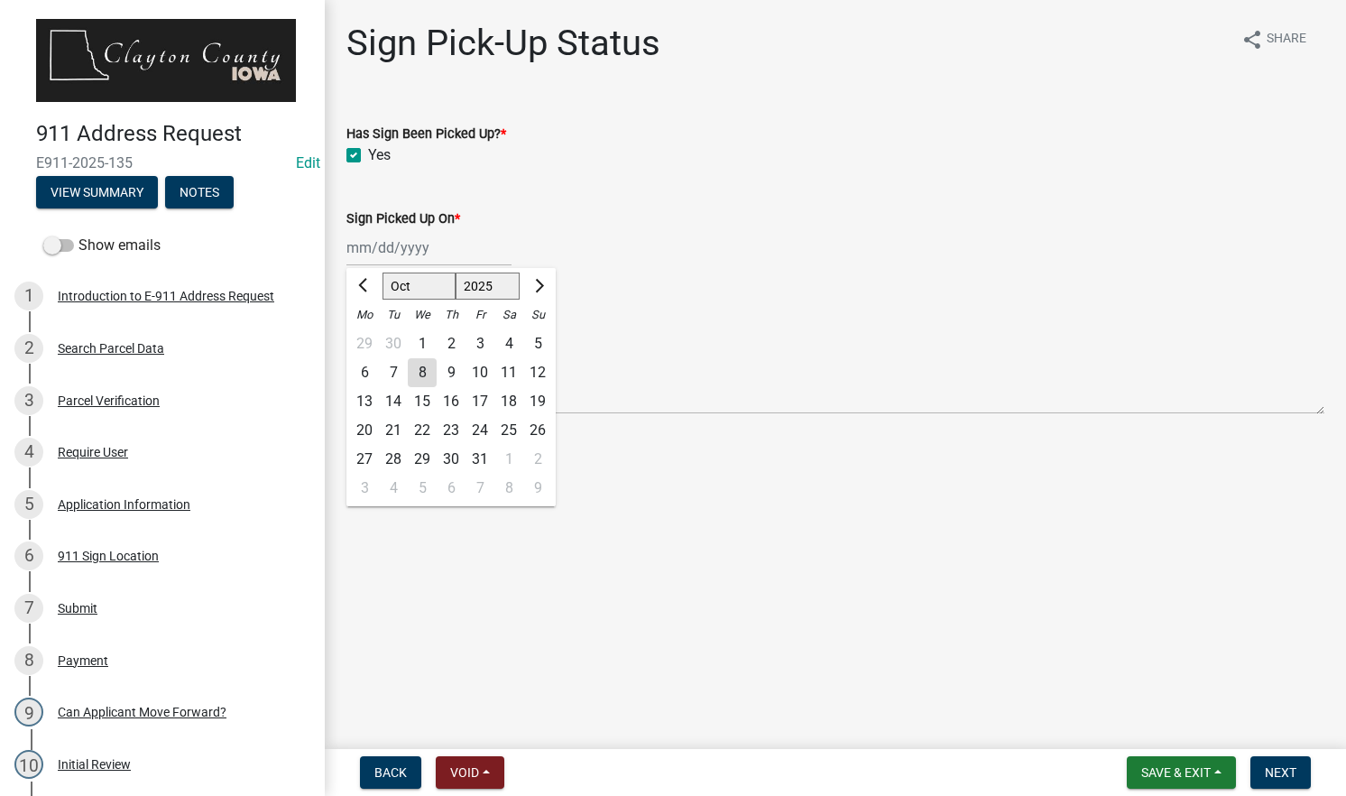
click at [424, 377] on div "8" at bounding box center [422, 372] width 29 height 29
type input "[DATE]"
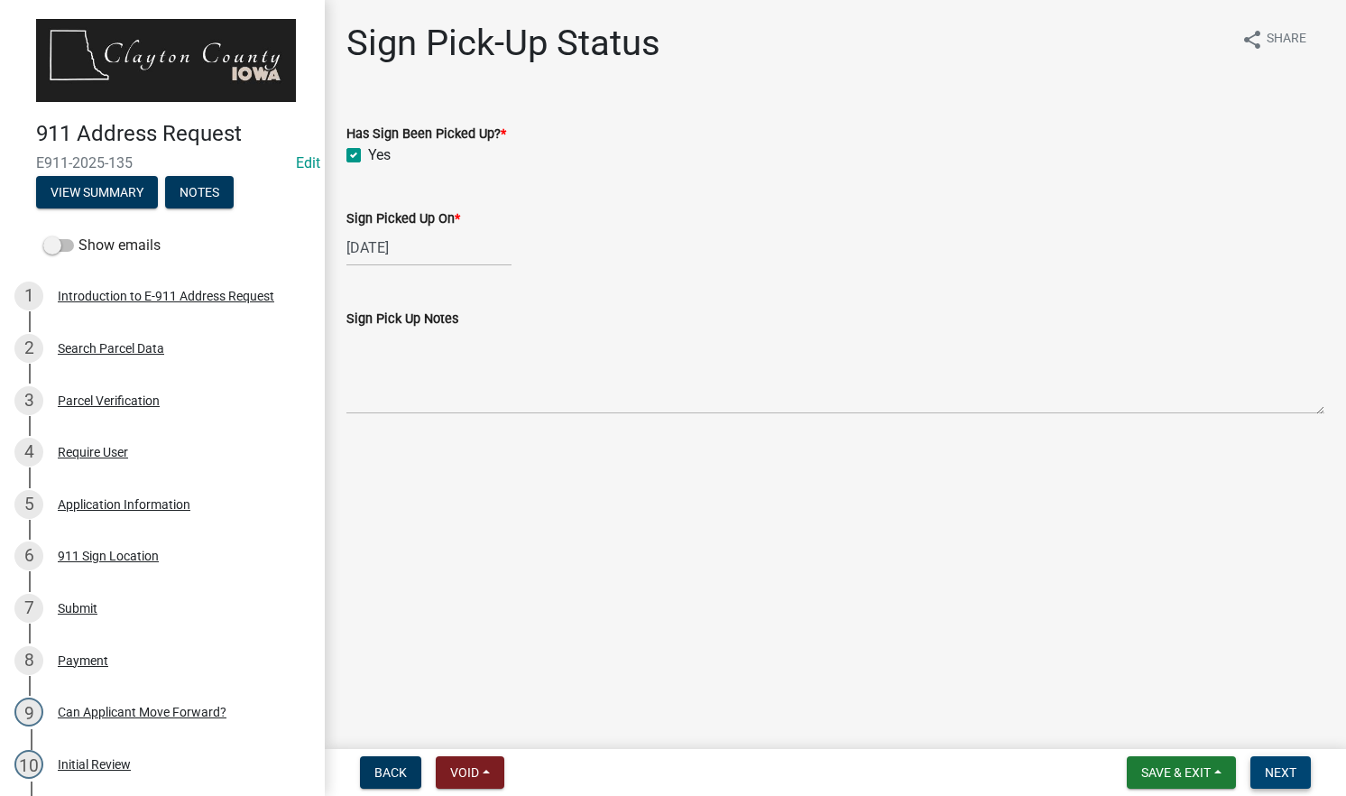
click at [1285, 769] on span "Next" at bounding box center [1281, 772] width 32 height 14
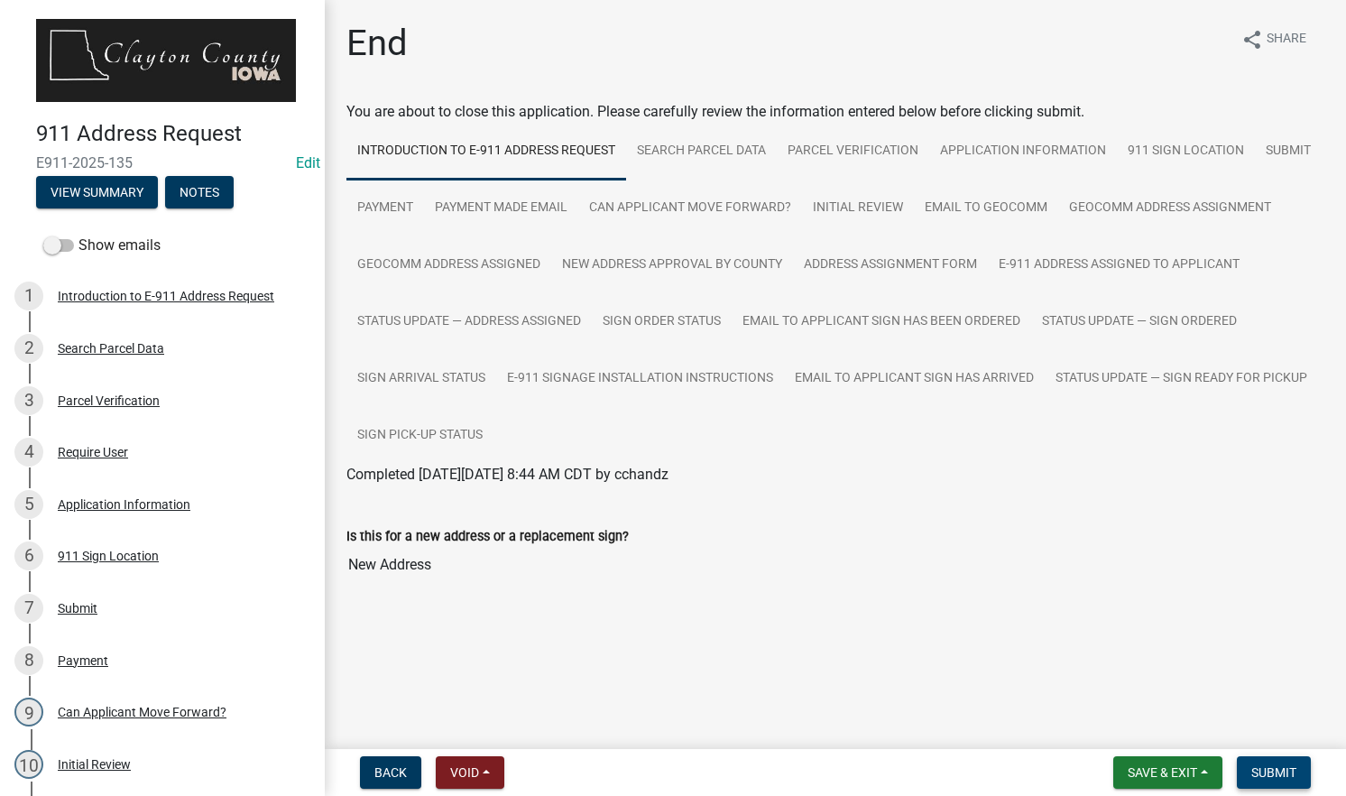
click at [1267, 766] on span "Submit" at bounding box center [1273, 772] width 45 height 14
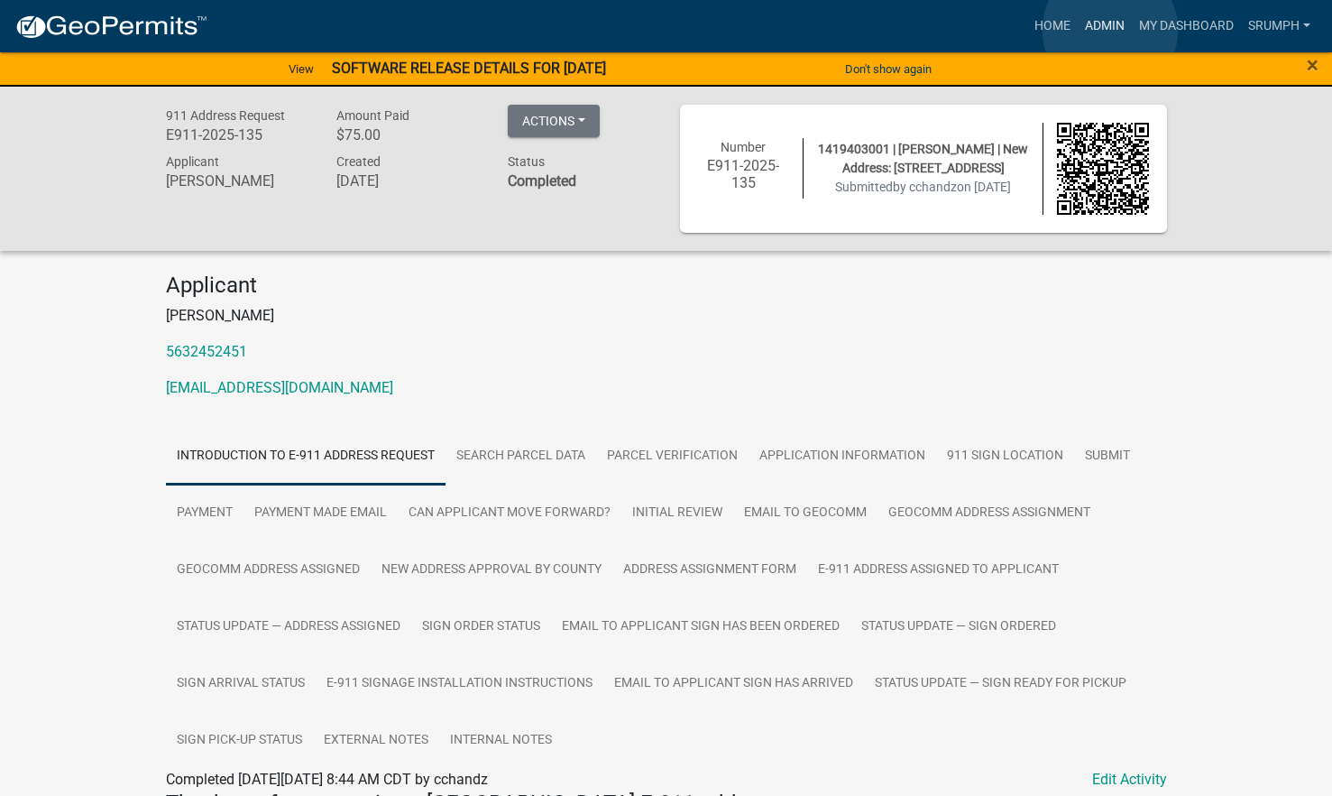
click at [1110, 30] on link "Admin" at bounding box center [1105, 26] width 54 height 34
